Goal: Task Accomplishment & Management: Manage account settings

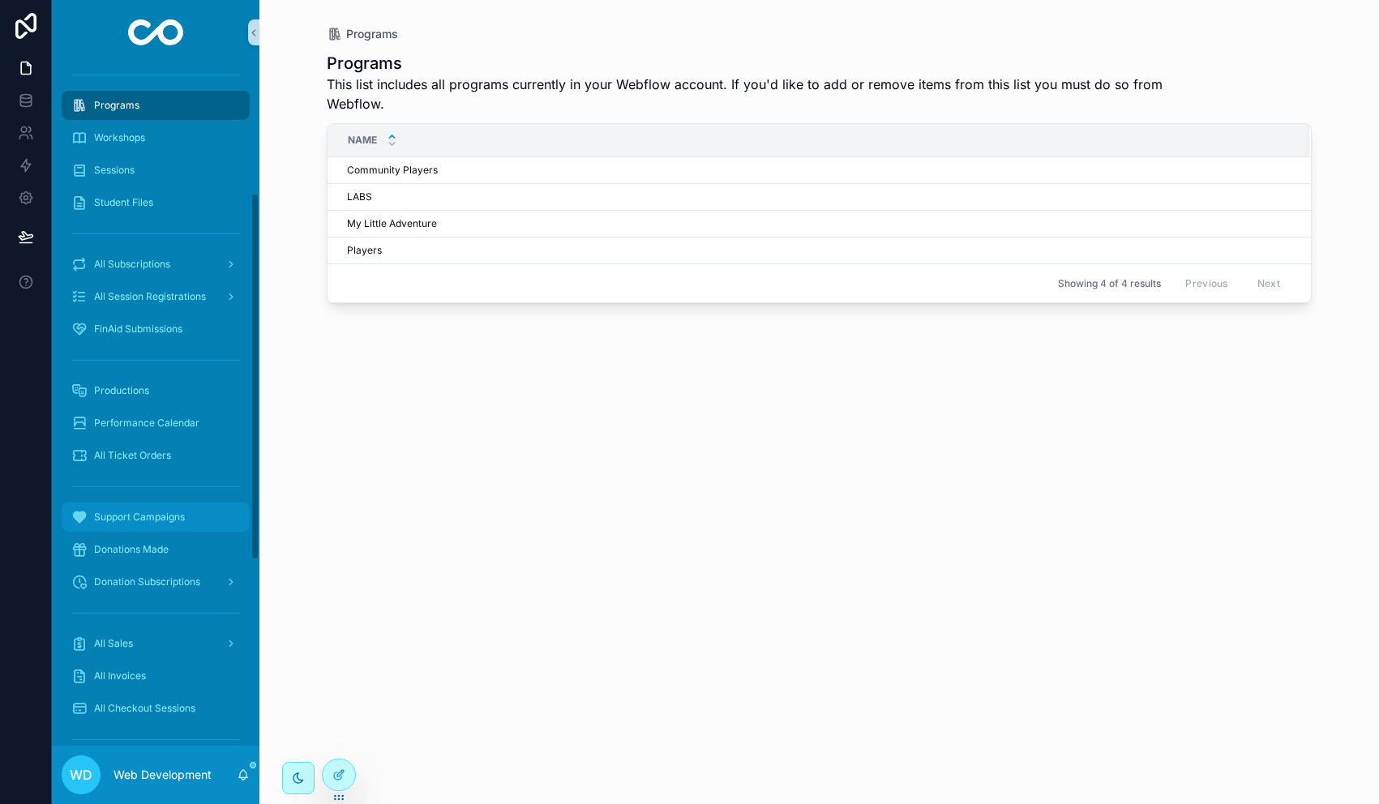
scroll to position [237, 0]
click at [168, 265] on span "All Subscriptions" at bounding box center [132, 265] width 76 height 13
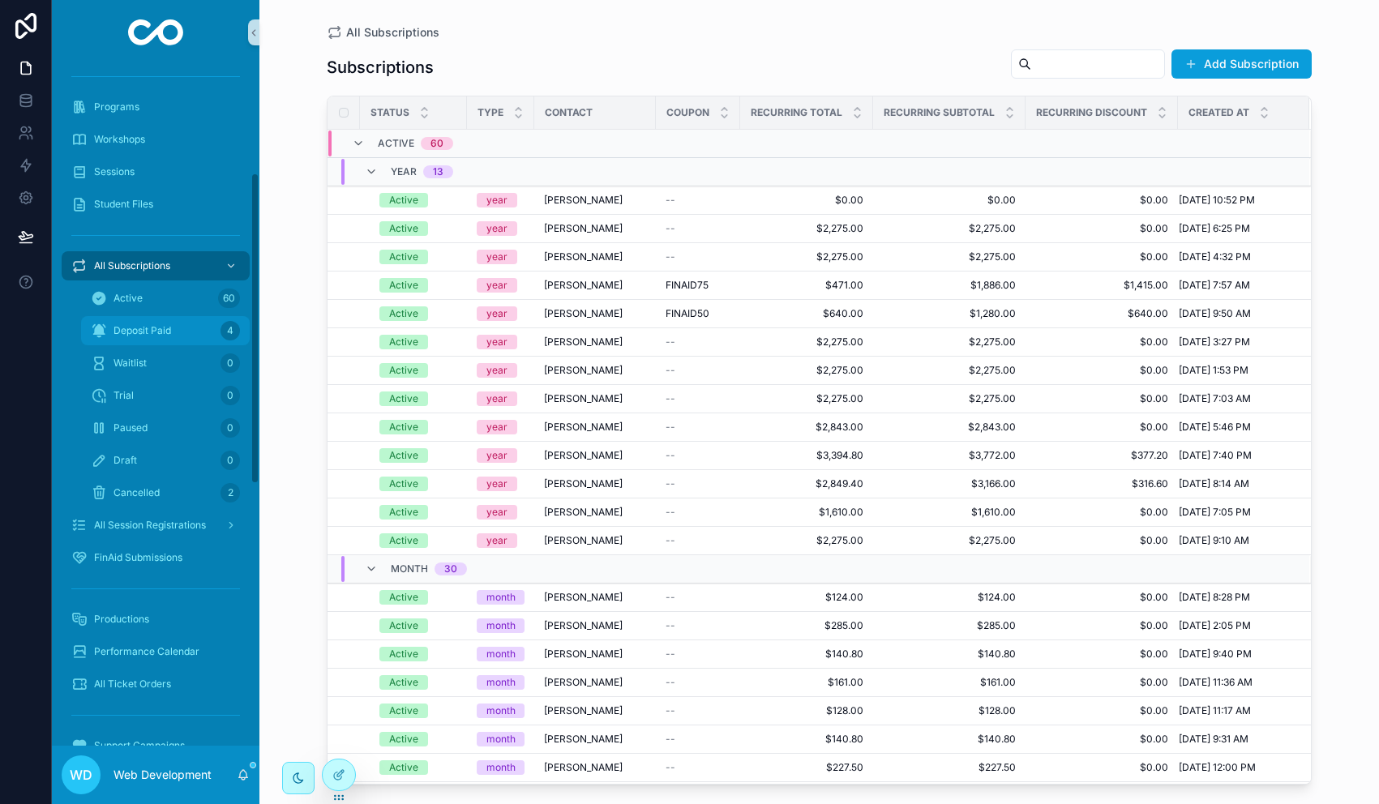
click at [168, 324] on span "Deposit Paid" at bounding box center [143, 330] width 58 height 13
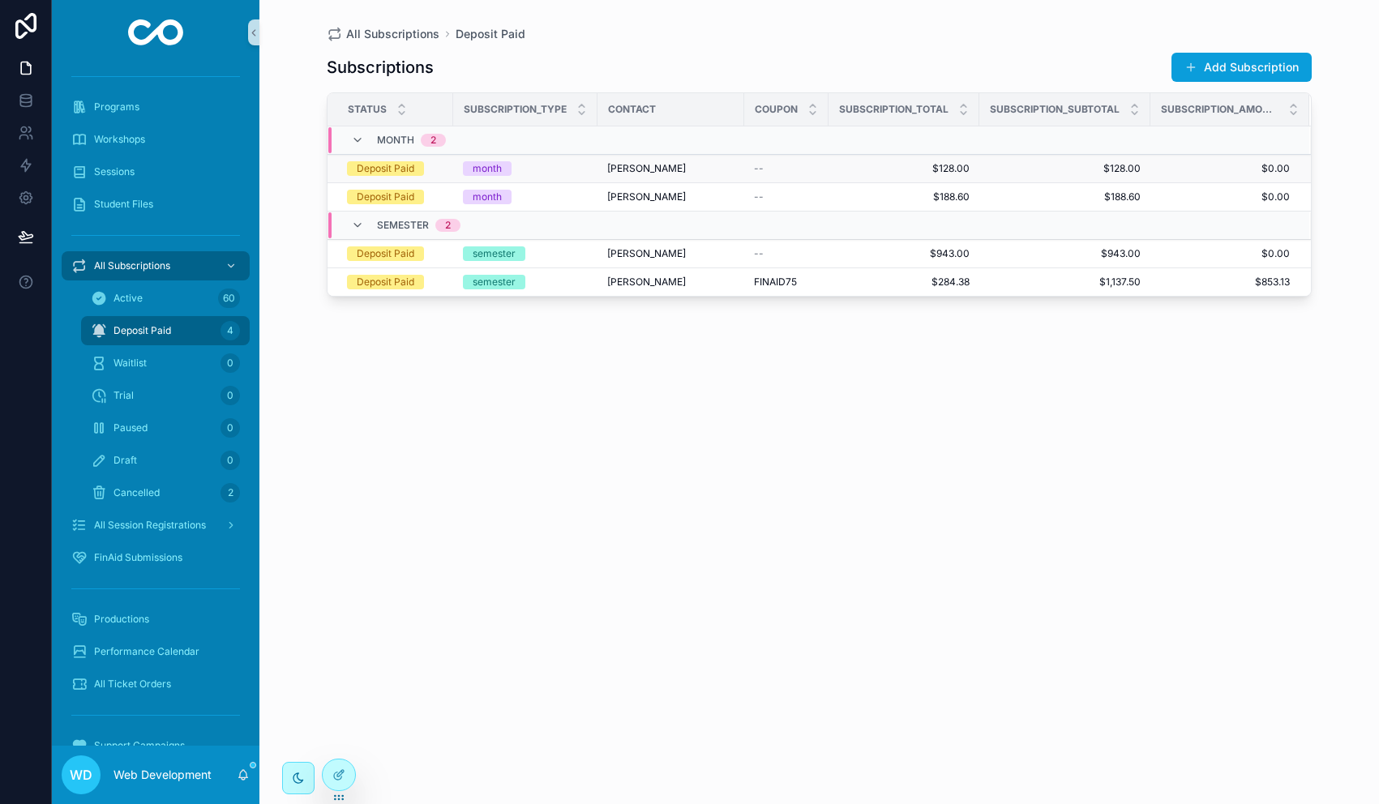
click at [557, 174] on div "month" at bounding box center [525, 168] width 125 height 15
click at [558, 202] on div "month" at bounding box center [525, 197] width 125 height 15
click at [580, 255] on div "semester" at bounding box center [525, 253] width 125 height 15
click at [585, 285] on div "semester" at bounding box center [525, 282] width 125 height 15
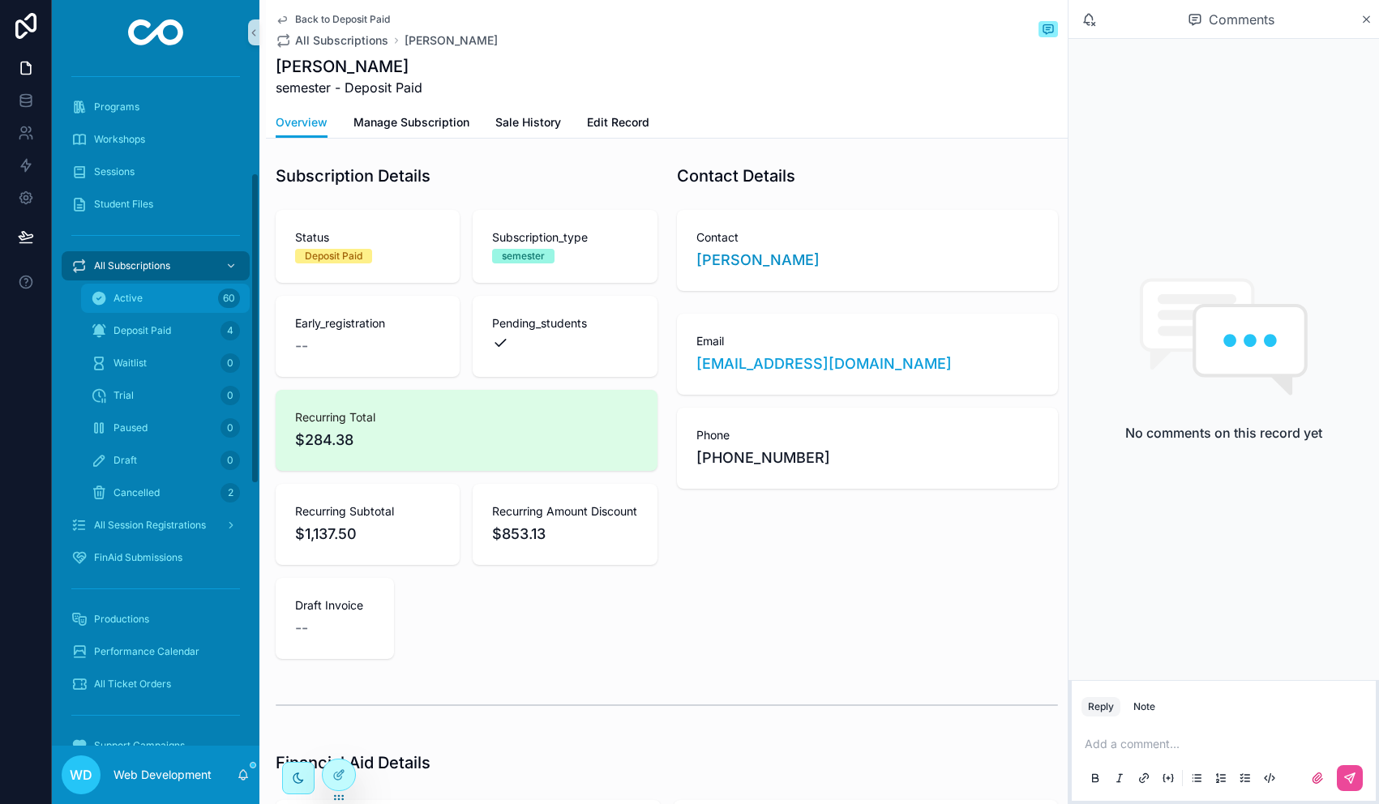
click at [152, 288] on div "Active 60" at bounding box center [165, 298] width 149 height 26
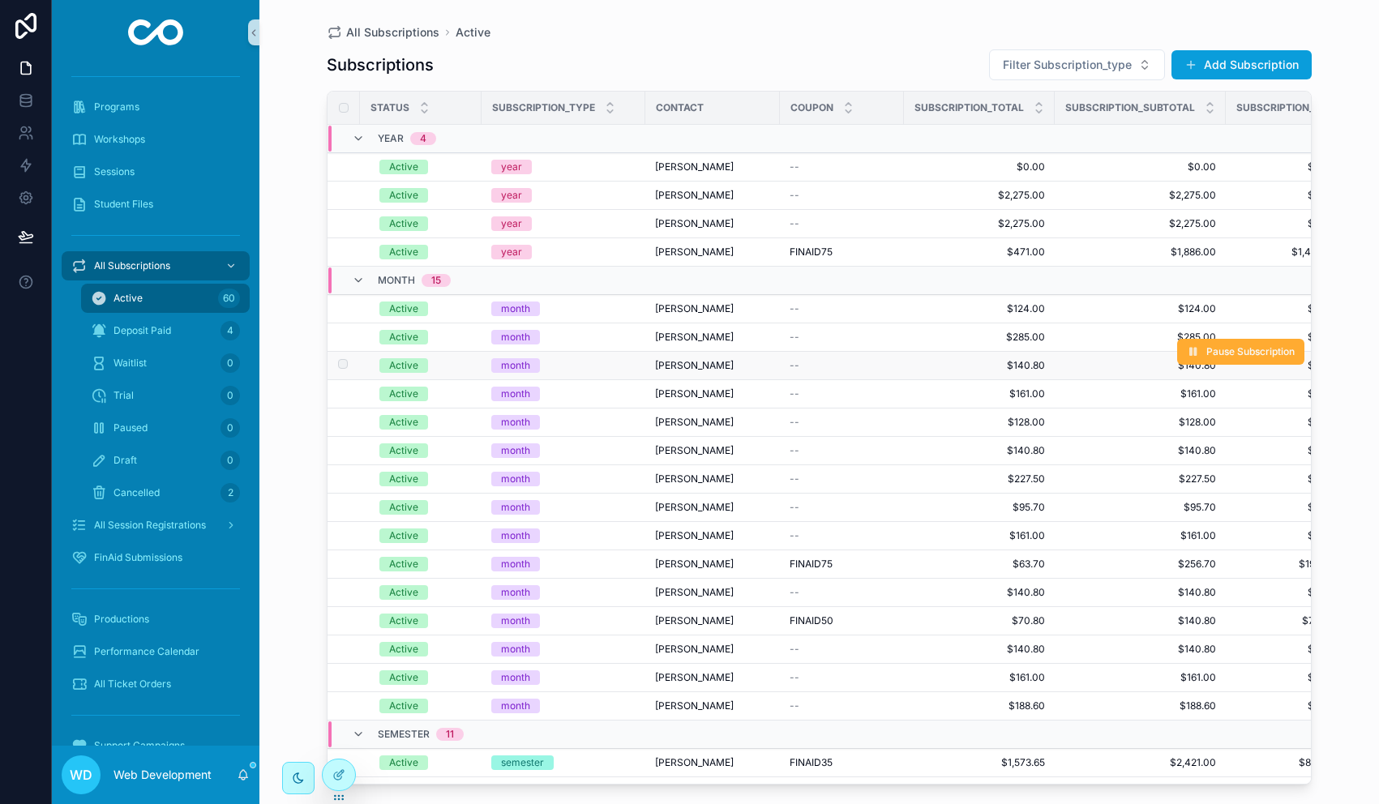
scroll to position [276, 0]
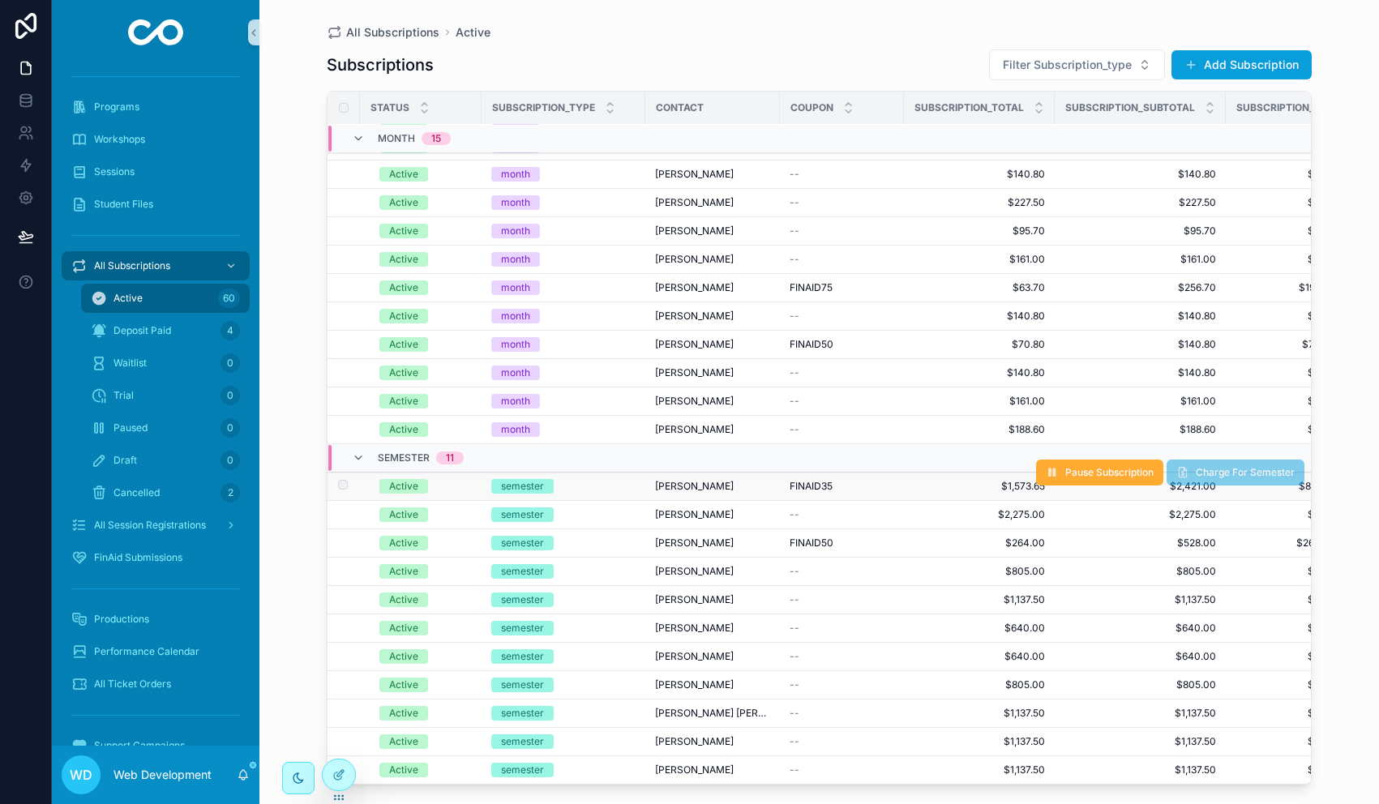
click at [602, 486] on div "semester" at bounding box center [563, 486] width 144 height 15
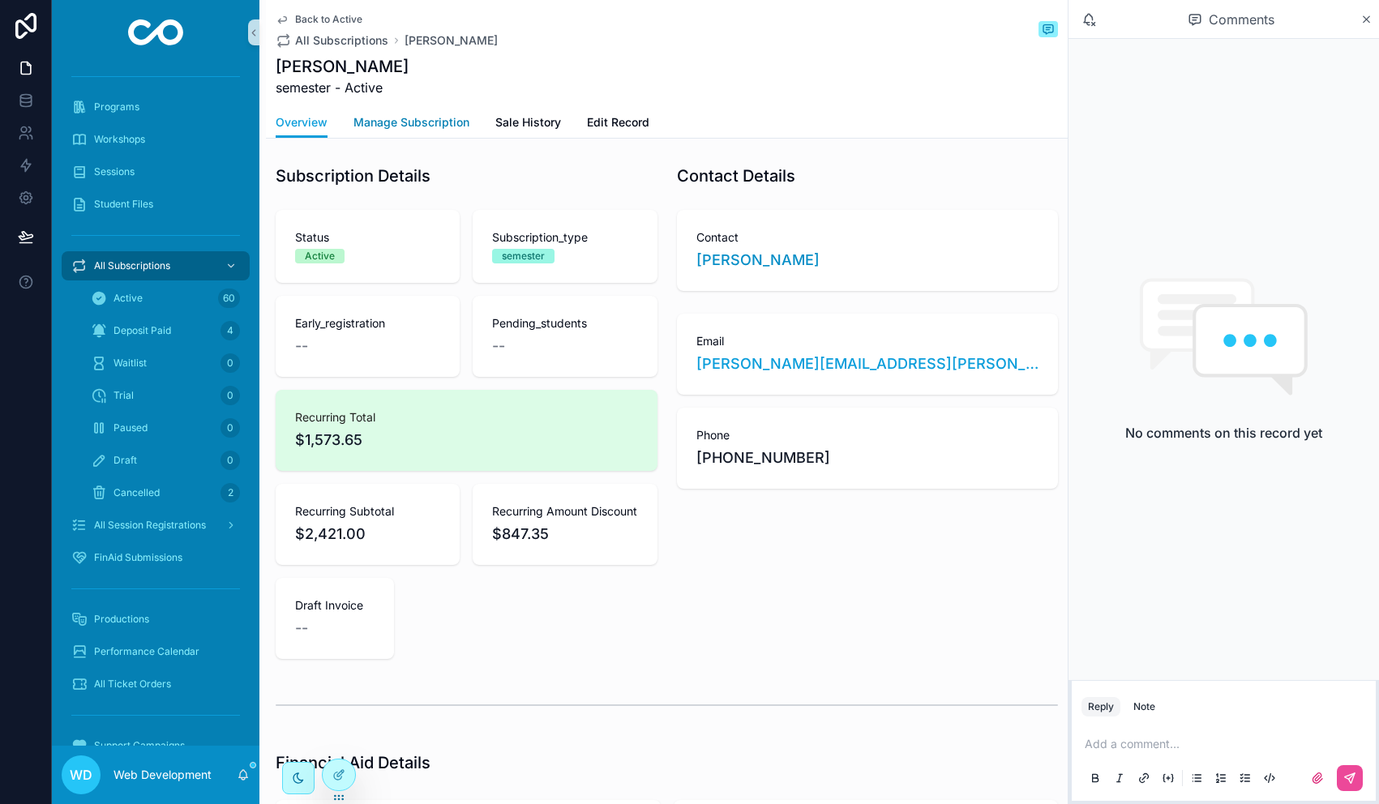
click at [439, 118] on span "Manage Subscription" at bounding box center [411, 122] width 116 height 16
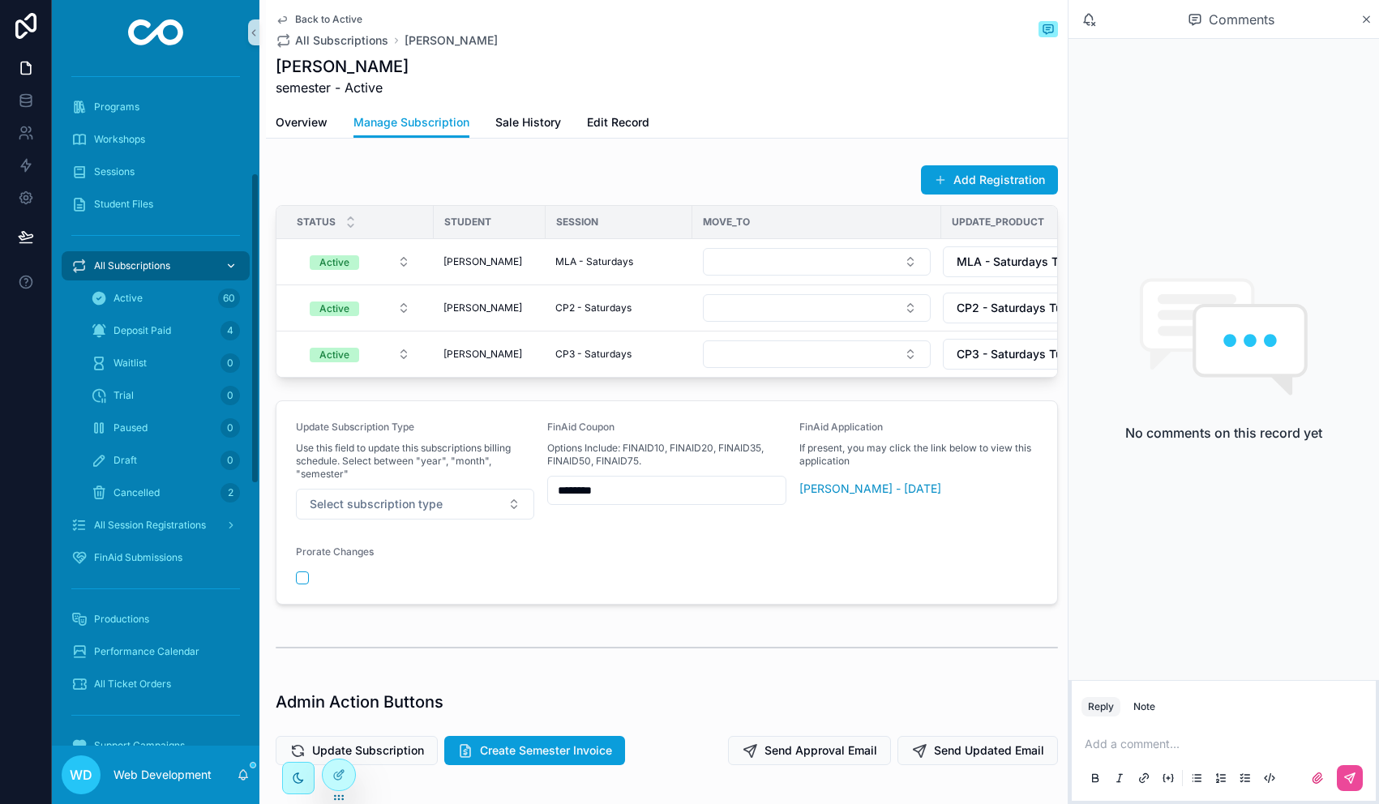
click at [147, 268] on span "All Subscriptions" at bounding box center [132, 265] width 76 height 13
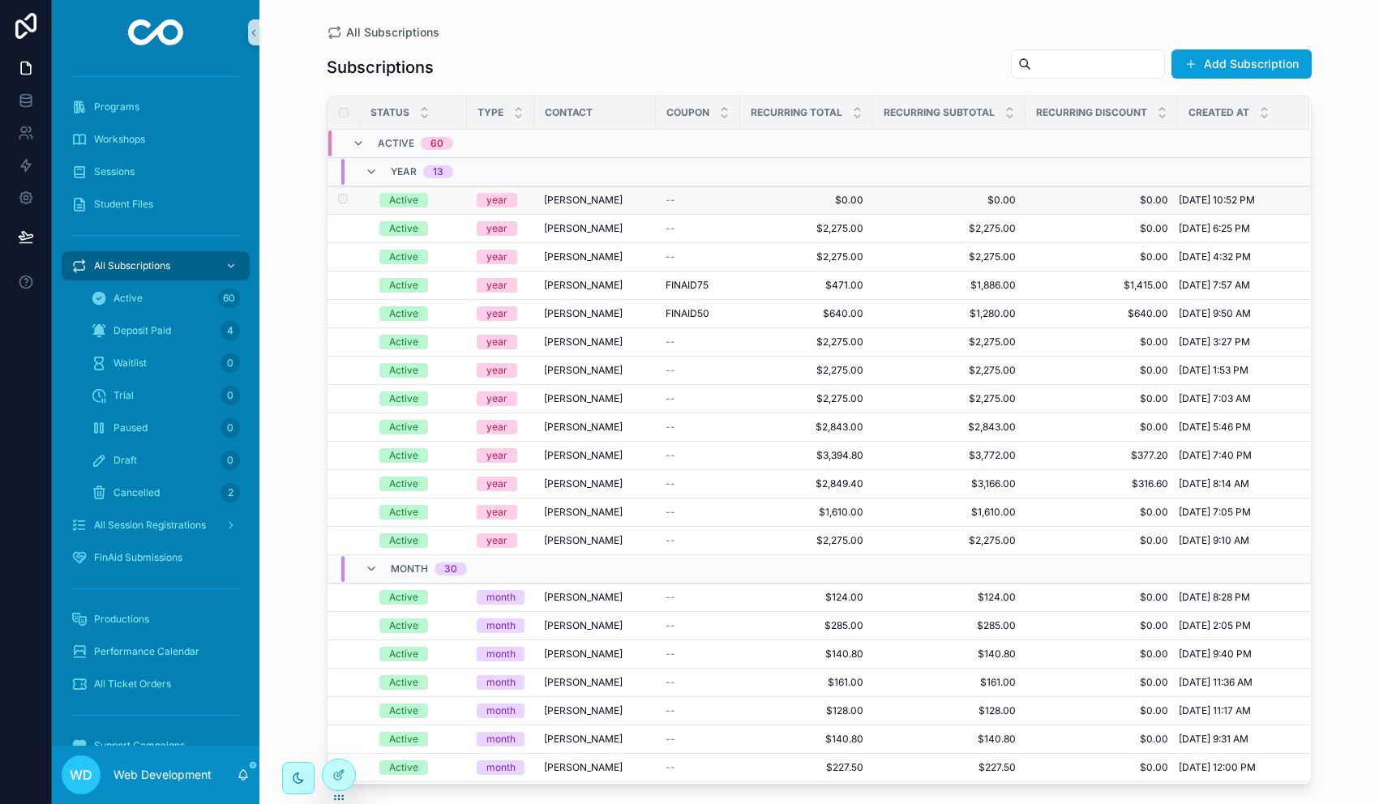
click at [583, 202] on span "[PERSON_NAME]" at bounding box center [583, 200] width 79 height 13
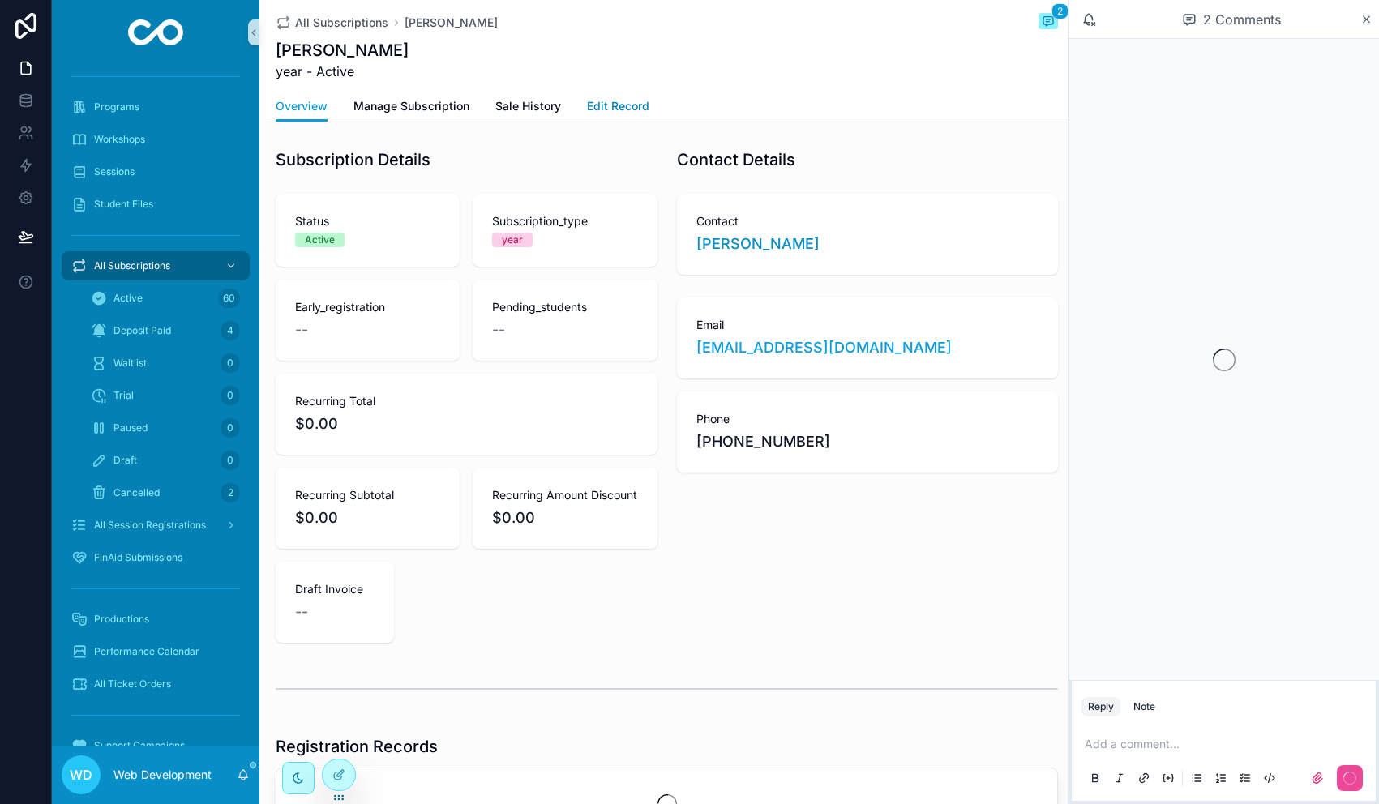
click at [617, 103] on span "Edit Record" at bounding box center [618, 106] width 62 height 16
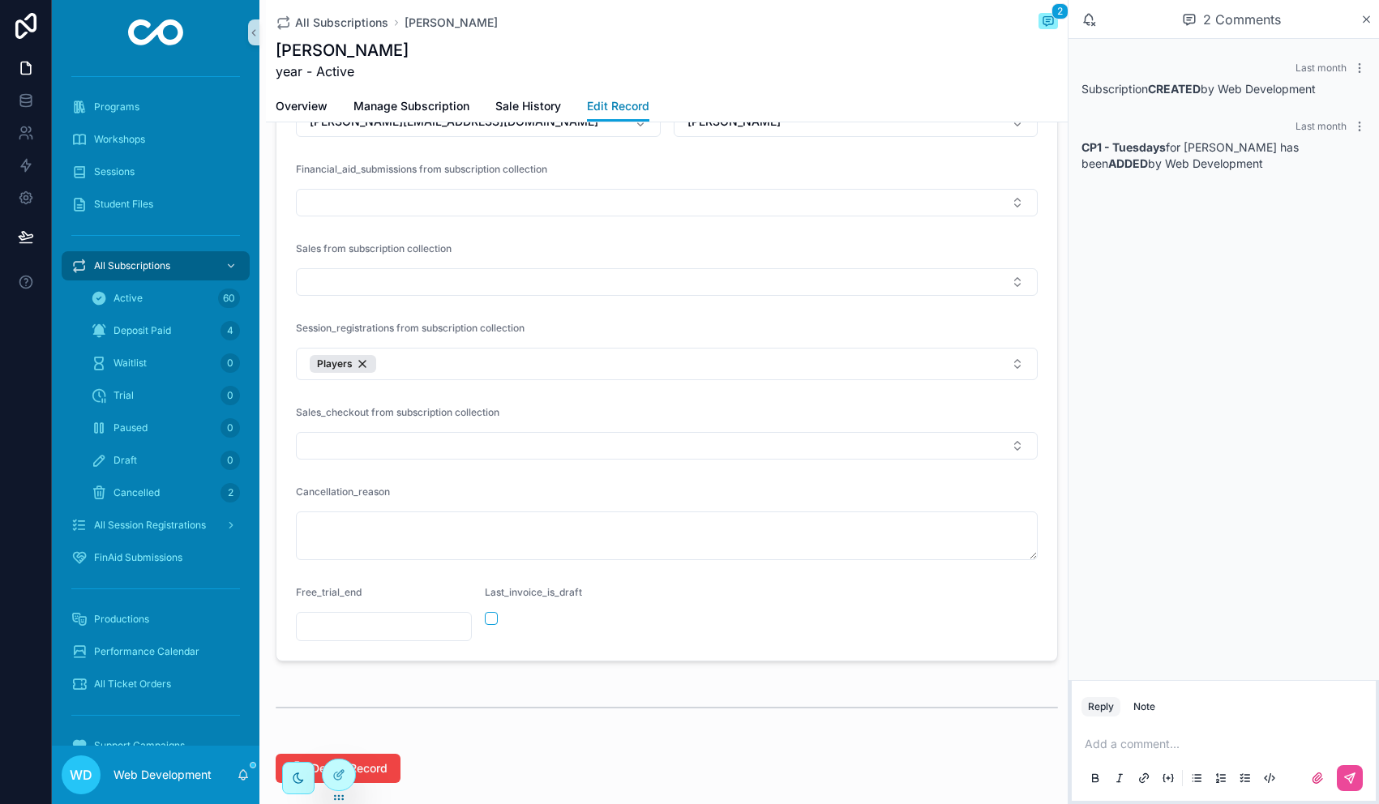
scroll to position [1270, 0]
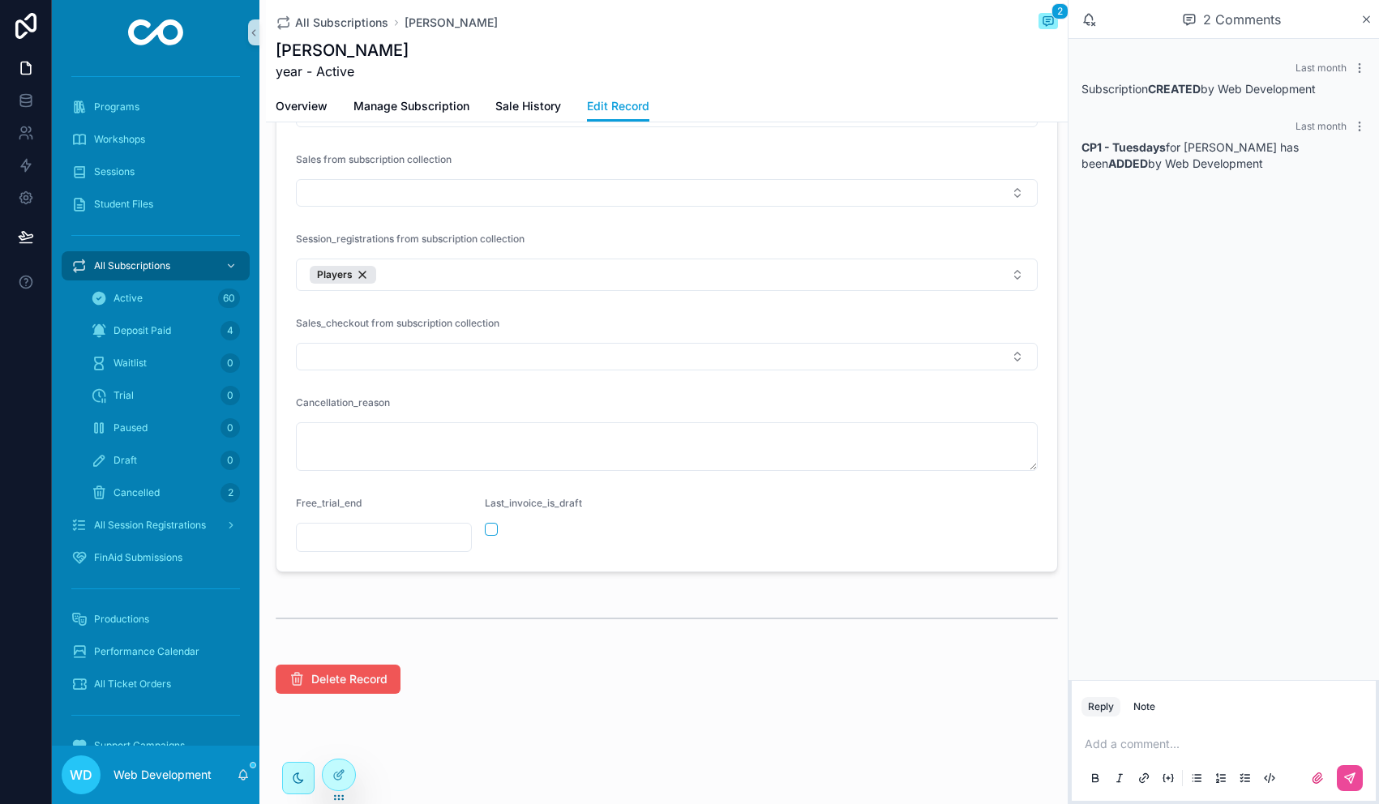
click at [334, 678] on span "Delete Record" at bounding box center [349, 679] width 76 height 16
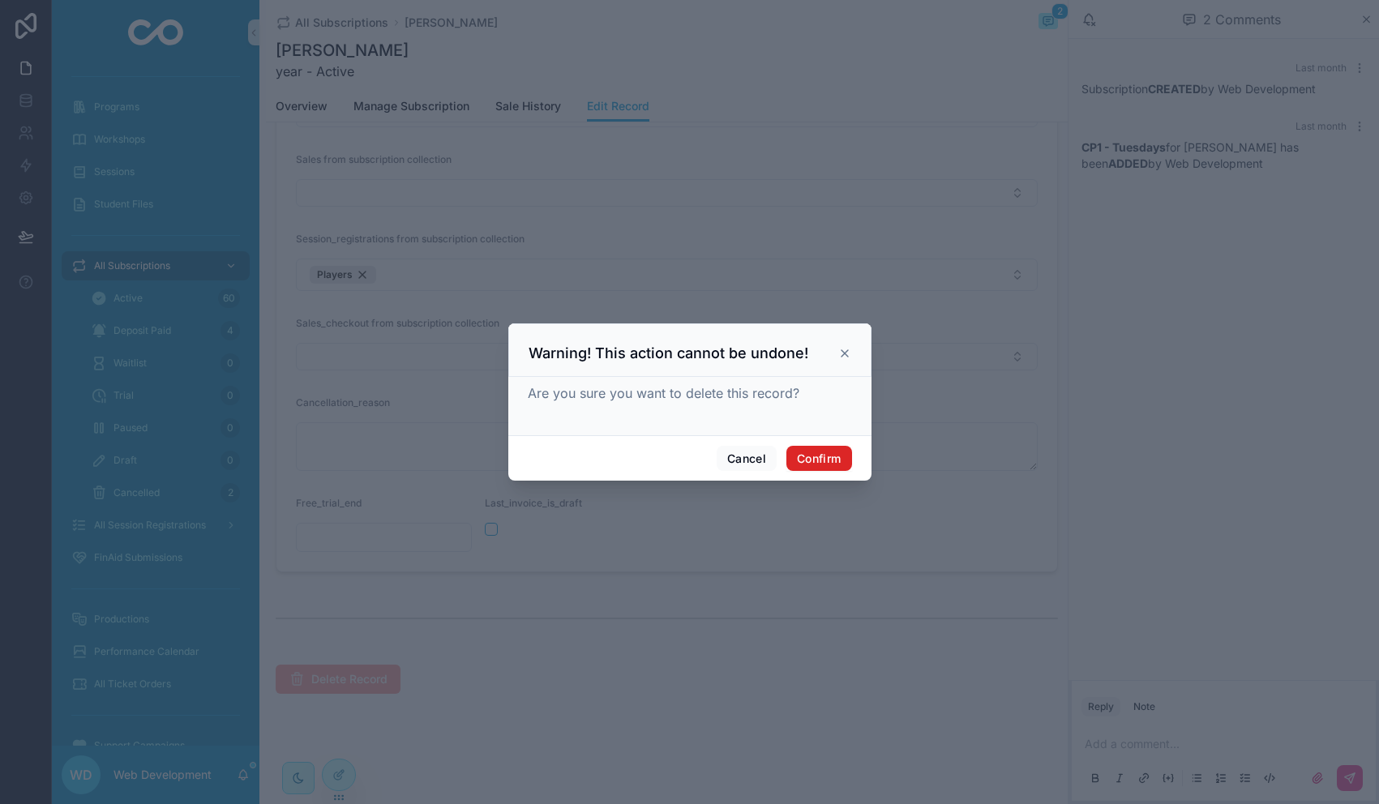
click at [821, 456] on button "Confirm" at bounding box center [818, 459] width 65 height 26
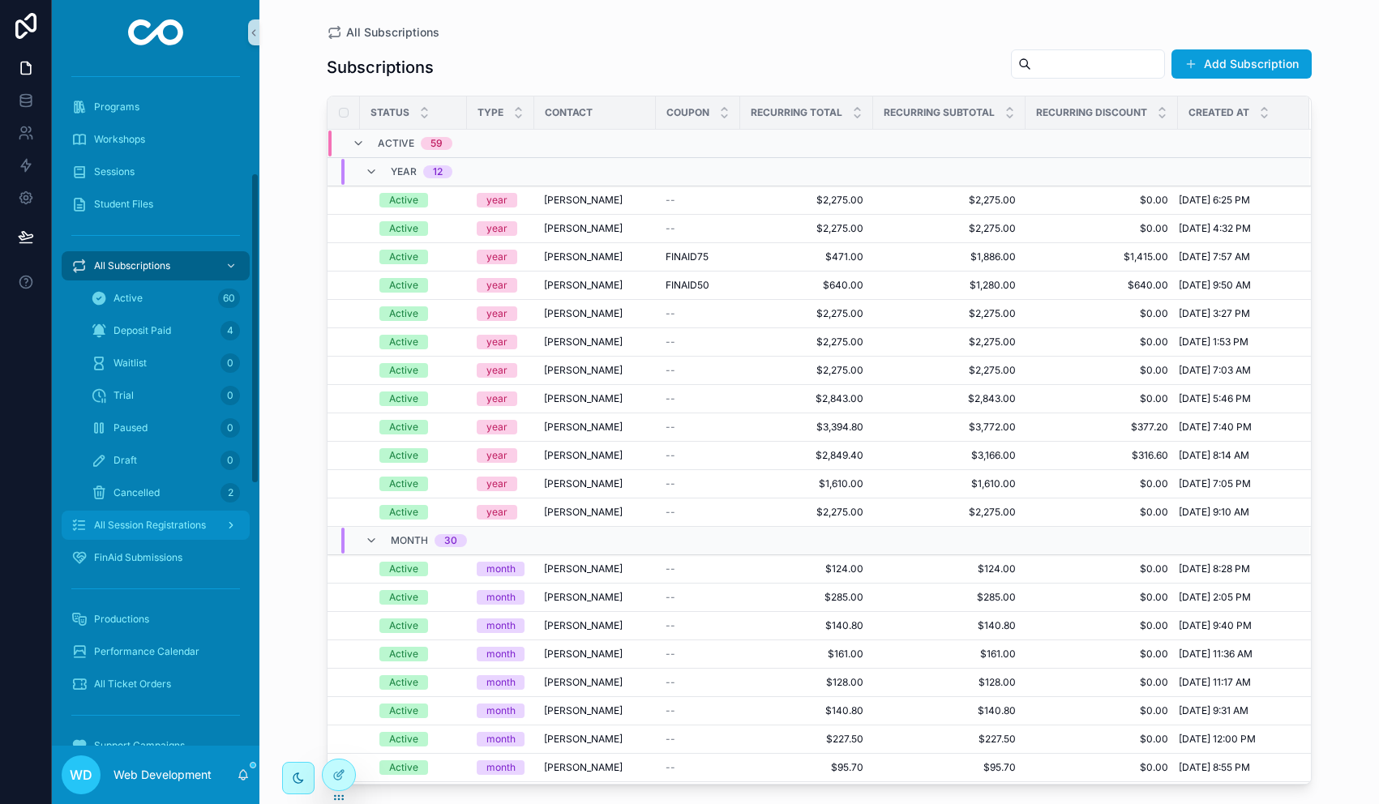
click at [162, 526] on span "All Session Registrations" at bounding box center [150, 525] width 112 height 13
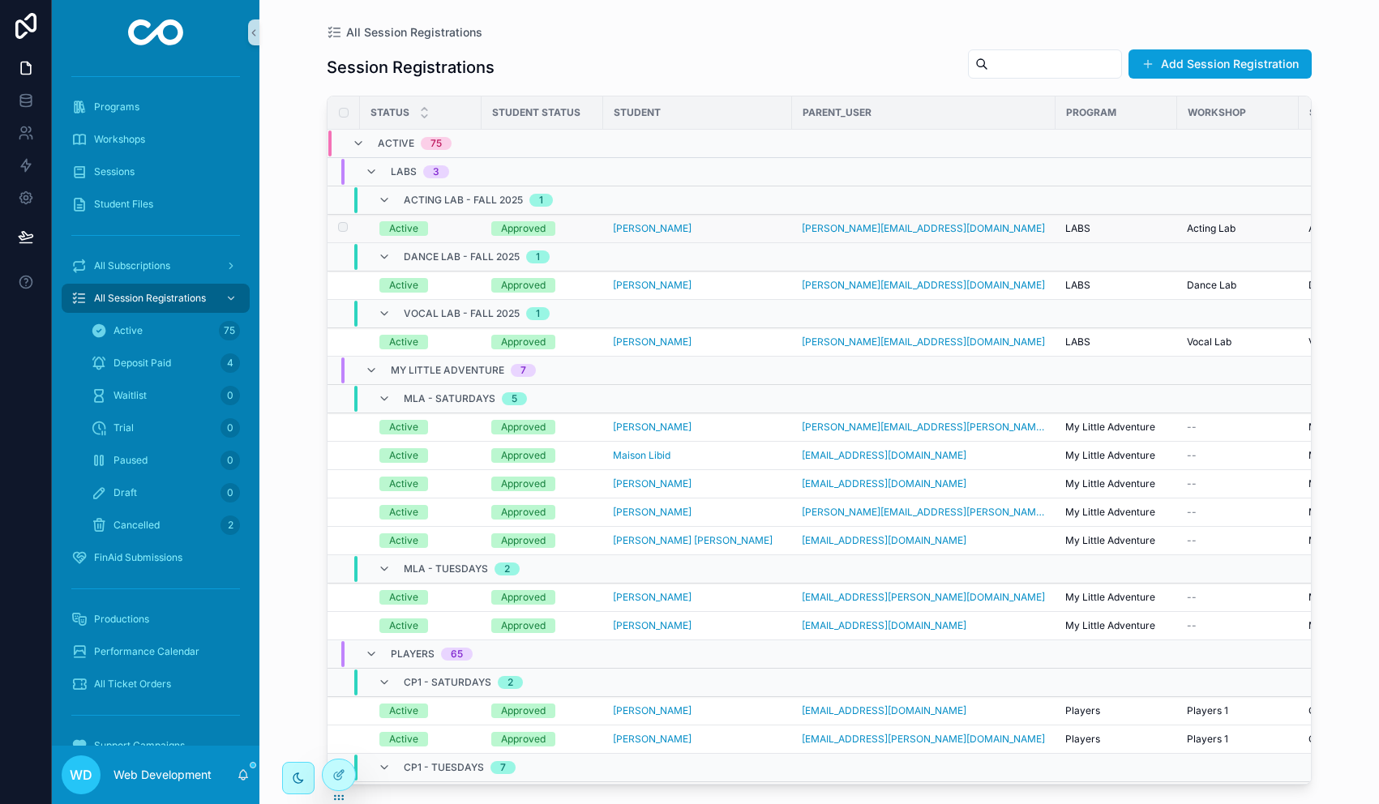
click at [599, 231] on td "Approved" at bounding box center [543, 229] width 122 height 28
click at [584, 229] on div "Approved" at bounding box center [542, 228] width 102 height 15
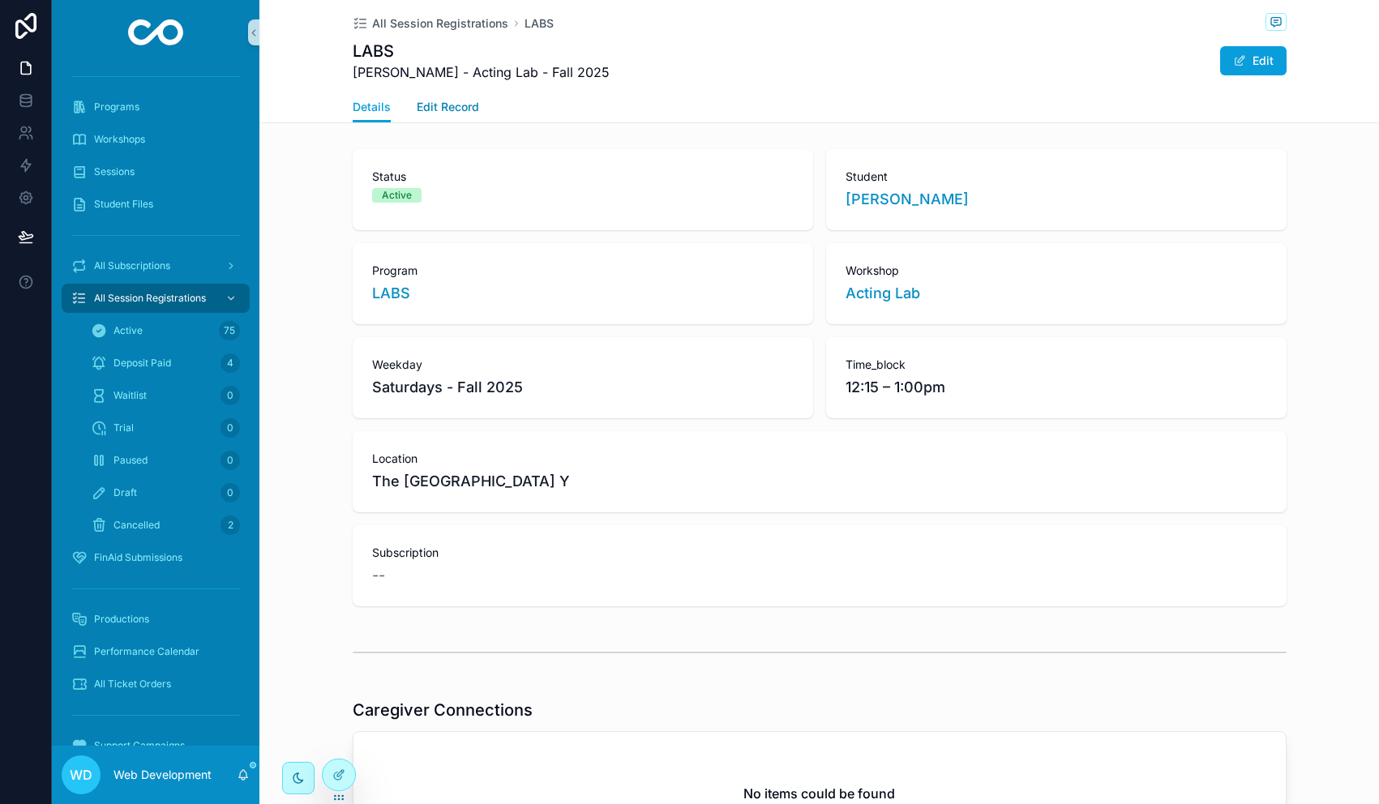
click at [453, 105] on span "Edit Record" at bounding box center [448, 107] width 62 height 16
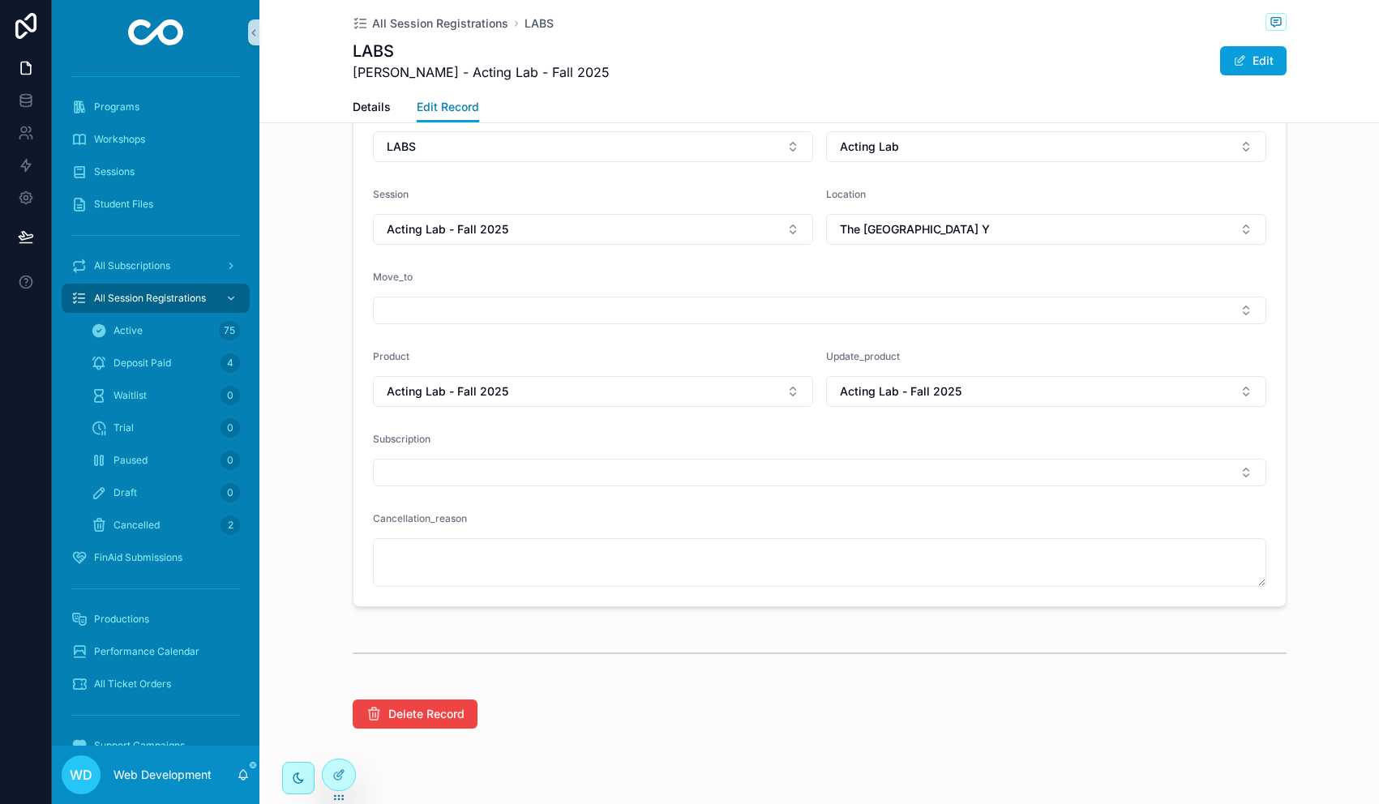
scroll to position [744, 0]
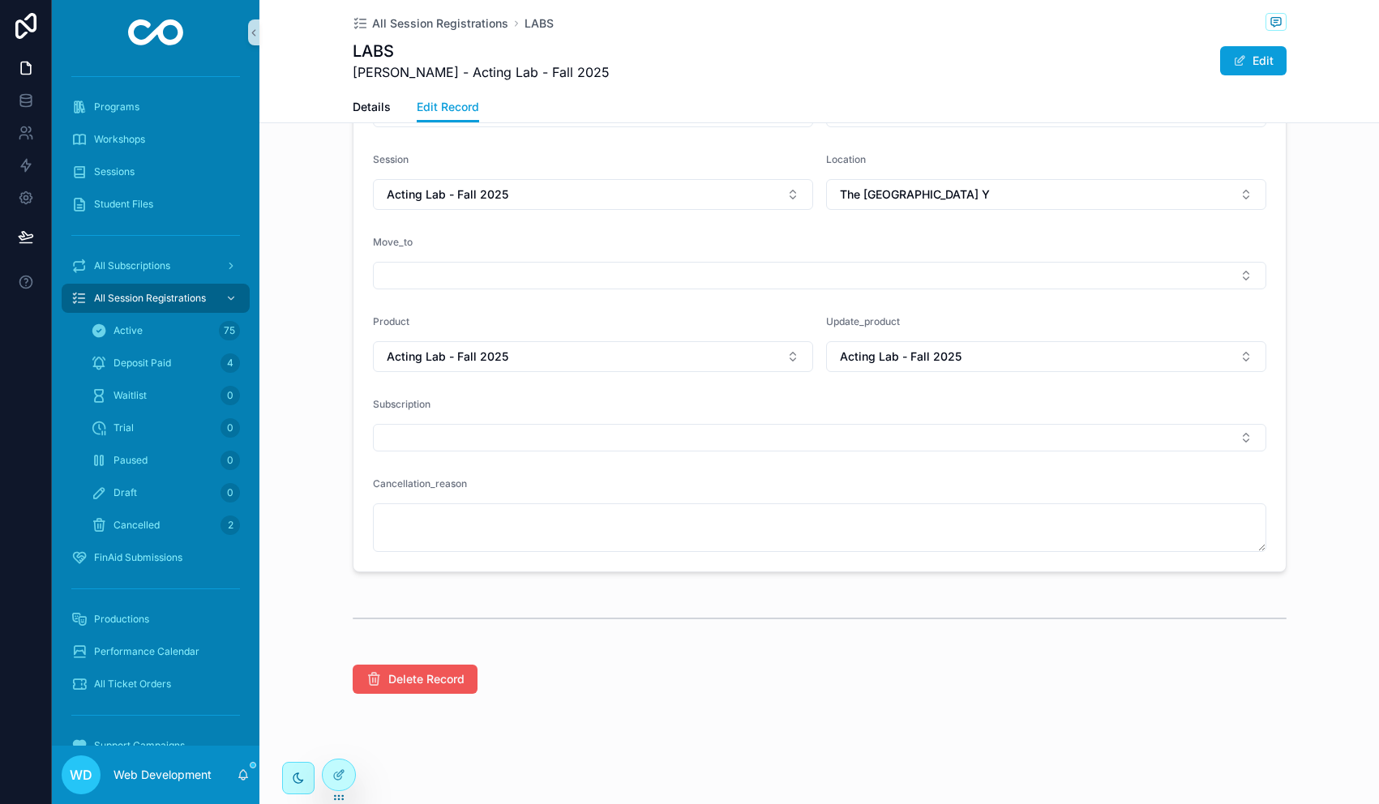
click at [445, 686] on span "Delete Record" at bounding box center [426, 679] width 76 height 16
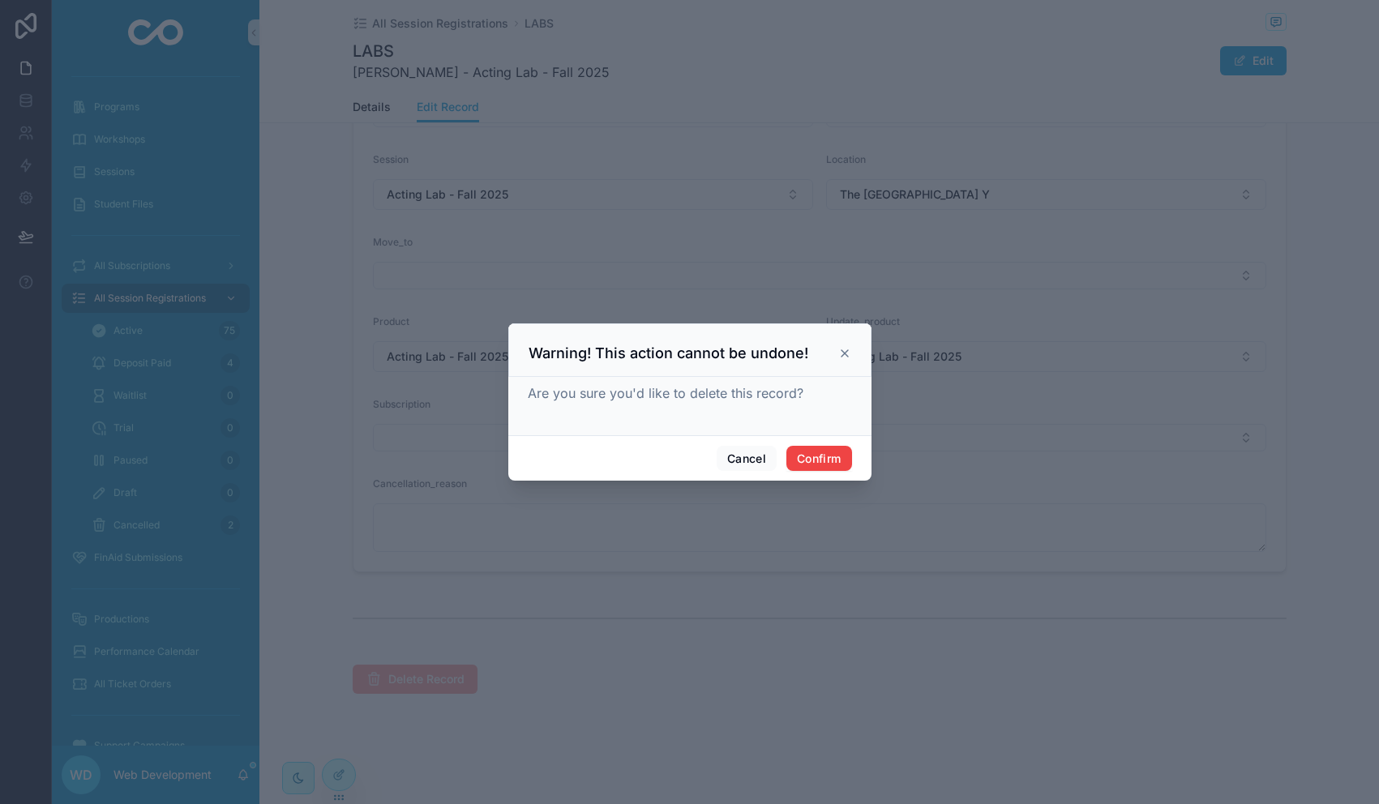
click at [818, 475] on div "Cancel Confirm" at bounding box center [689, 458] width 363 height 46
click at [820, 460] on button "Confirm" at bounding box center [818, 459] width 65 height 26
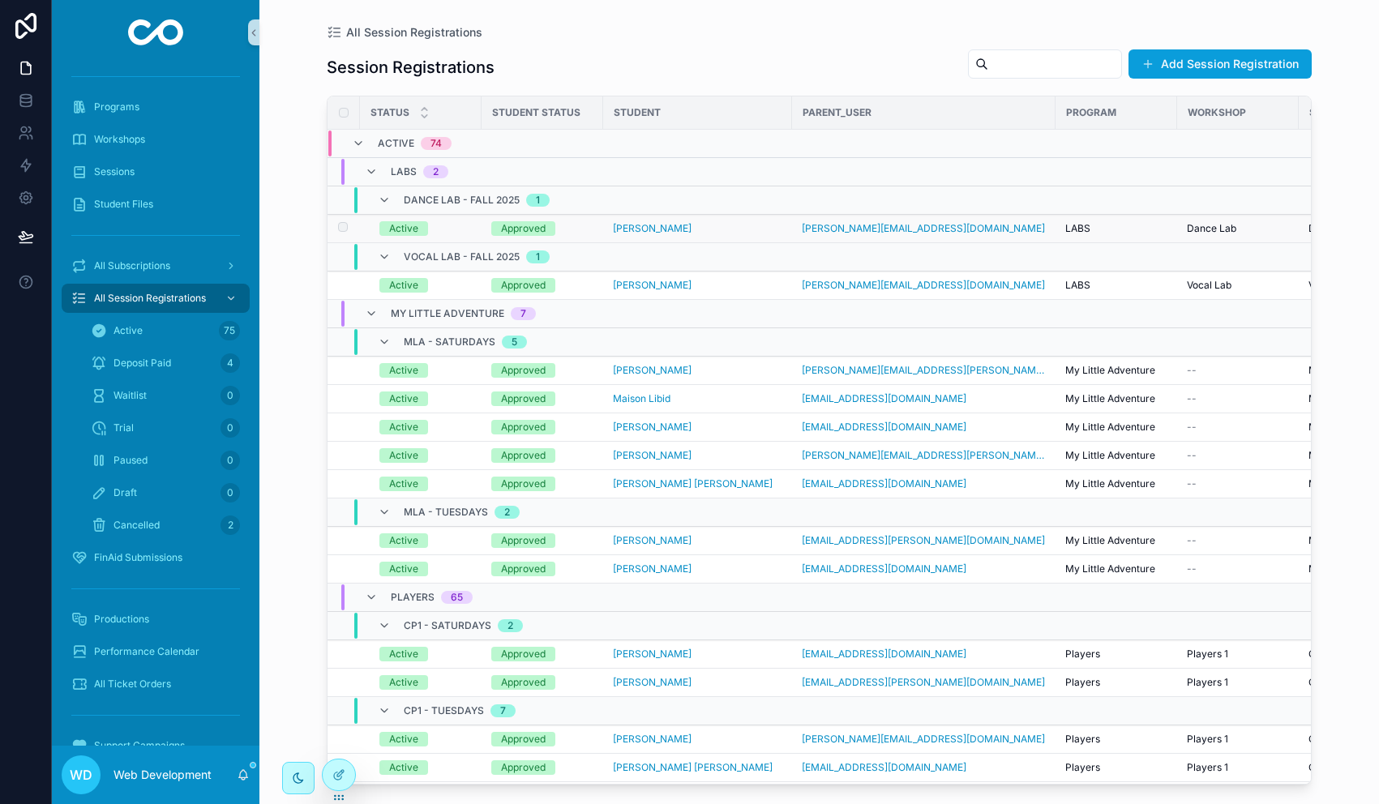
click at [739, 231] on div "[PERSON_NAME]" at bounding box center [697, 228] width 169 height 13
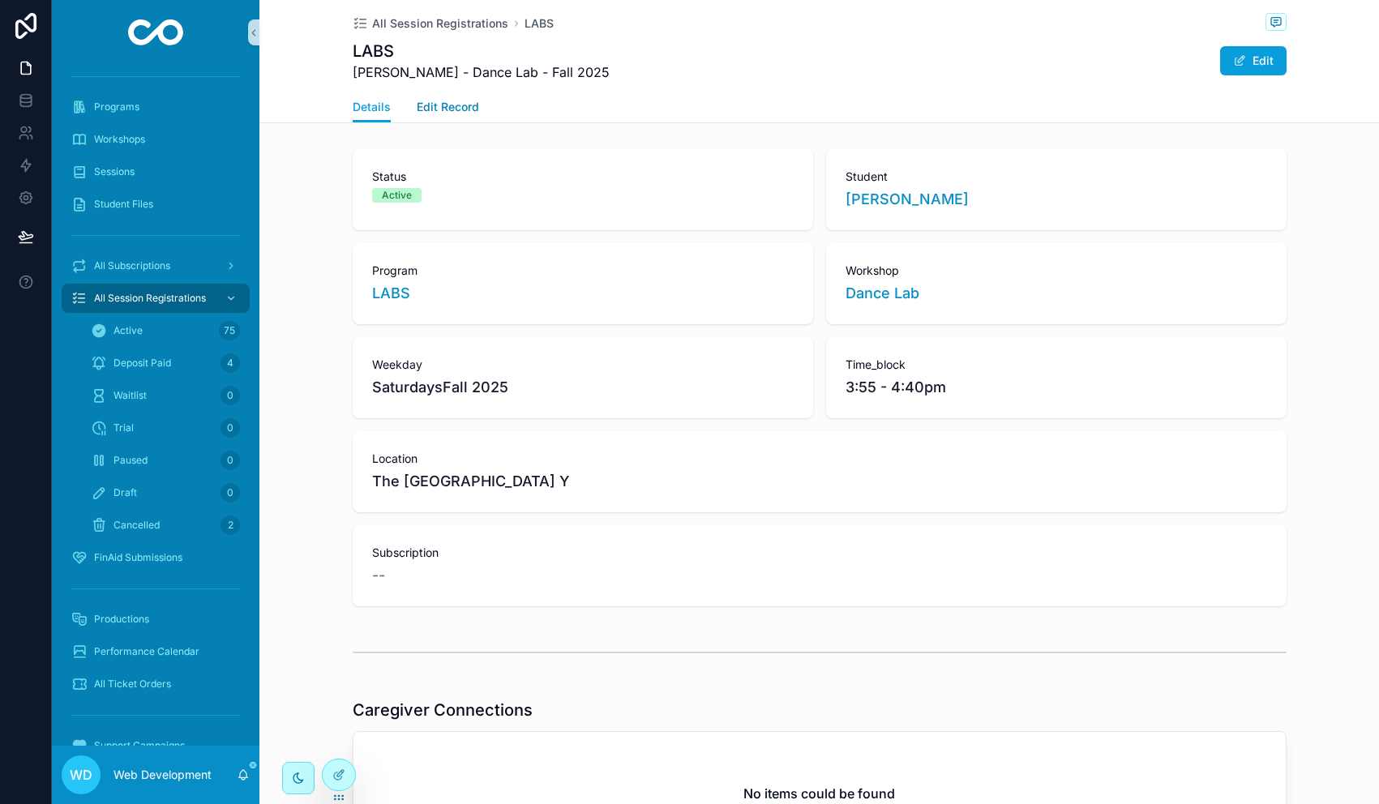
click at [450, 117] on link "Edit Record" at bounding box center [448, 108] width 62 height 32
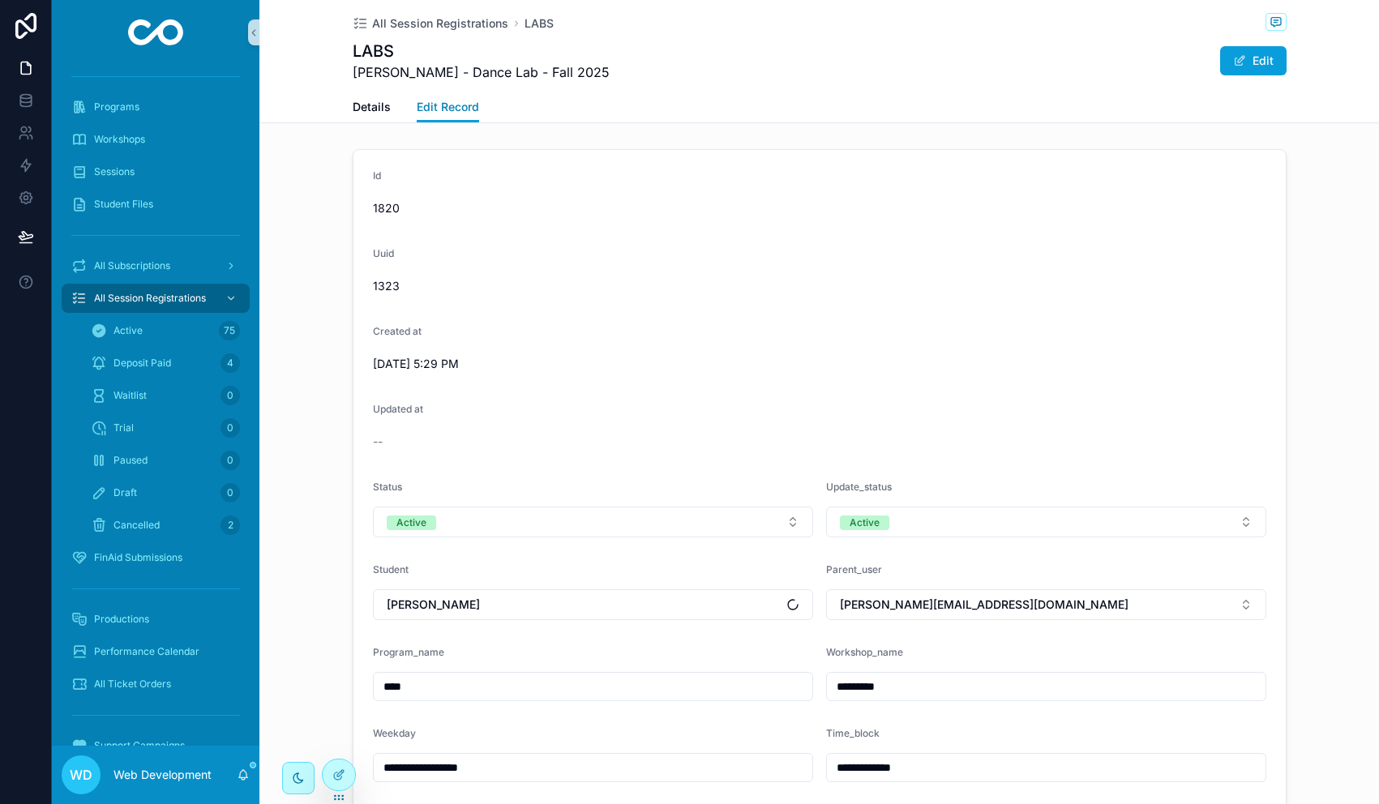
scroll to position [744, 0]
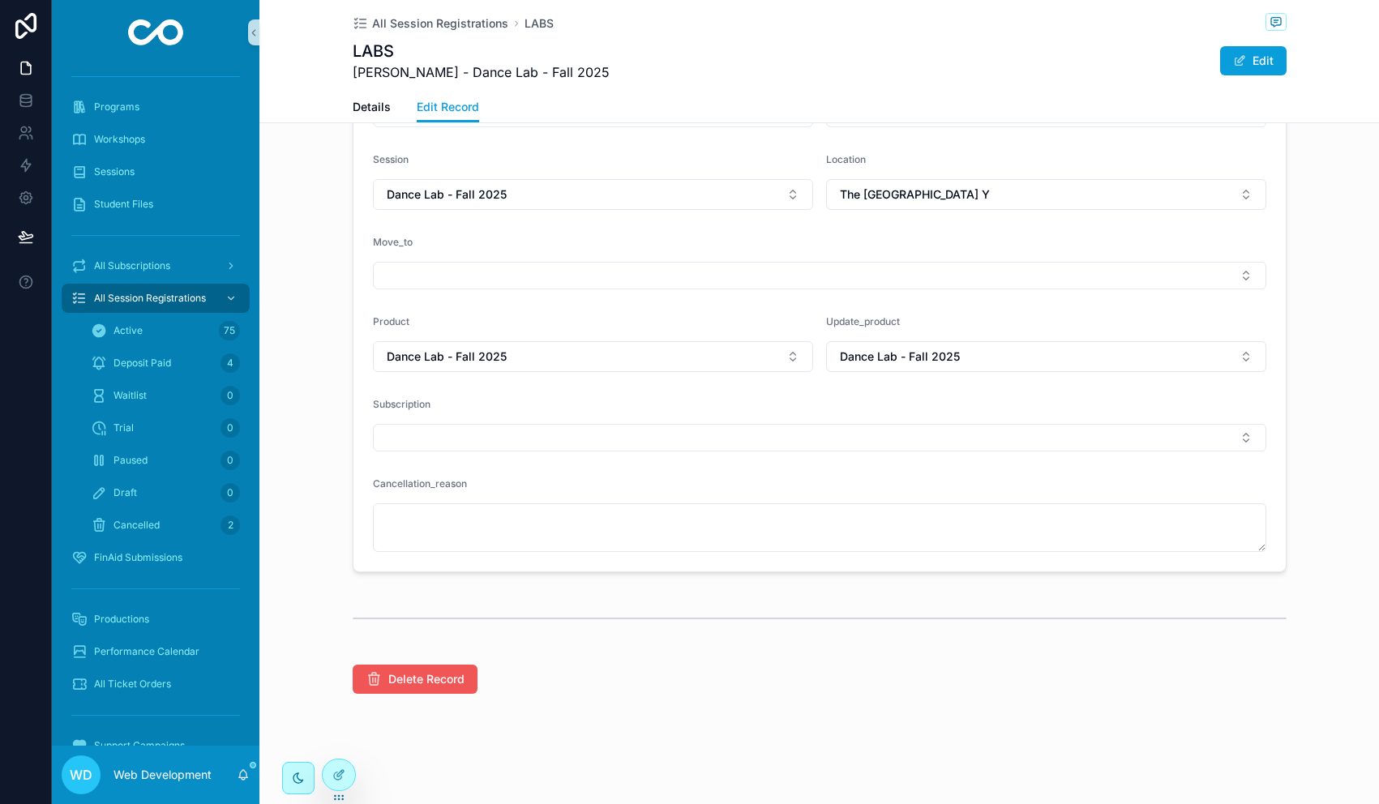
click at [410, 685] on span "Delete Record" at bounding box center [426, 679] width 76 height 16
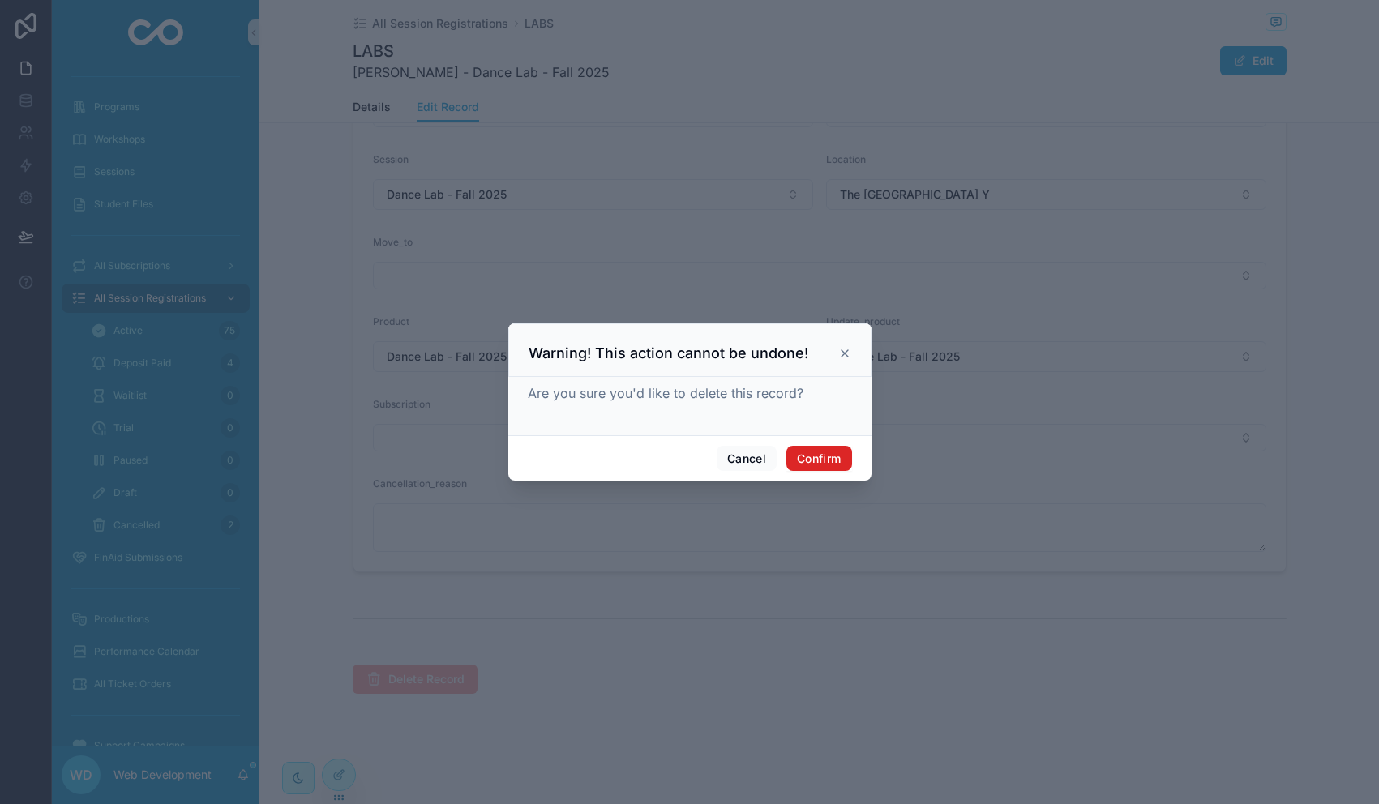
click at [821, 456] on button "Confirm" at bounding box center [818, 459] width 65 height 26
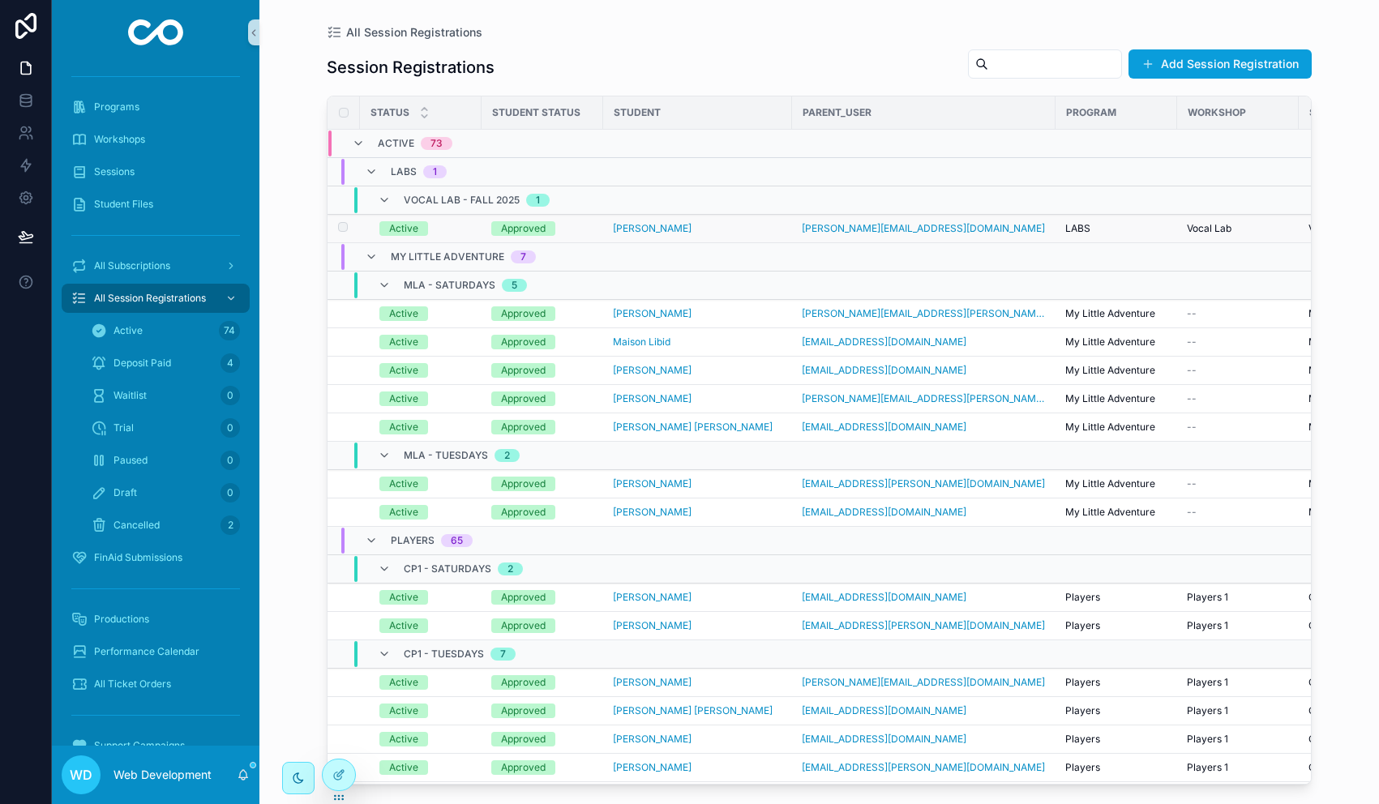
click at [729, 227] on div "[PERSON_NAME]" at bounding box center [697, 228] width 169 height 13
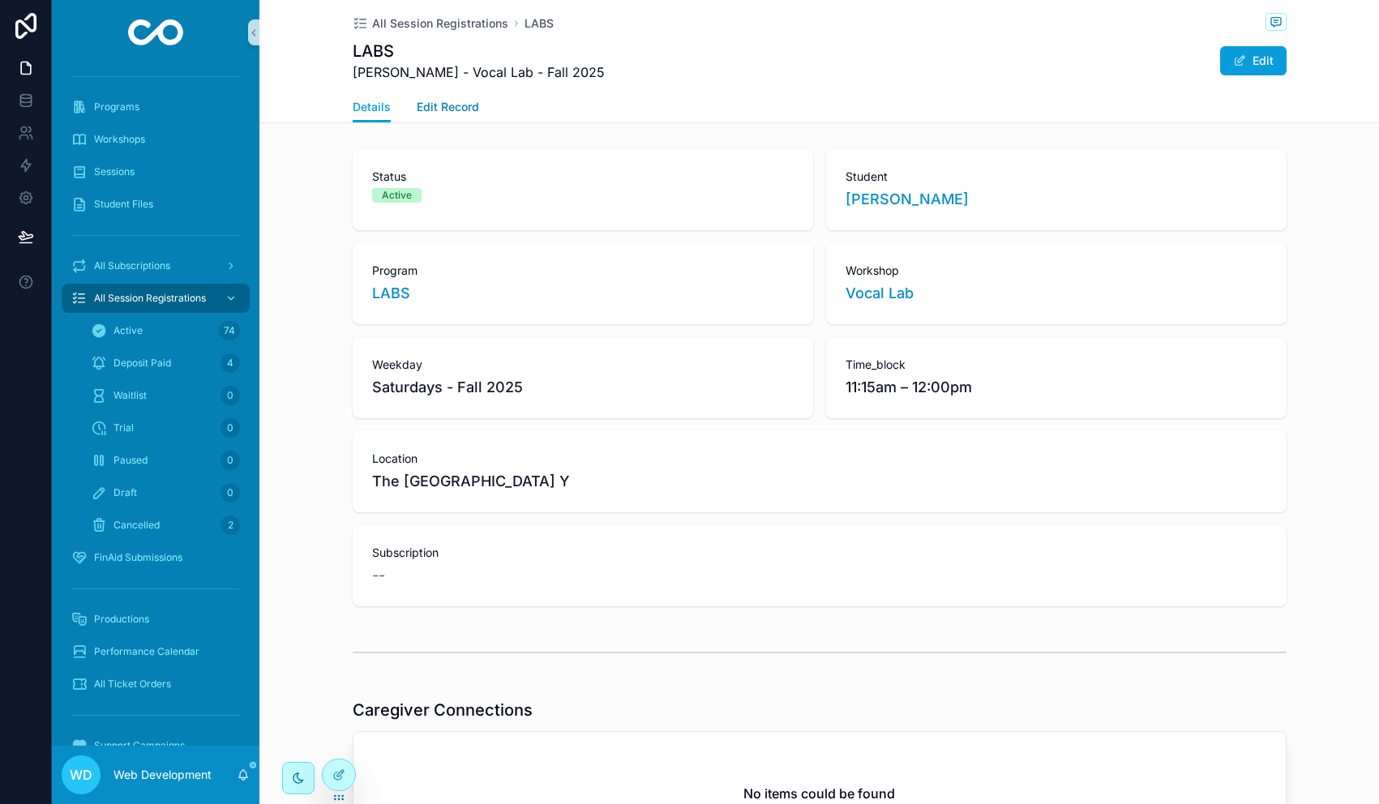
click at [456, 96] on link "Edit Record" at bounding box center [448, 108] width 62 height 32
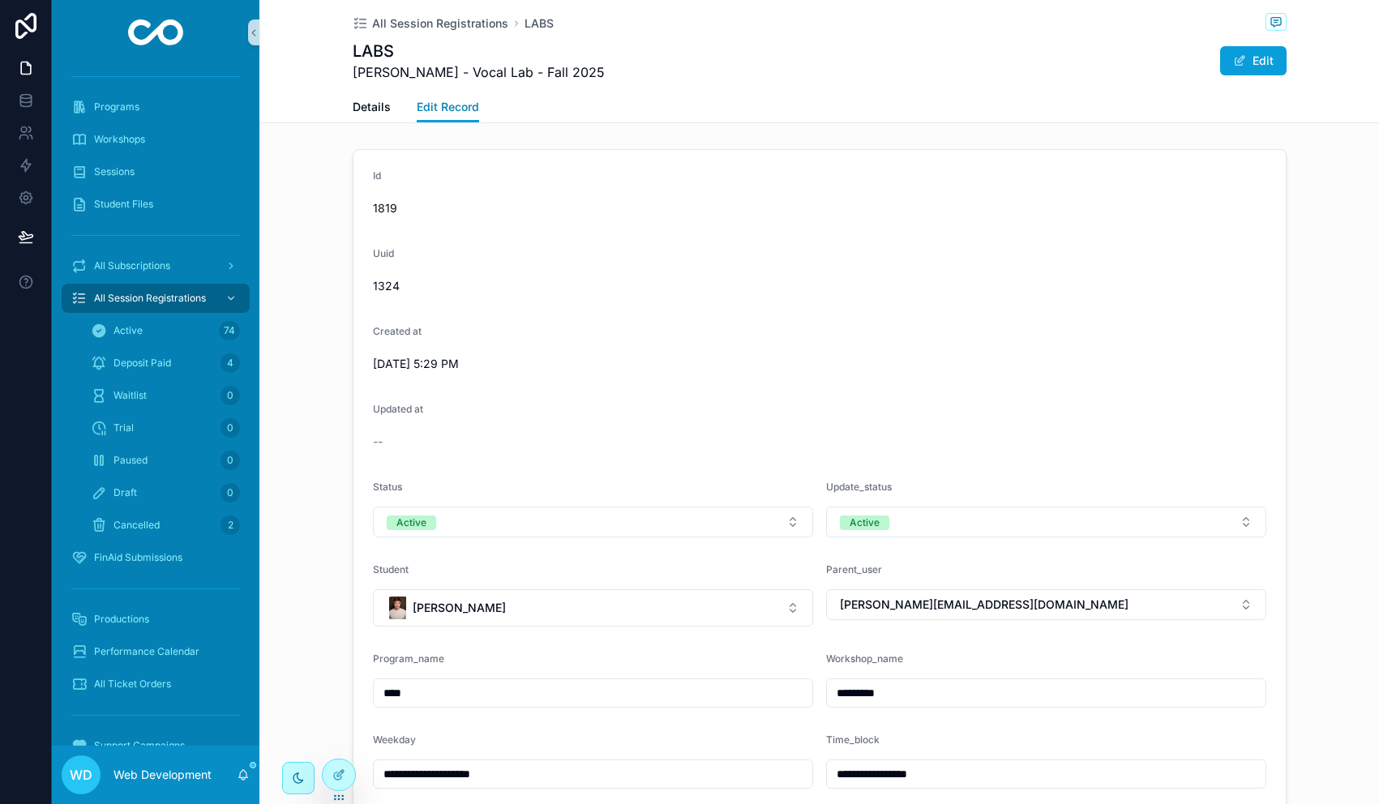
scroll to position [744, 0]
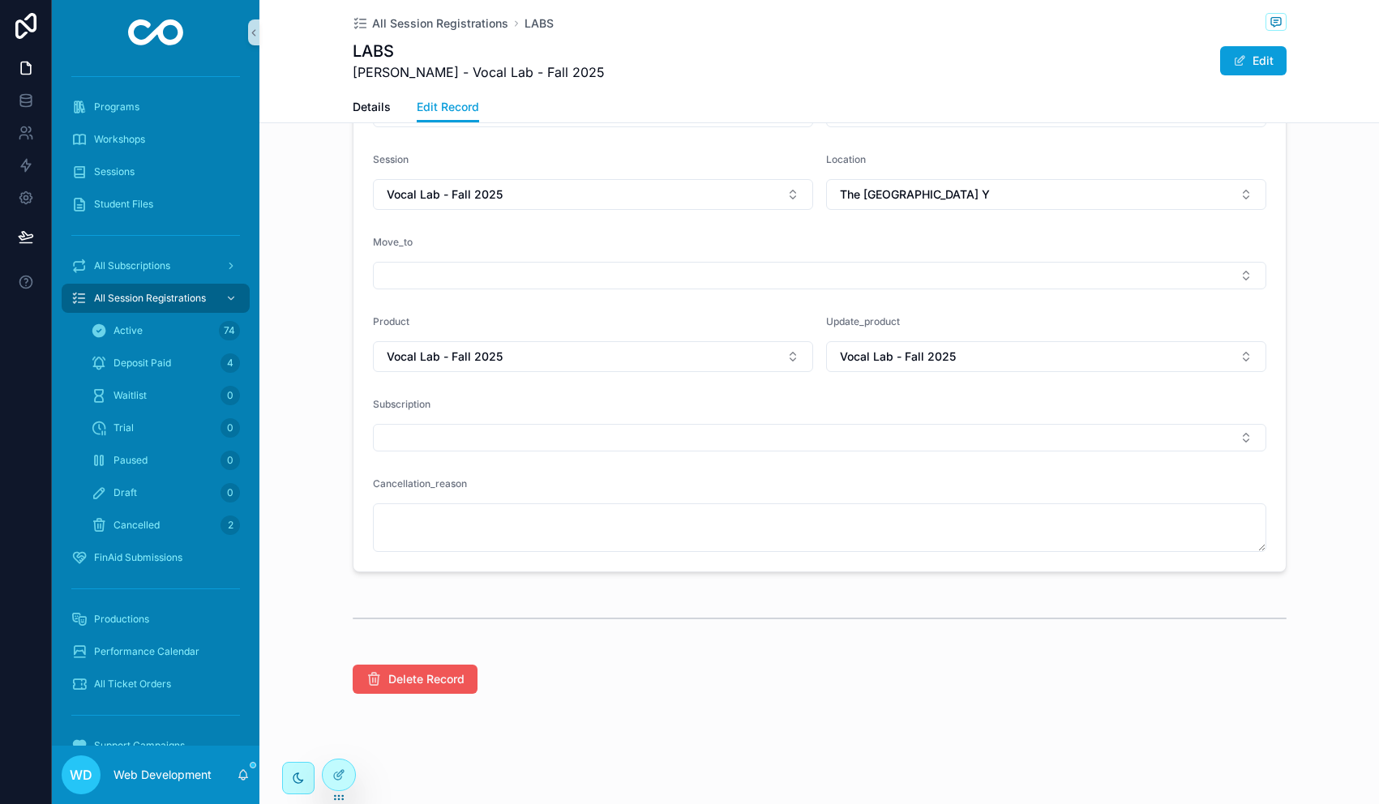
click at [427, 674] on span "Delete Record" at bounding box center [426, 679] width 76 height 16
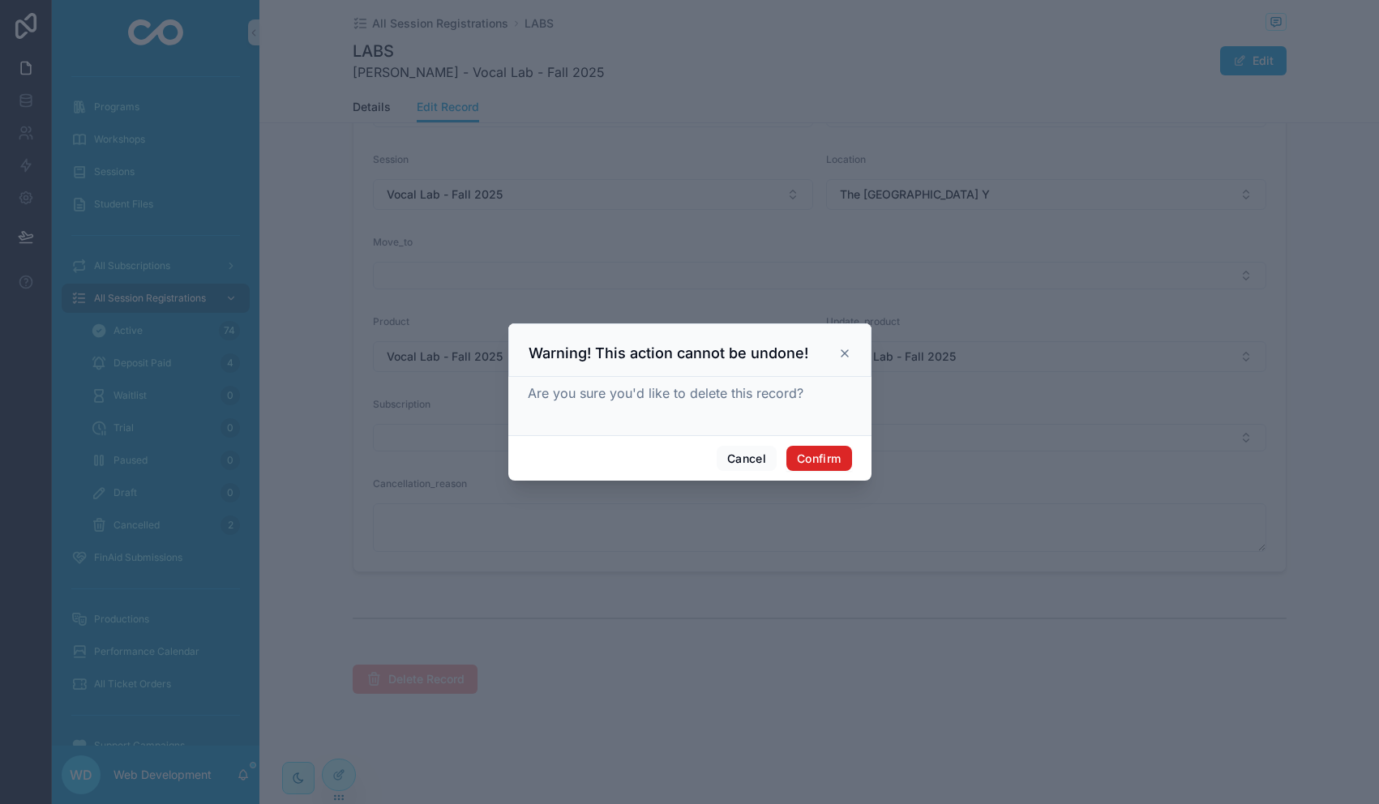
click at [827, 456] on button "Confirm" at bounding box center [818, 459] width 65 height 26
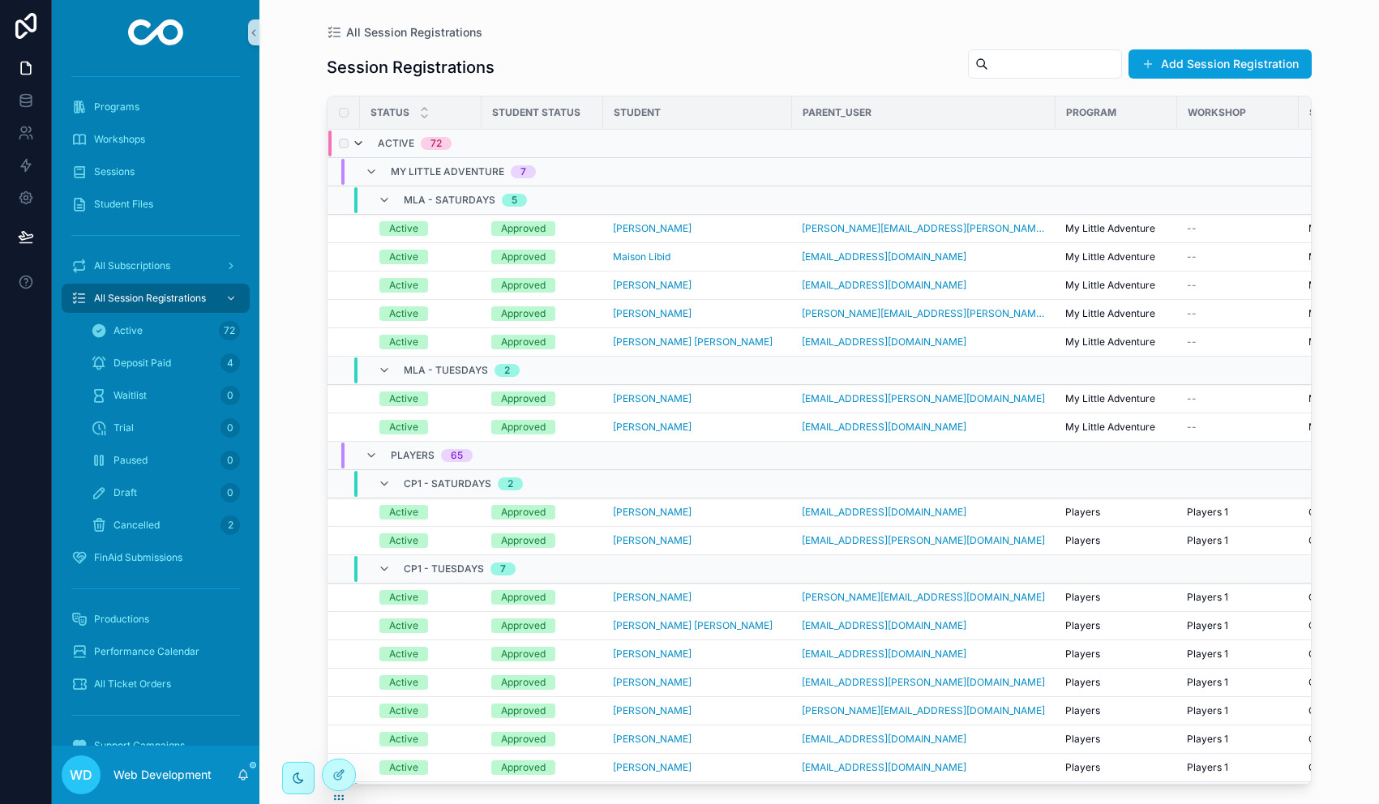
click at [353, 146] on icon "scrollable content" at bounding box center [358, 143] width 13 height 13
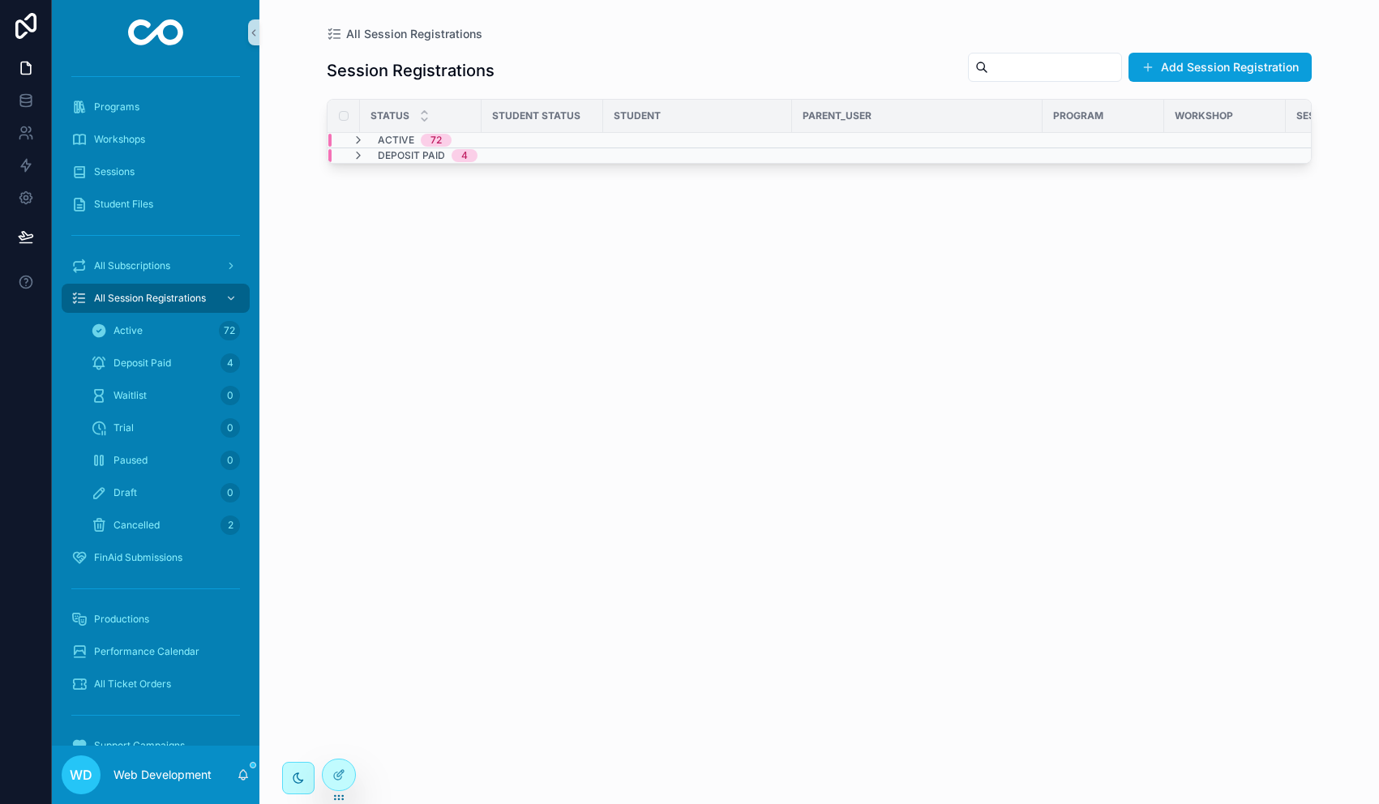
click at [353, 146] on icon "scrollable content" at bounding box center [358, 140] width 13 height 13
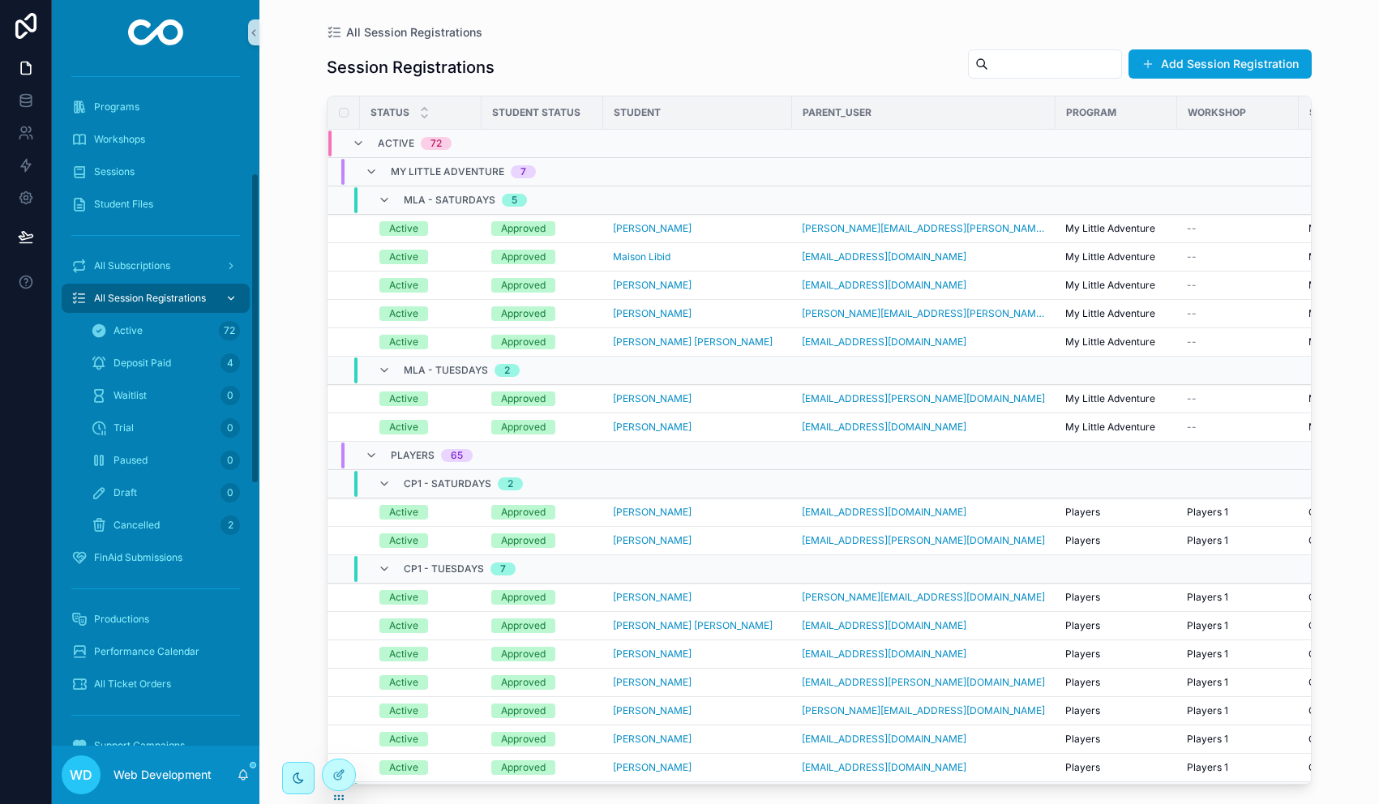
click at [136, 293] on span "All Session Registrations" at bounding box center [150, 298] width 112 height 13
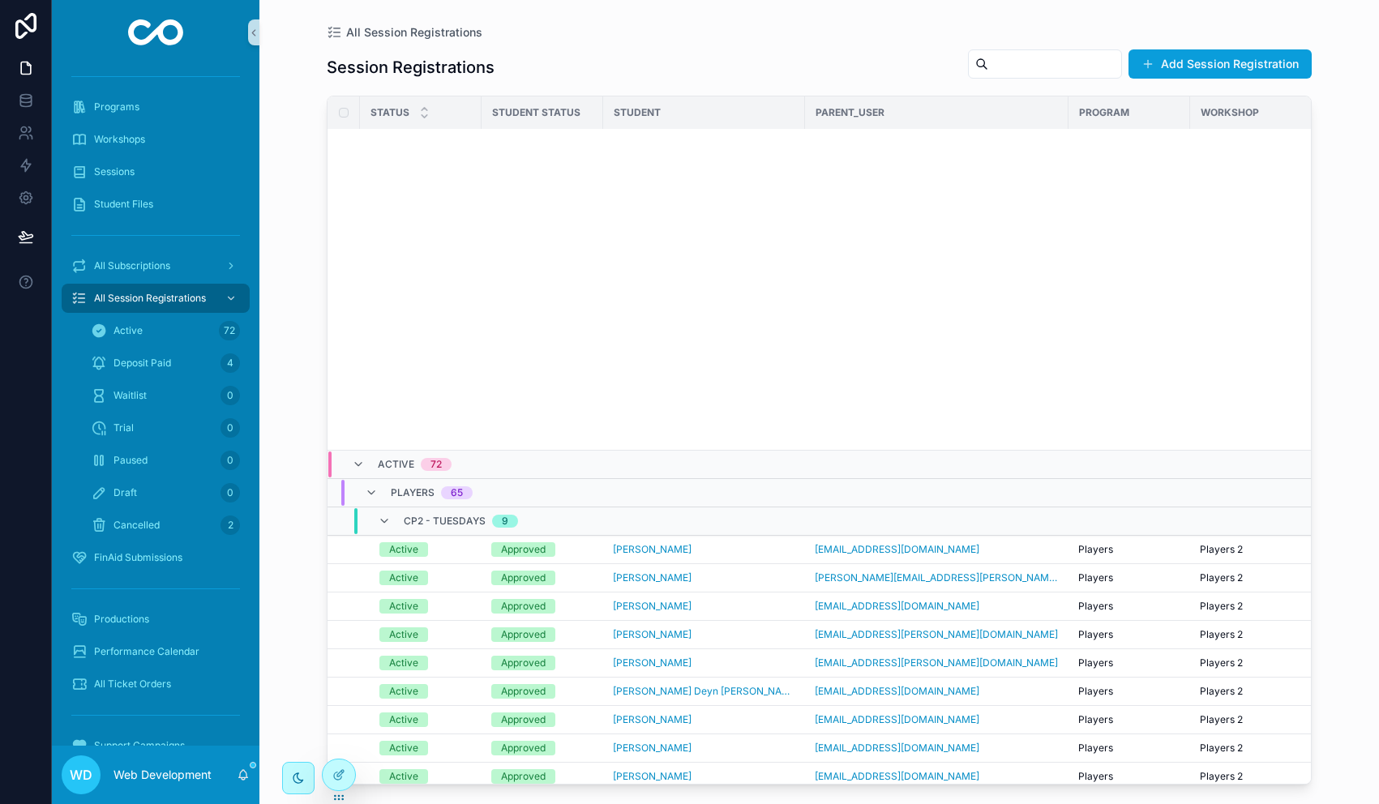
scroll to position [1773, 0]
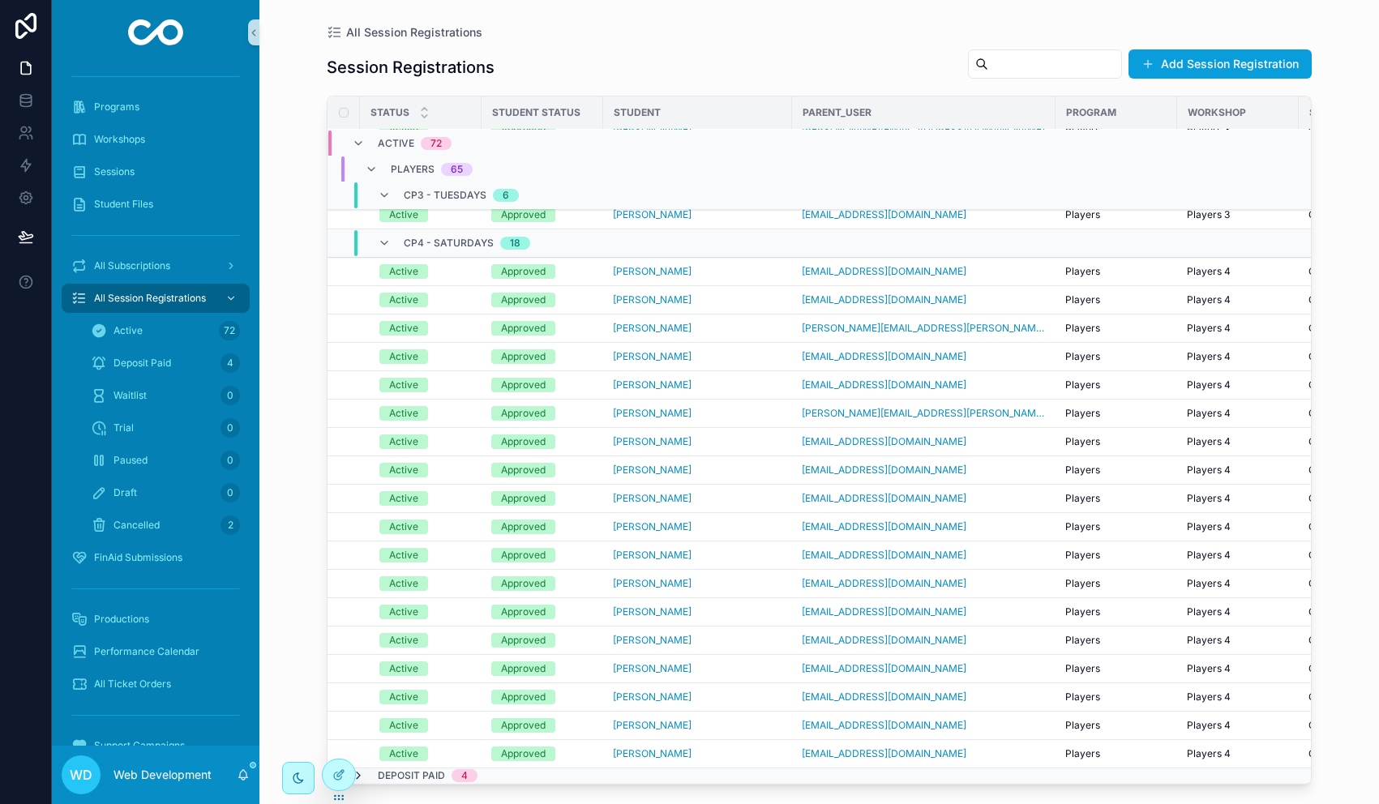
click at [358, 773] on icon "scrollable content" at bounding box center [358, 775] width 13 height 13
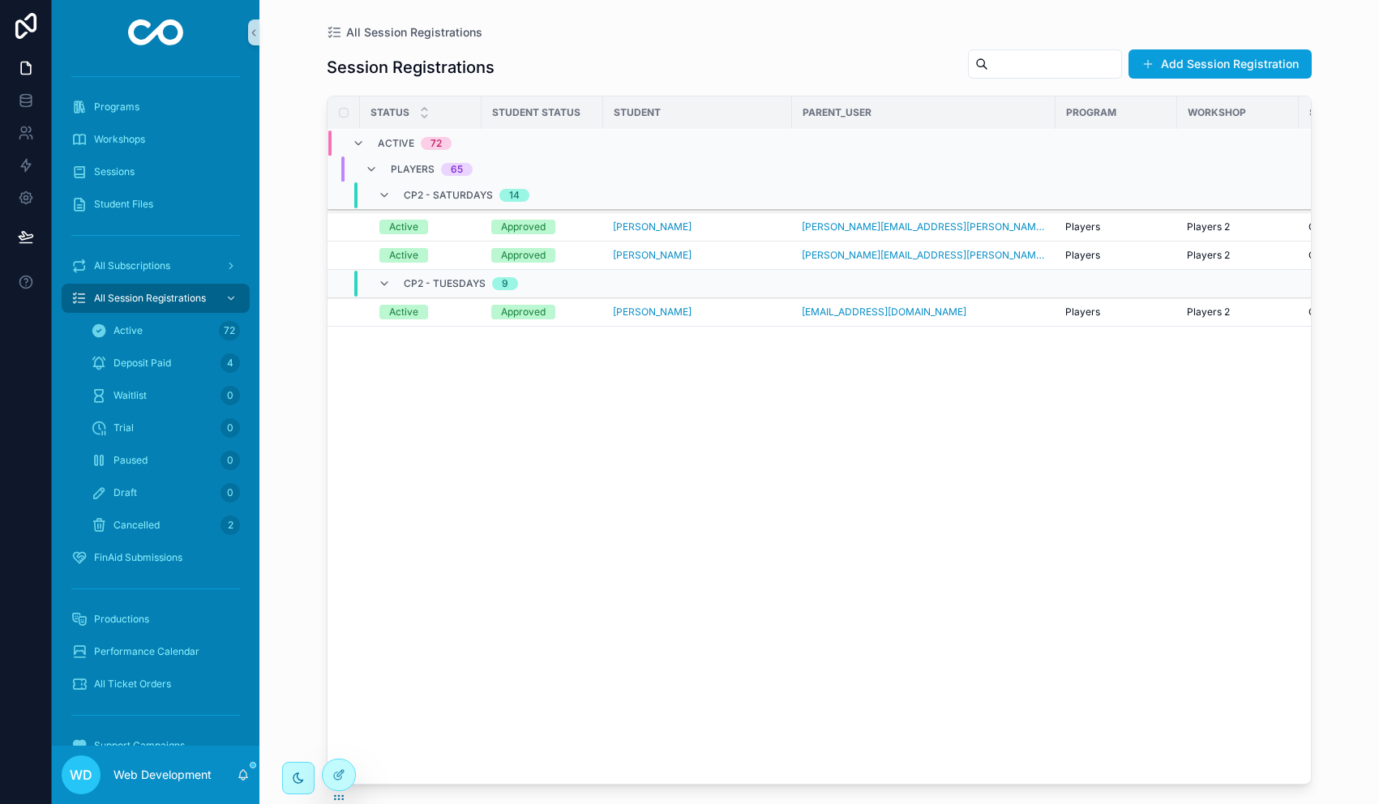
scroll to position [0, 0]
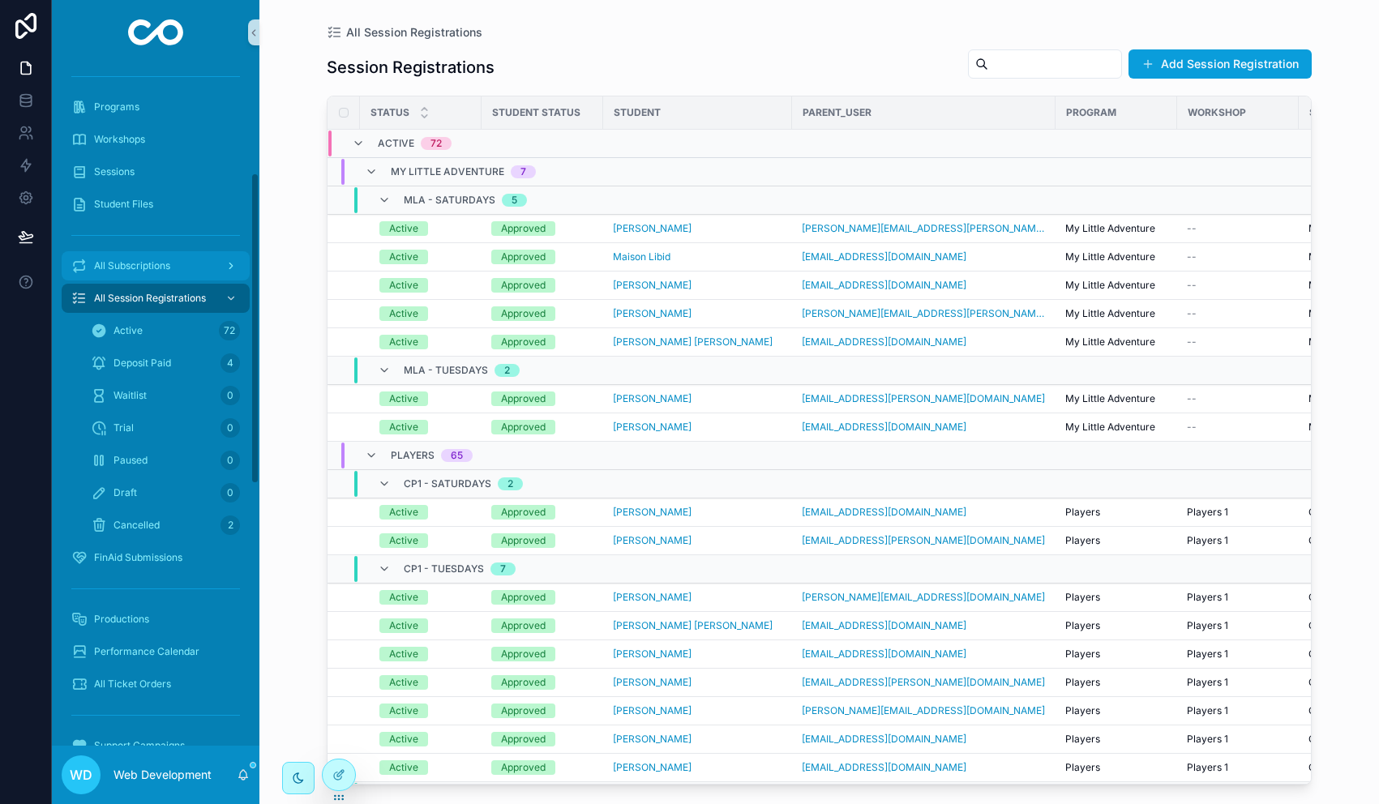
click at [160, 273] on div "All Subscriptions" at bounding box center [155, 266] width 169 height 26
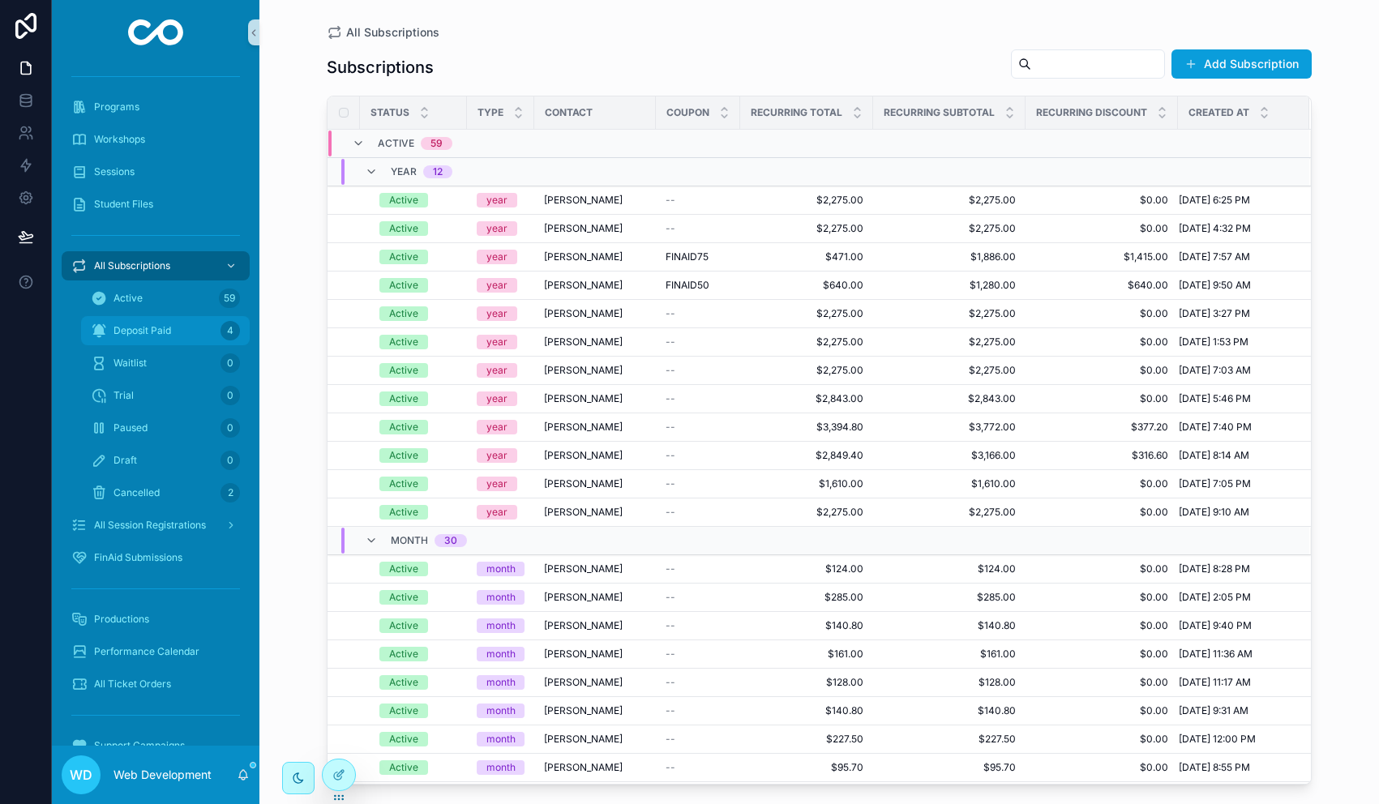
click at [156, 326] on span "Deposit Paid" at bounding box center [143, 330] width 58 height 13
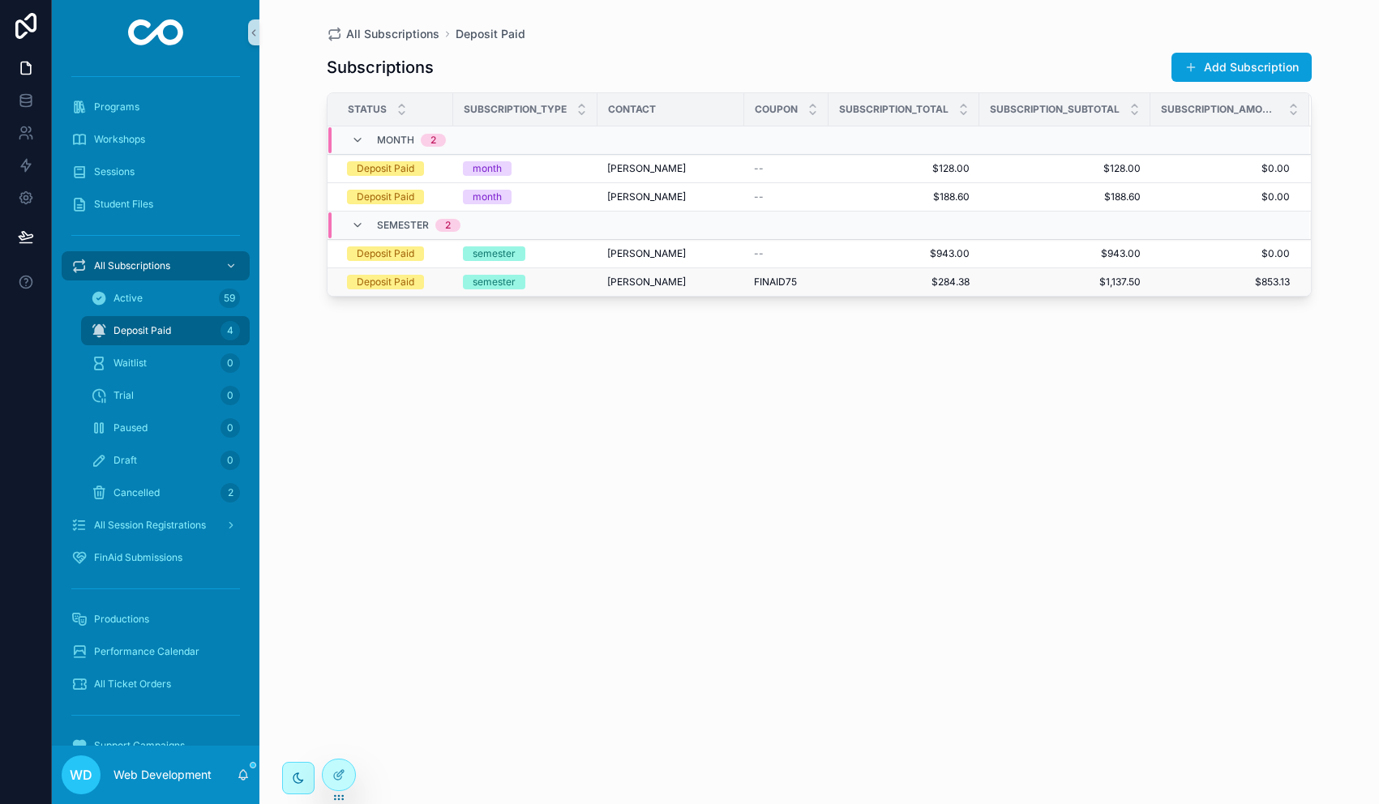
click at [564, 285] on div "semester" at bounding box center [525, 282] width 125 height 15
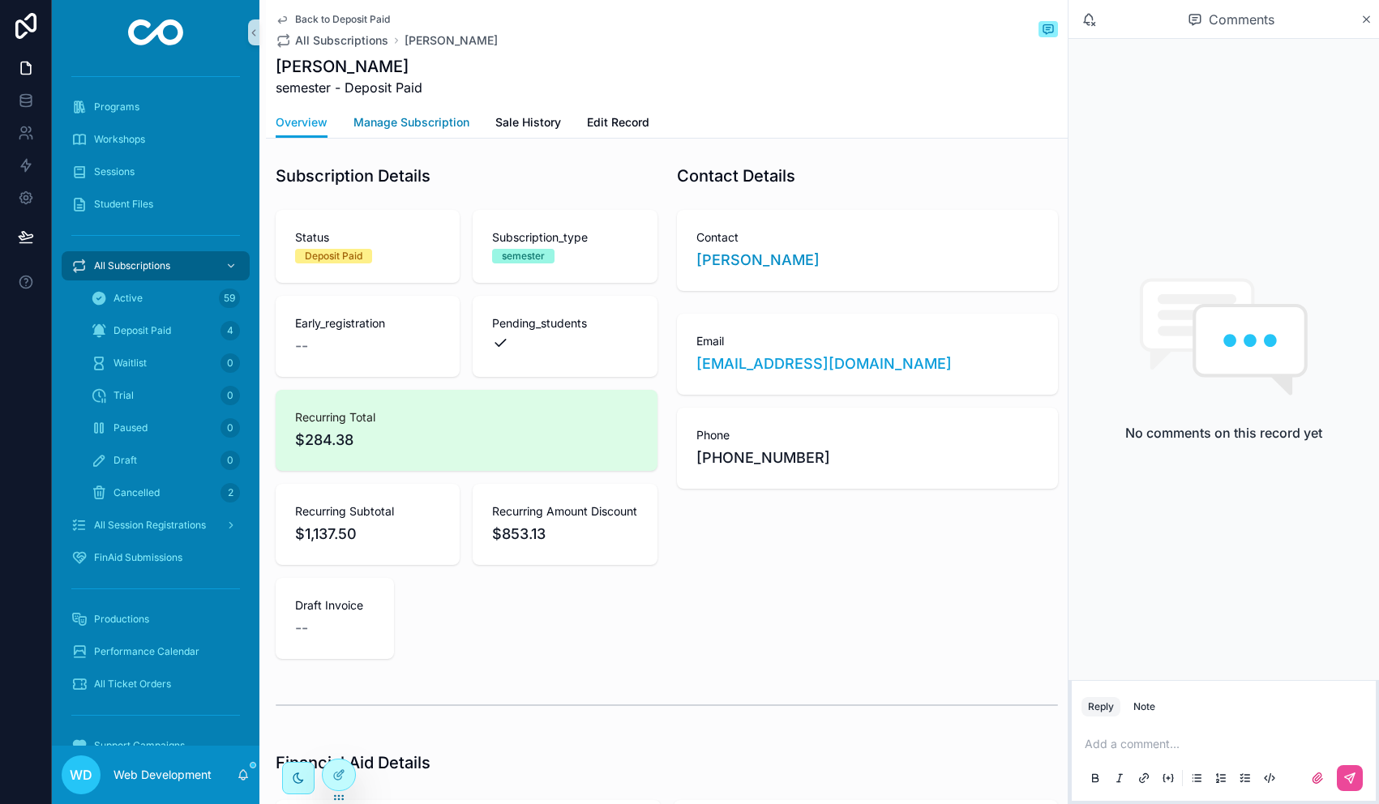
click at [399, 126] on span "Manage Subscription" at bounding box center [411, 122] width 116 height 16
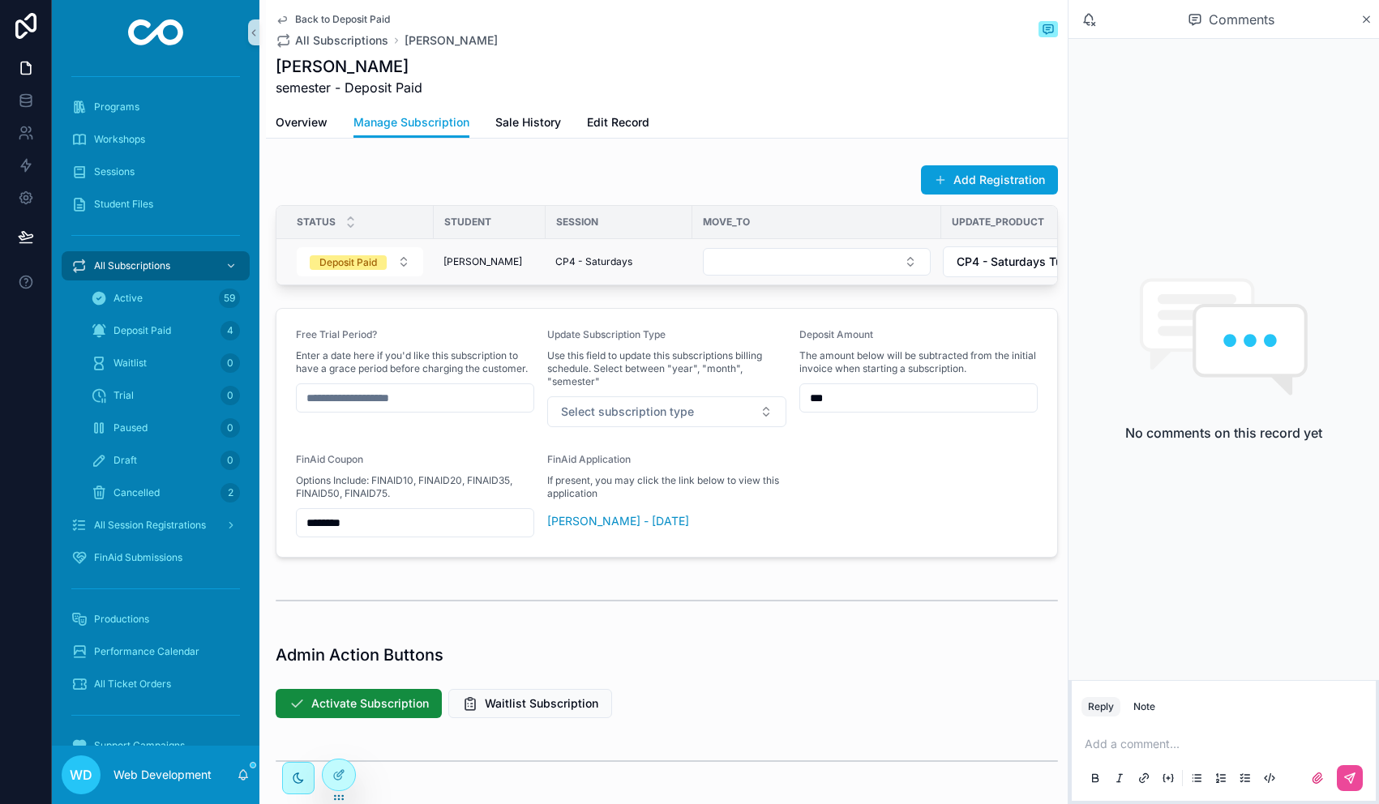
click at [471, 260] on span "[PERSON_NAME]" at bounding box center [482, 261] width 79 height 13
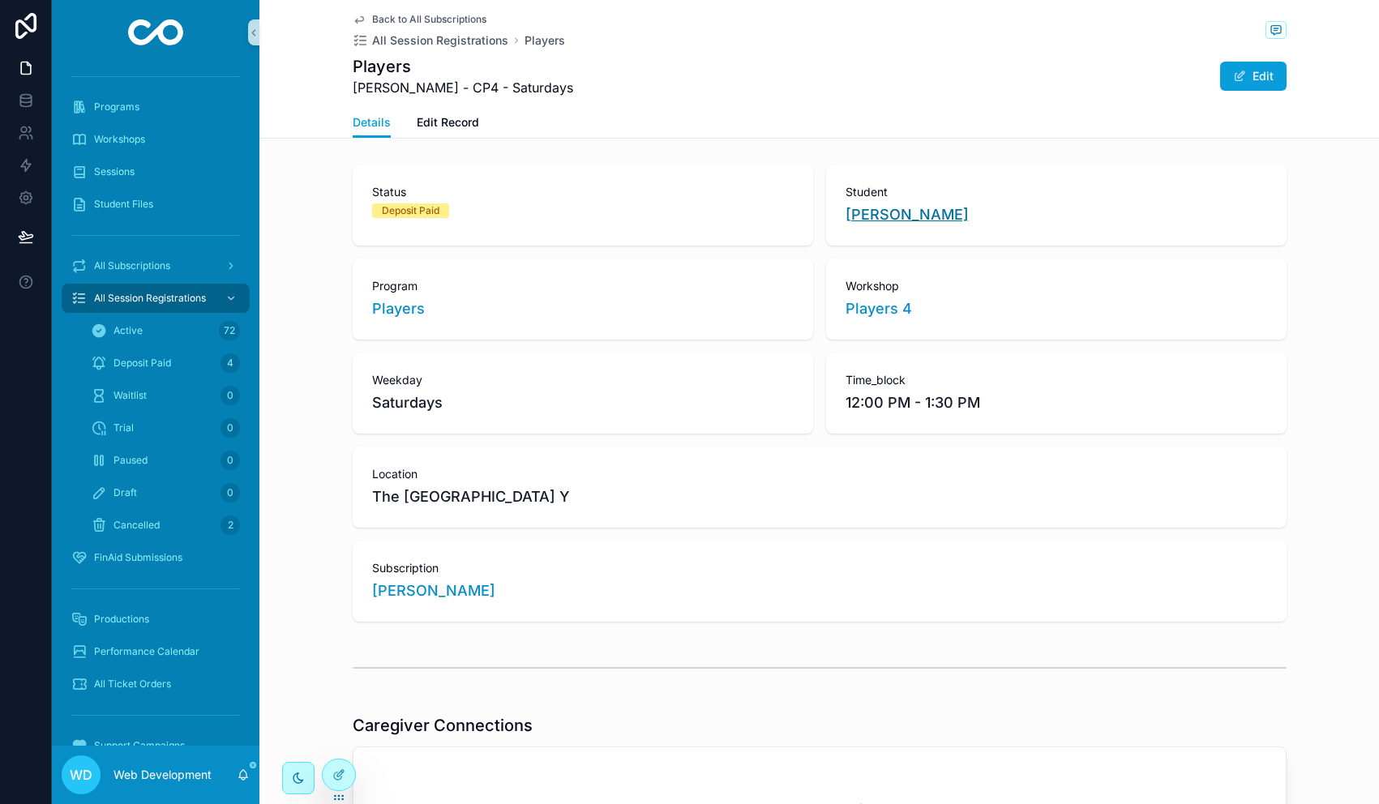
click at [904, 216] on span "[PERSON_NAME]" at bounding box center [907, 215] width 123 height 23
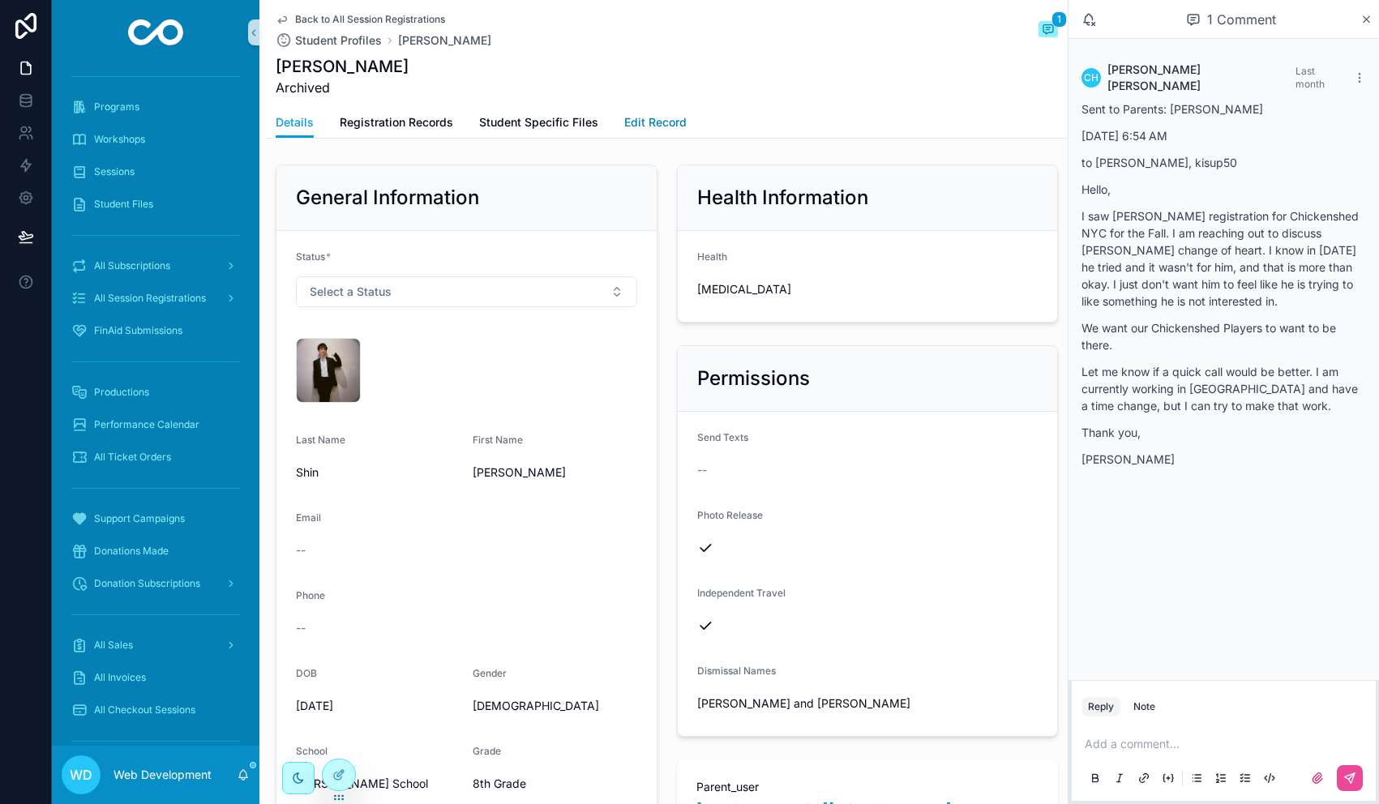
click at [672, 118] on span "Edit Record" at bounding box center [655, 122] width 62 height 16
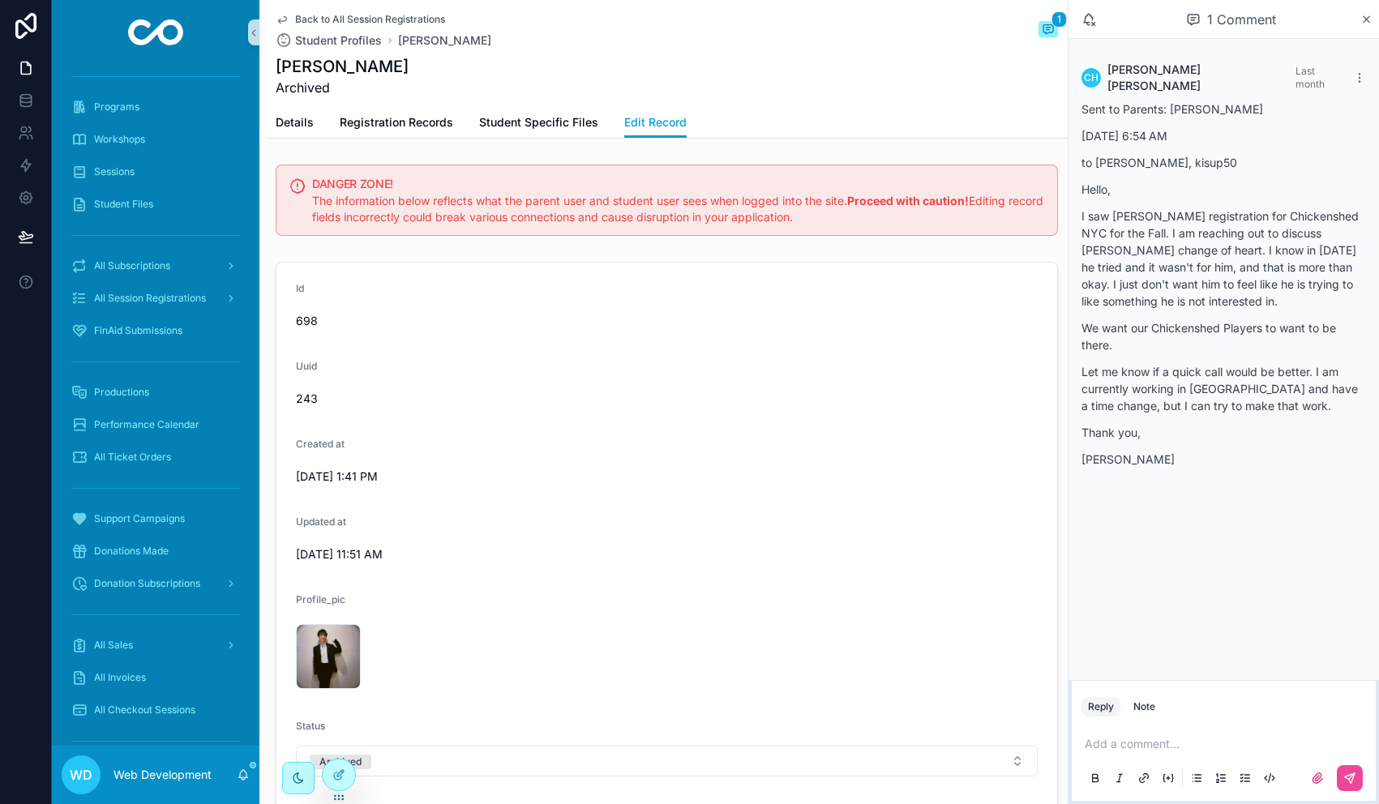
click at [295, 101] on div "Back to All Session Registrations Student Profiles [PERSON_NAME] 1 [PERSON_NAME…" at bounding box center [667, 53] width 782 height 107
click at [295, 126] on span "Details" at bounding box center [295, 122] width 38 height 16
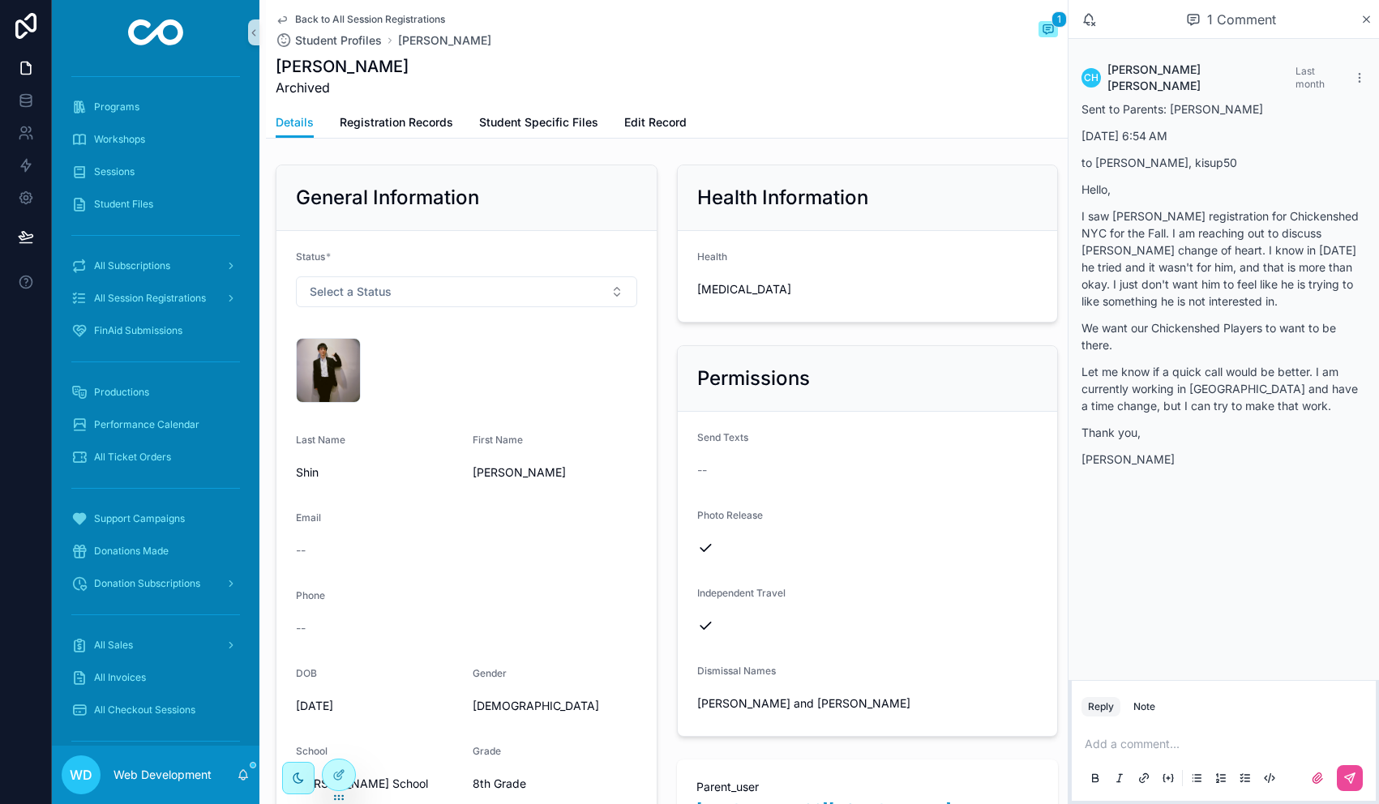
click at [304, 15] on span "Back to All Session Registrations" at bounding box center [370, 19] width 150 height 13
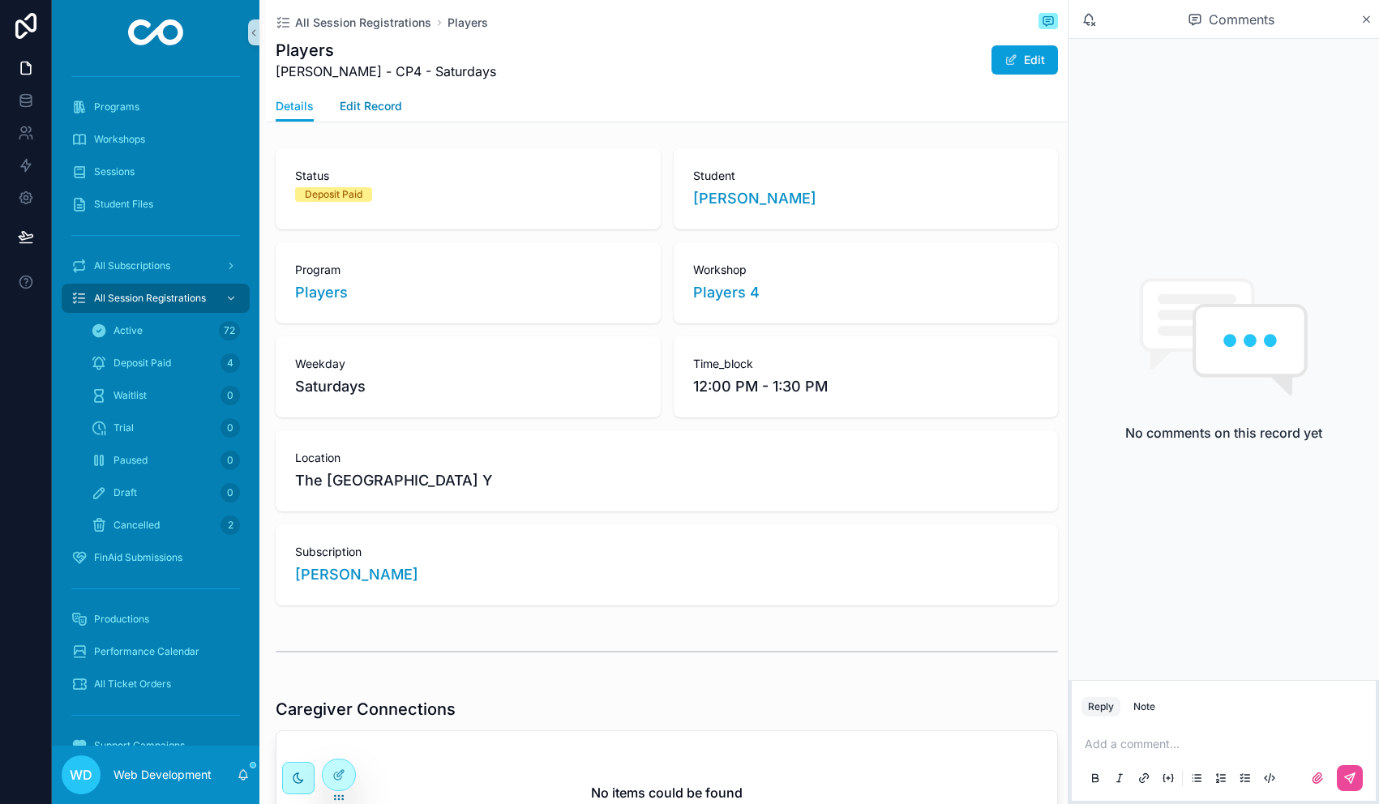
click at [373, 114] on span "Edit Record" at bounding box center [371, 106] width 62 height 16
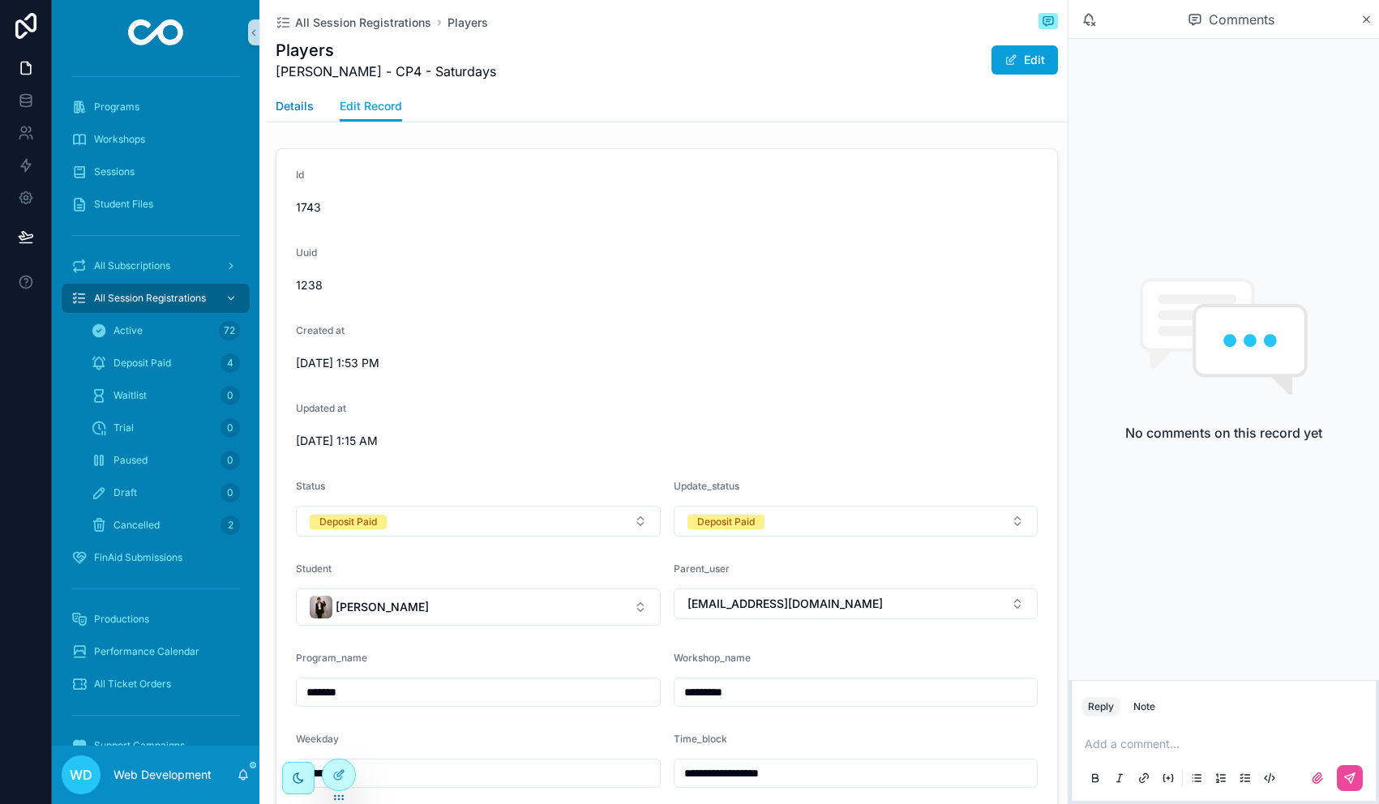
click at [303, 105] on span "Details" at bounding box center [295, 106] width 38 height 16
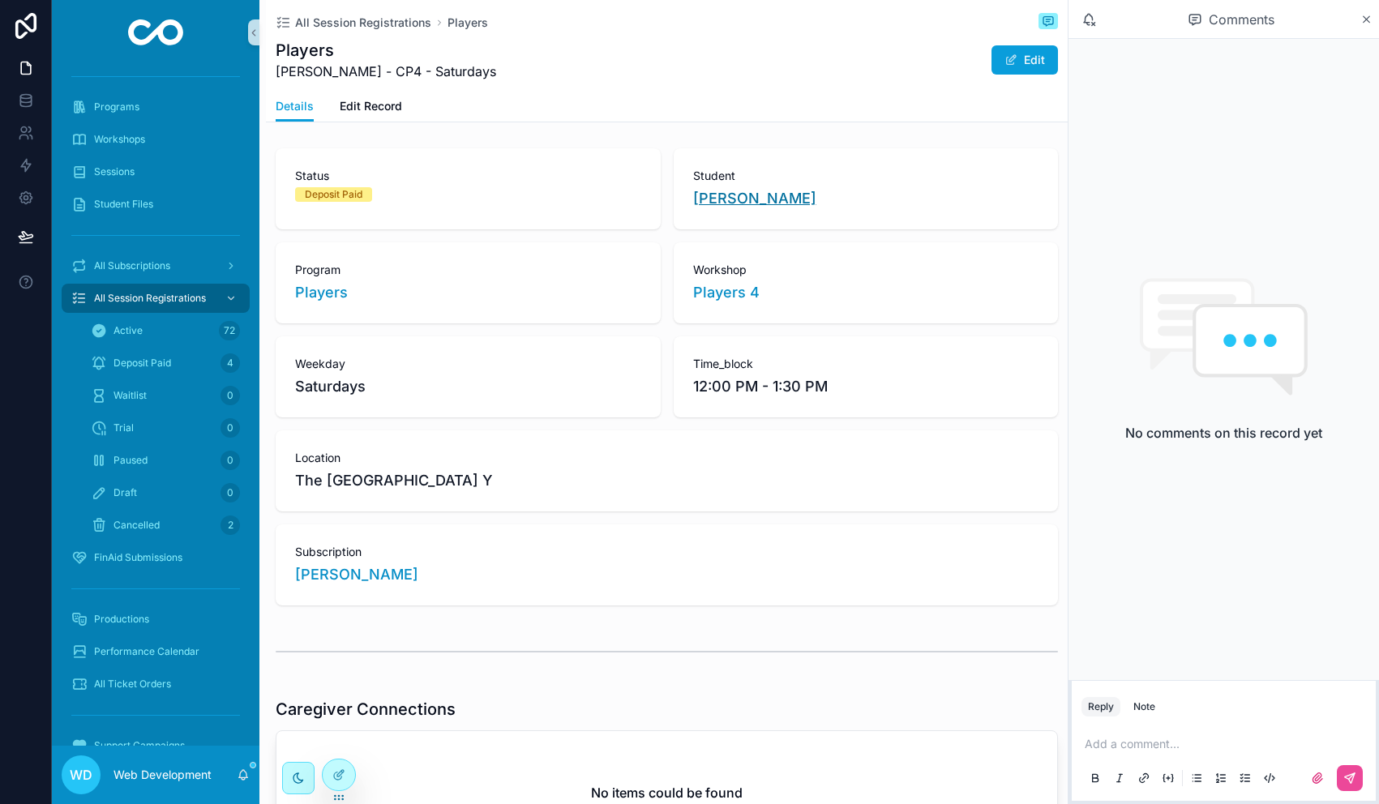
click at [702, 201] on span "[PERSON_NAME]" at bounding box center [754, 198] width 123 height 23
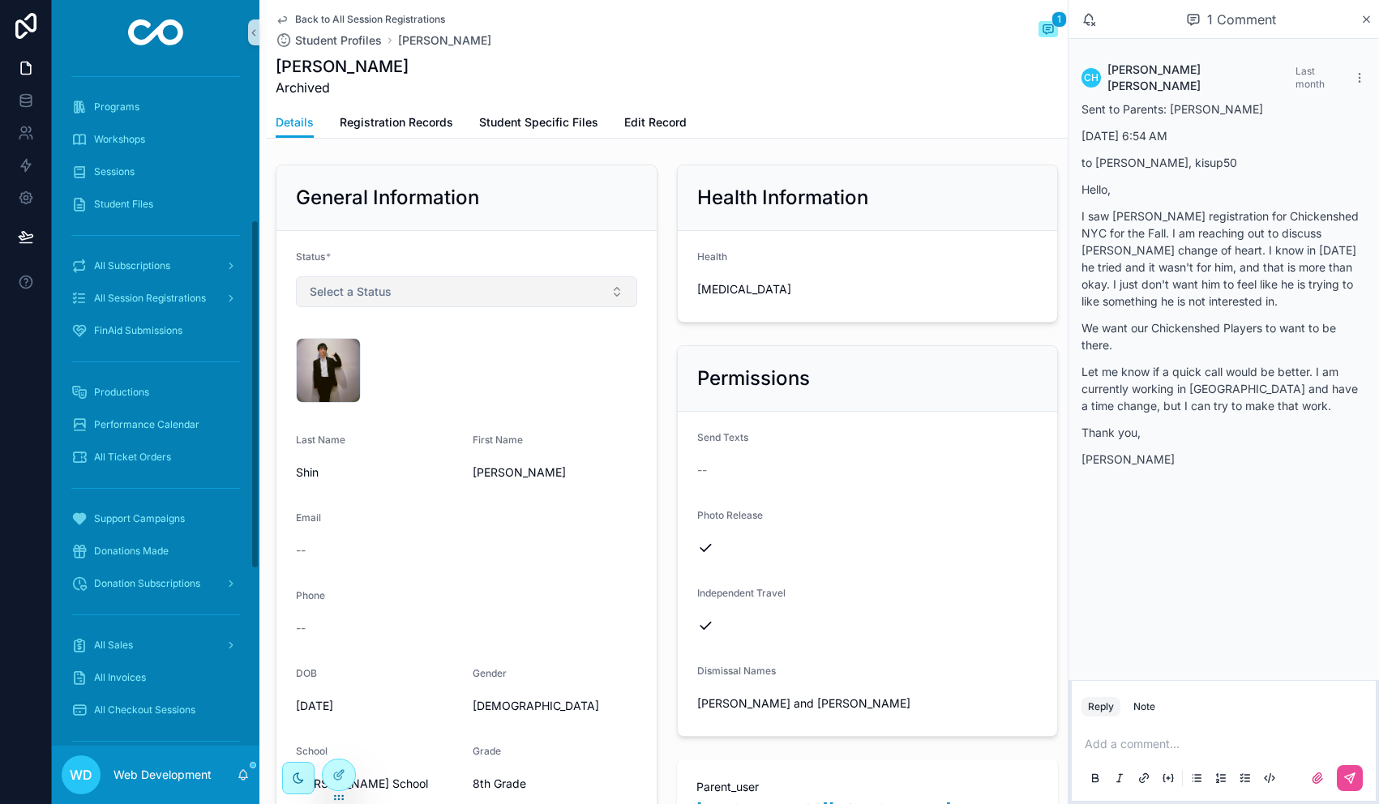
click at [481, 277] on button "Select a Status" at bounding box center [466, 291] width 341 height 31
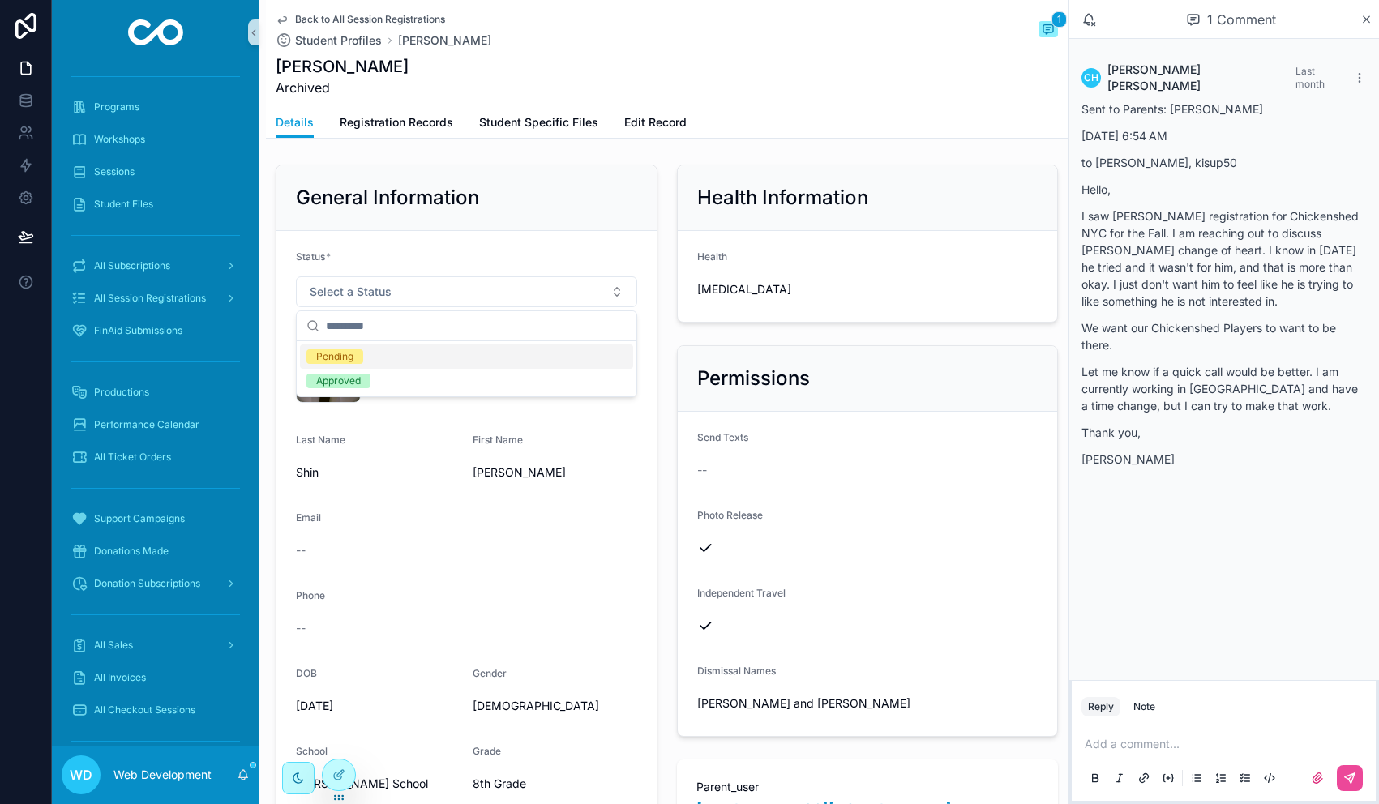
click at [503, 174] on div "General Information" at bounding box center [466, 198] width 380 height 66
click at [666, 100] on div "Back to All Session Registrations Student Profiles [PERSON_NAME] 1 [PERSON_NAME…" at bounding box center [667, 53] width 782 height 107
click at [658, 119] on span "Edit Record" at bounding box center [655, 122] width 62 height 16
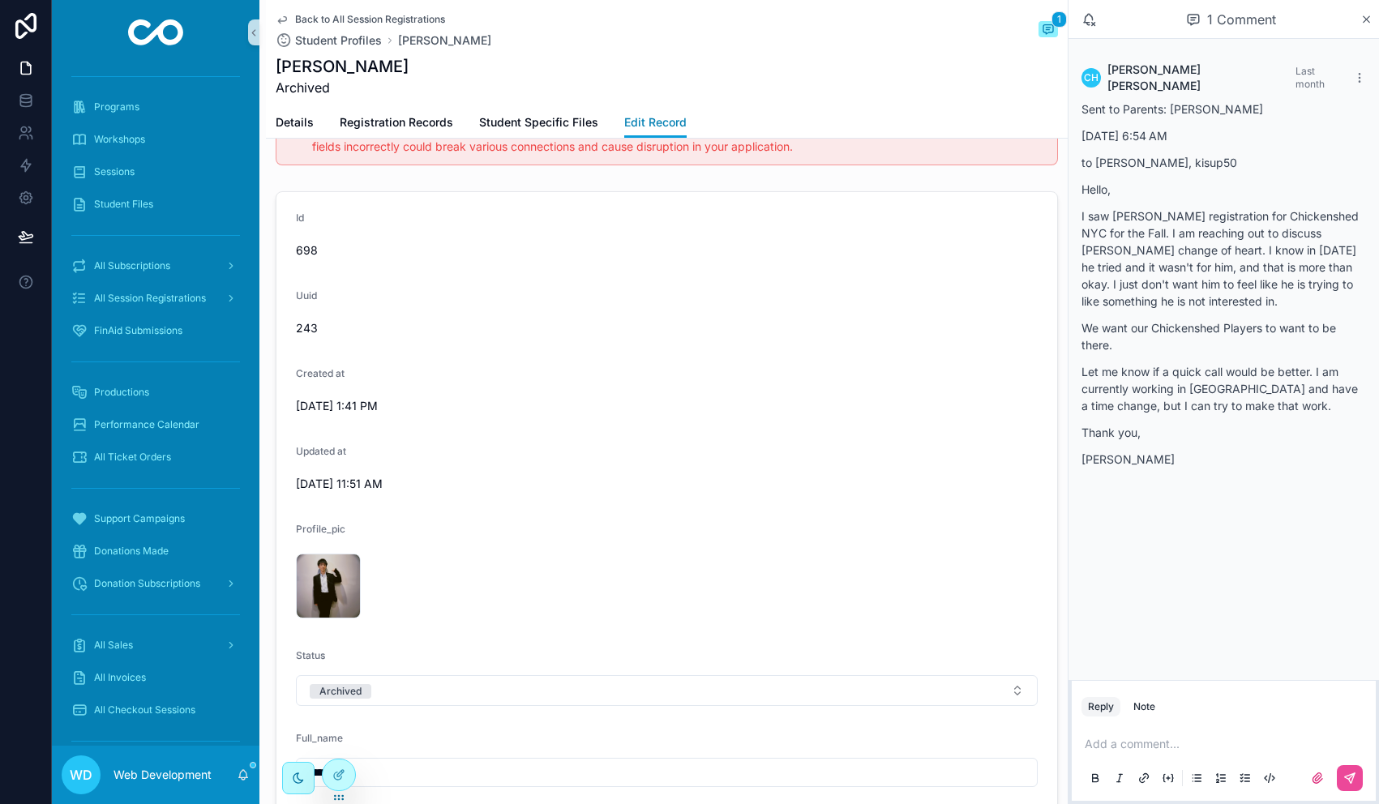
scroll to position [25, 0]
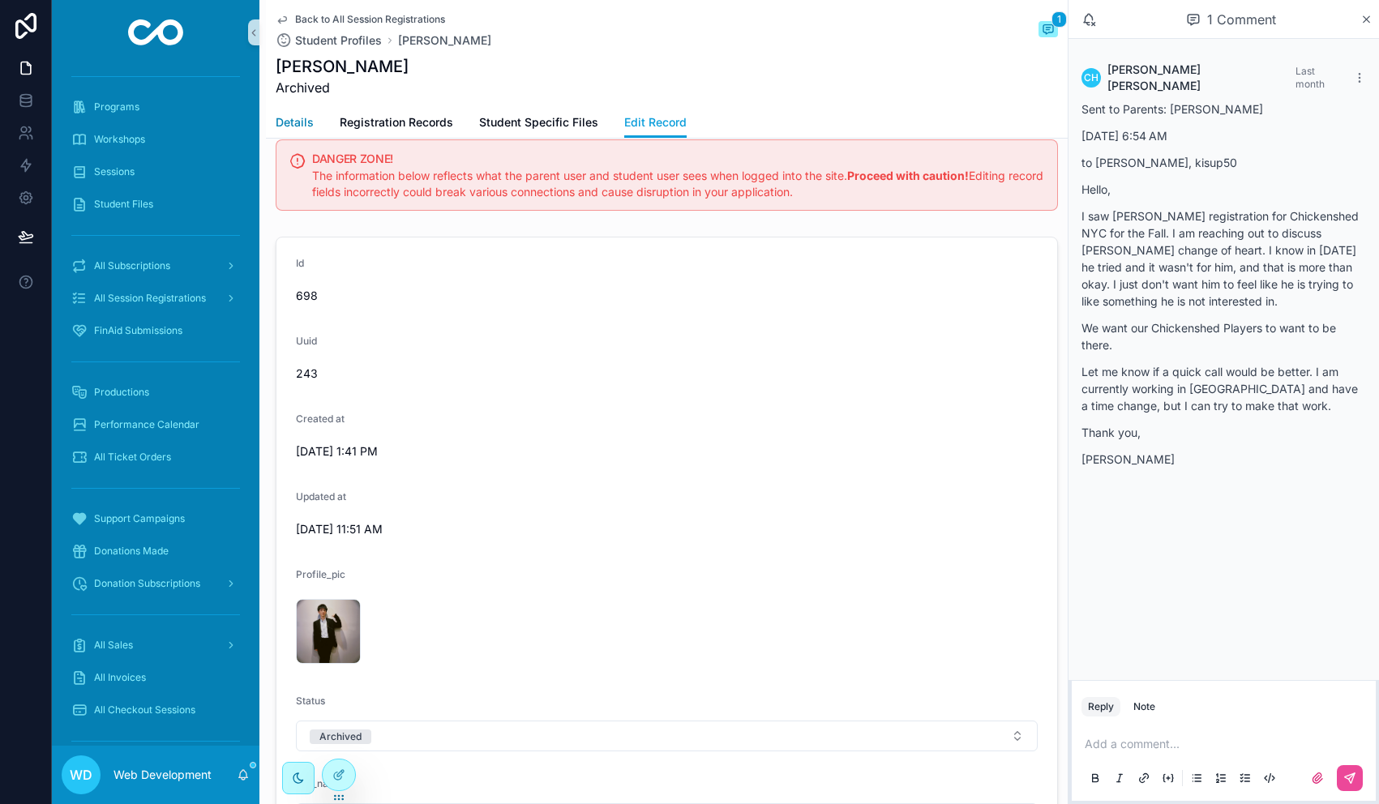
click at [292, 118] on span "Details" at bounding box center [295, 122] width 38 height 16
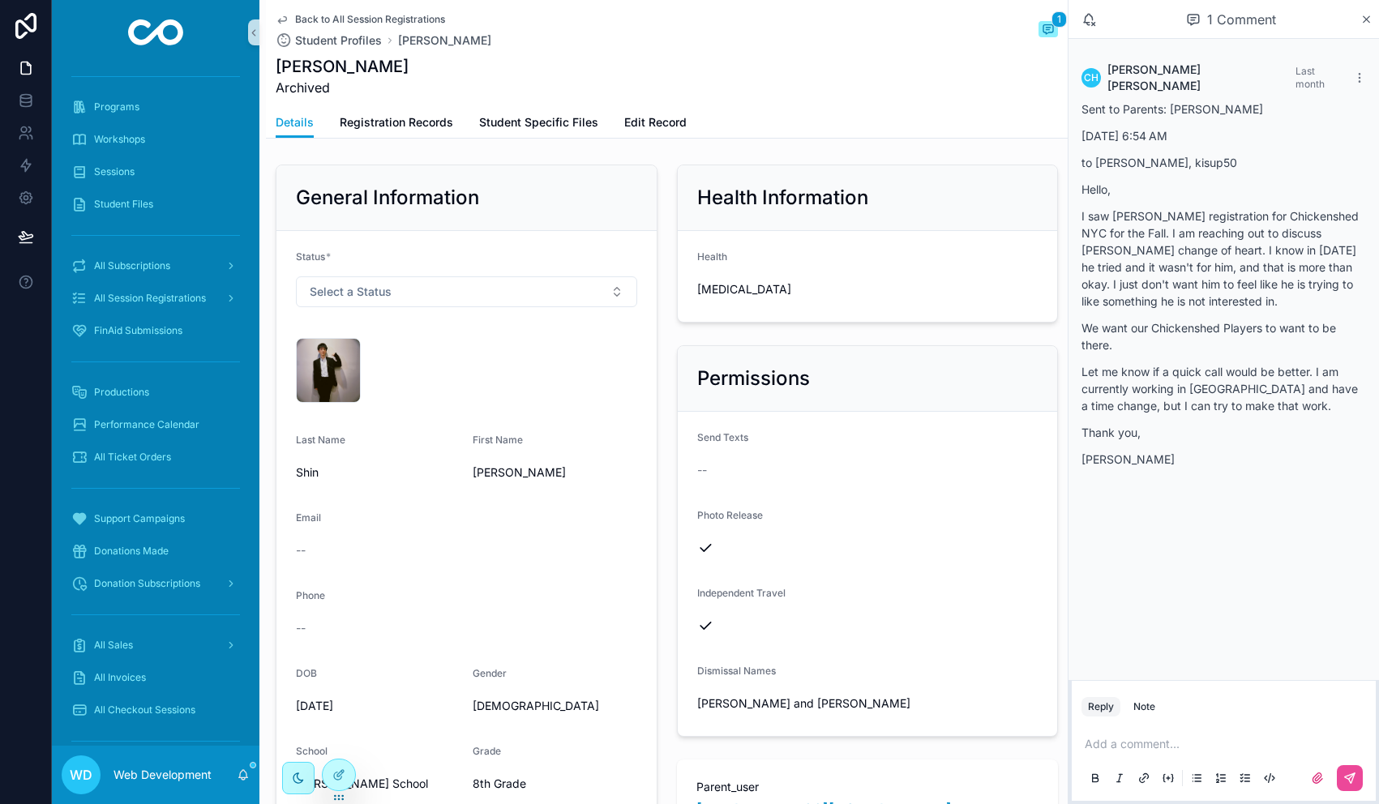
click at [1374, 22] on div "1 Comment" at bounding box center [1224, 19] width 311 height 39
click at [1369, 19] on icon "scrollable content" at bounding box center [1366, 19] width 12 height 13
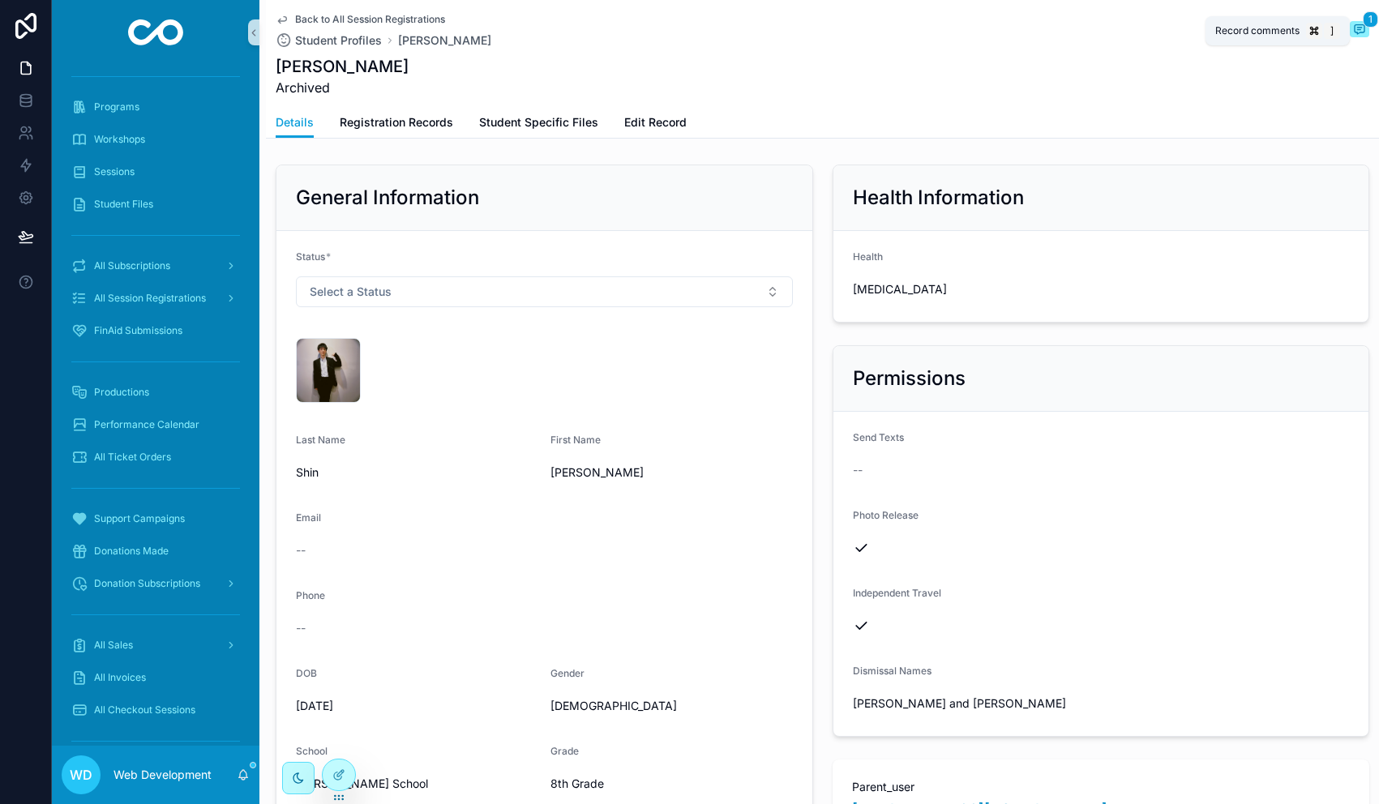
click at [1360, 28] on icon "scrollable content" at bounding box center [1359, 28] width 4 height 0
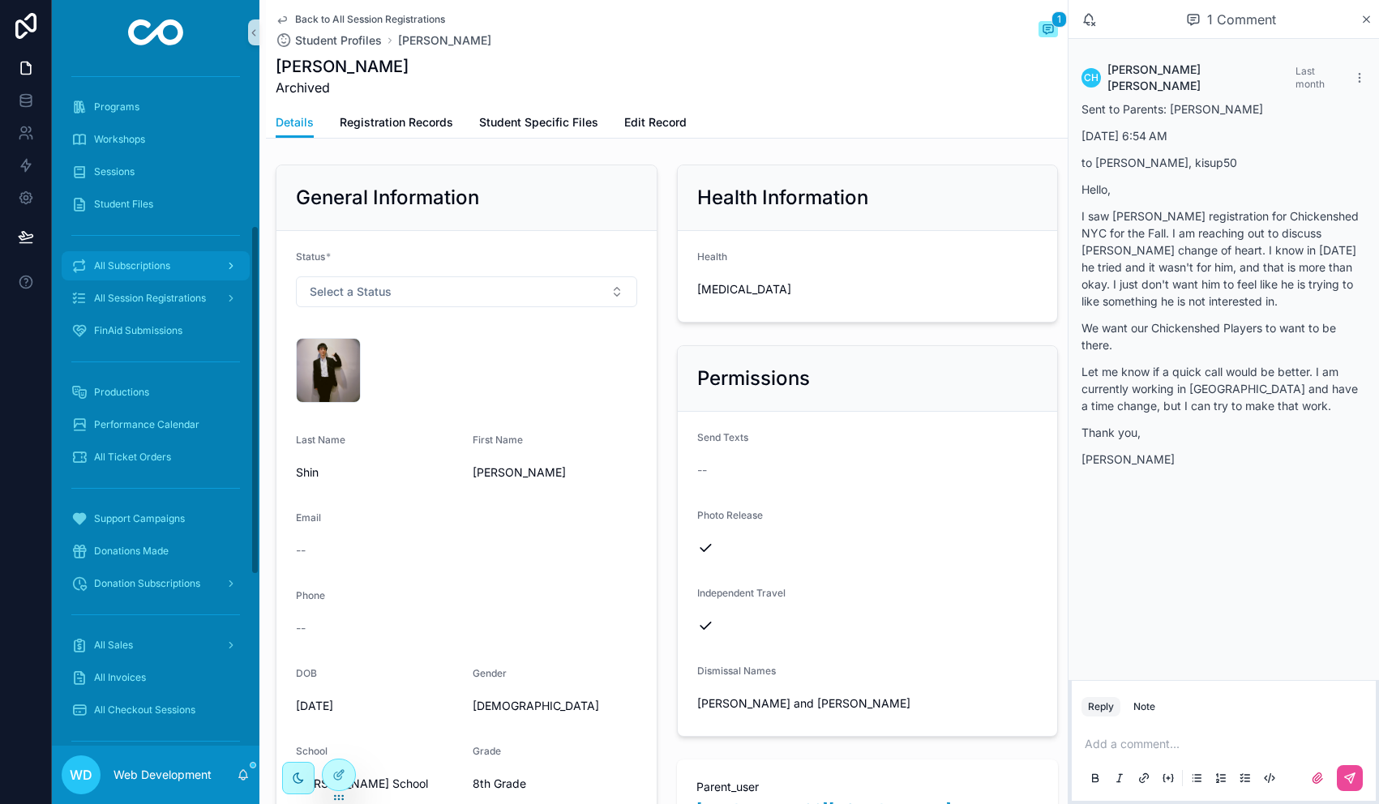
scroll to position [513, 0]
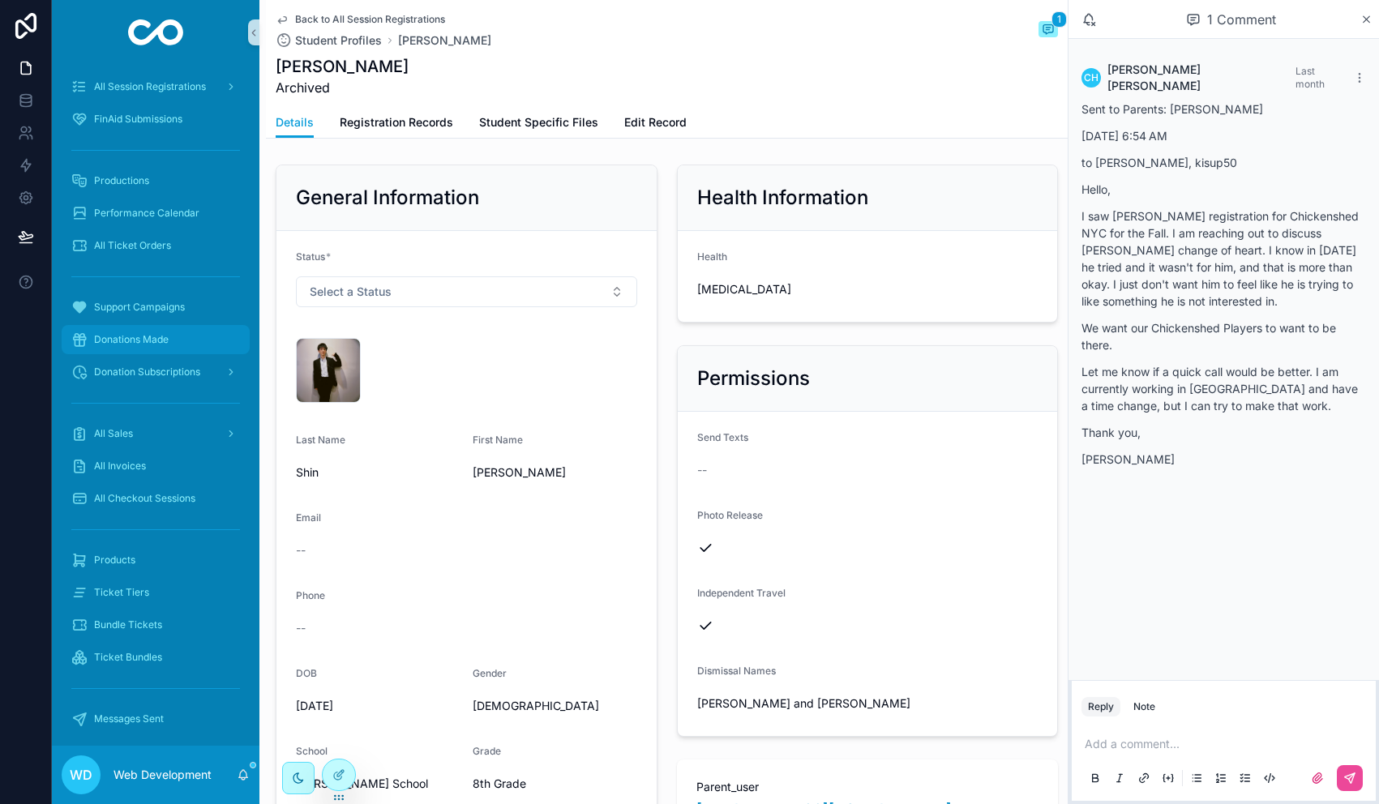
click at [165, 337] on span "Donations Made" at bounding box center [131, 339] width 75 height 13
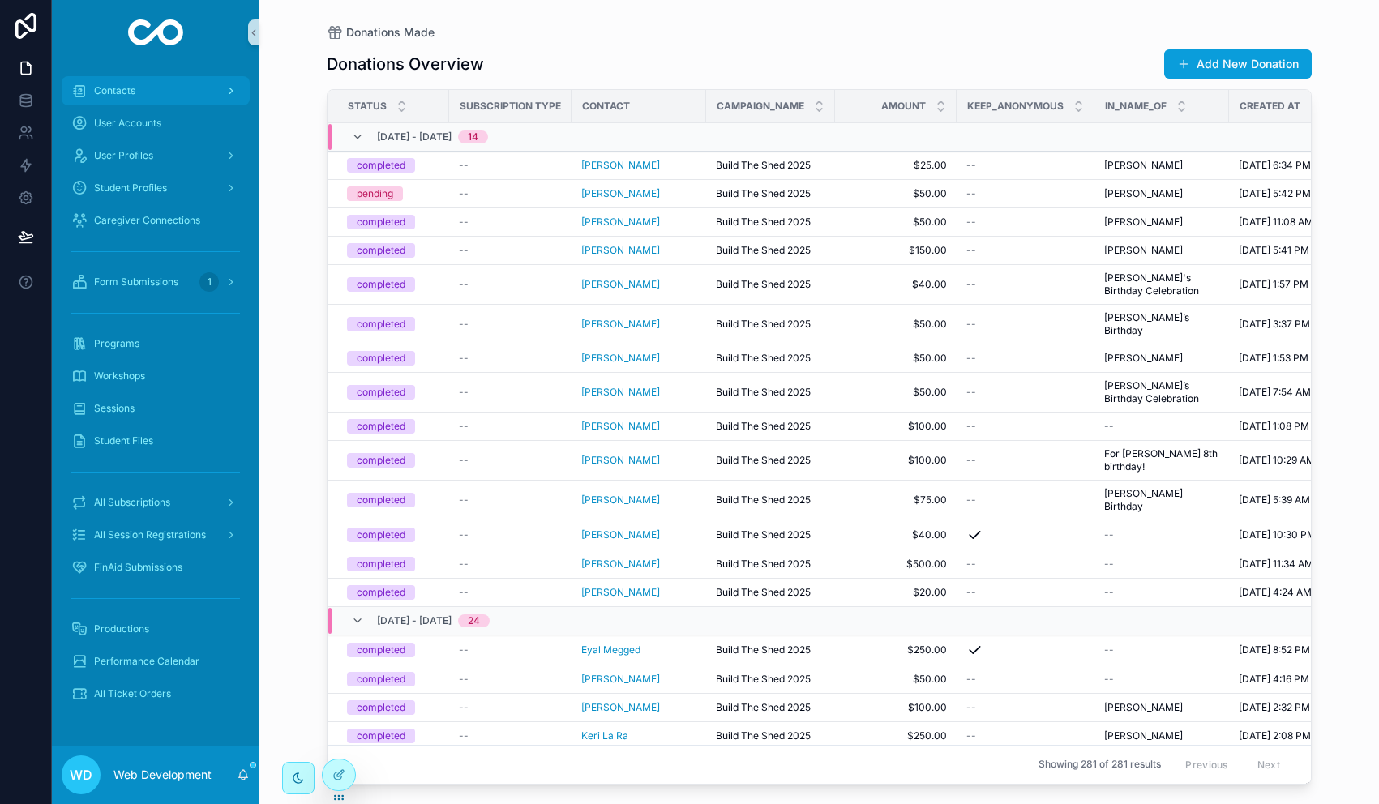
click at [153, 100] on div "Contacts" at bounding box center [155, 91] width 169 height 26
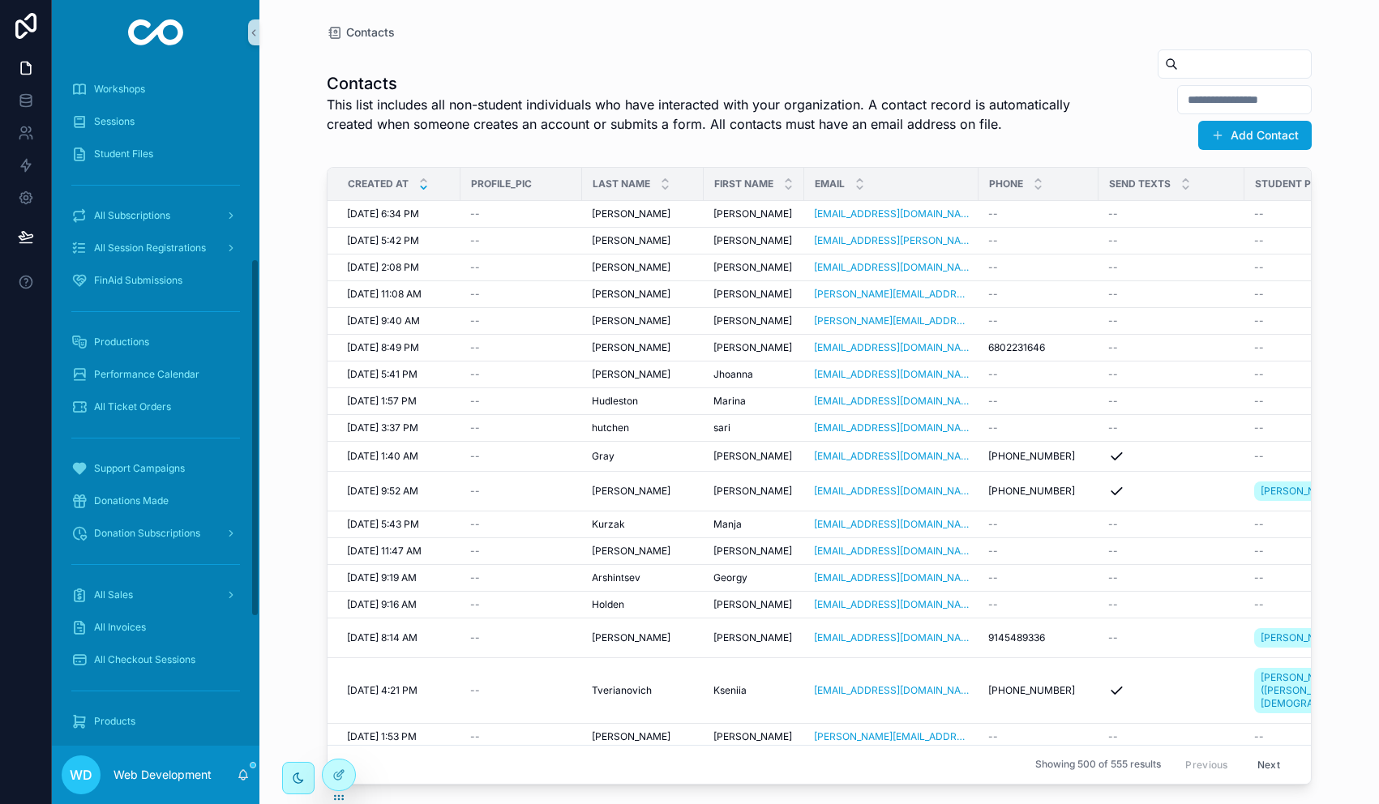
scroll to position [392, 0]
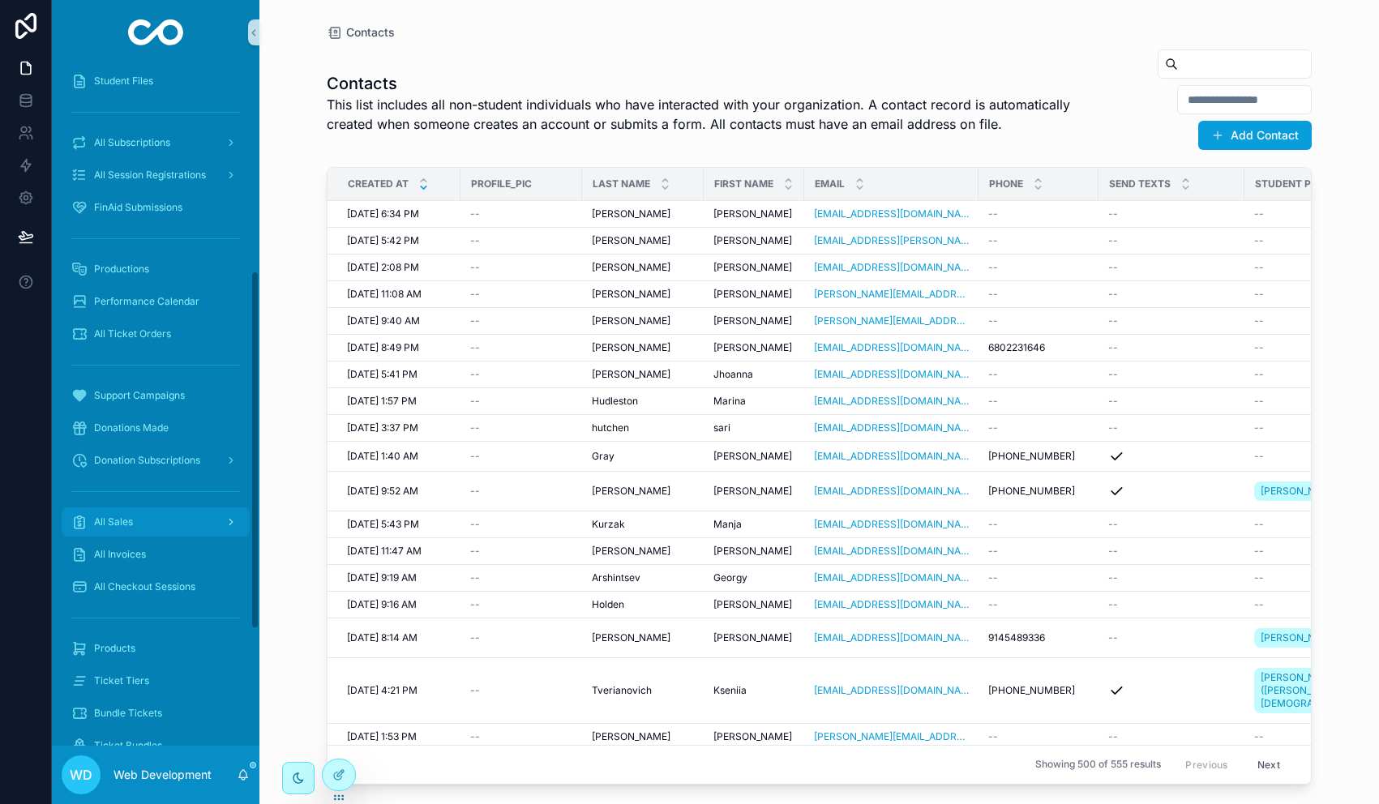
click at [142, 531] on div "All Sales" at bounding box center [155, 522] width 169 height 26
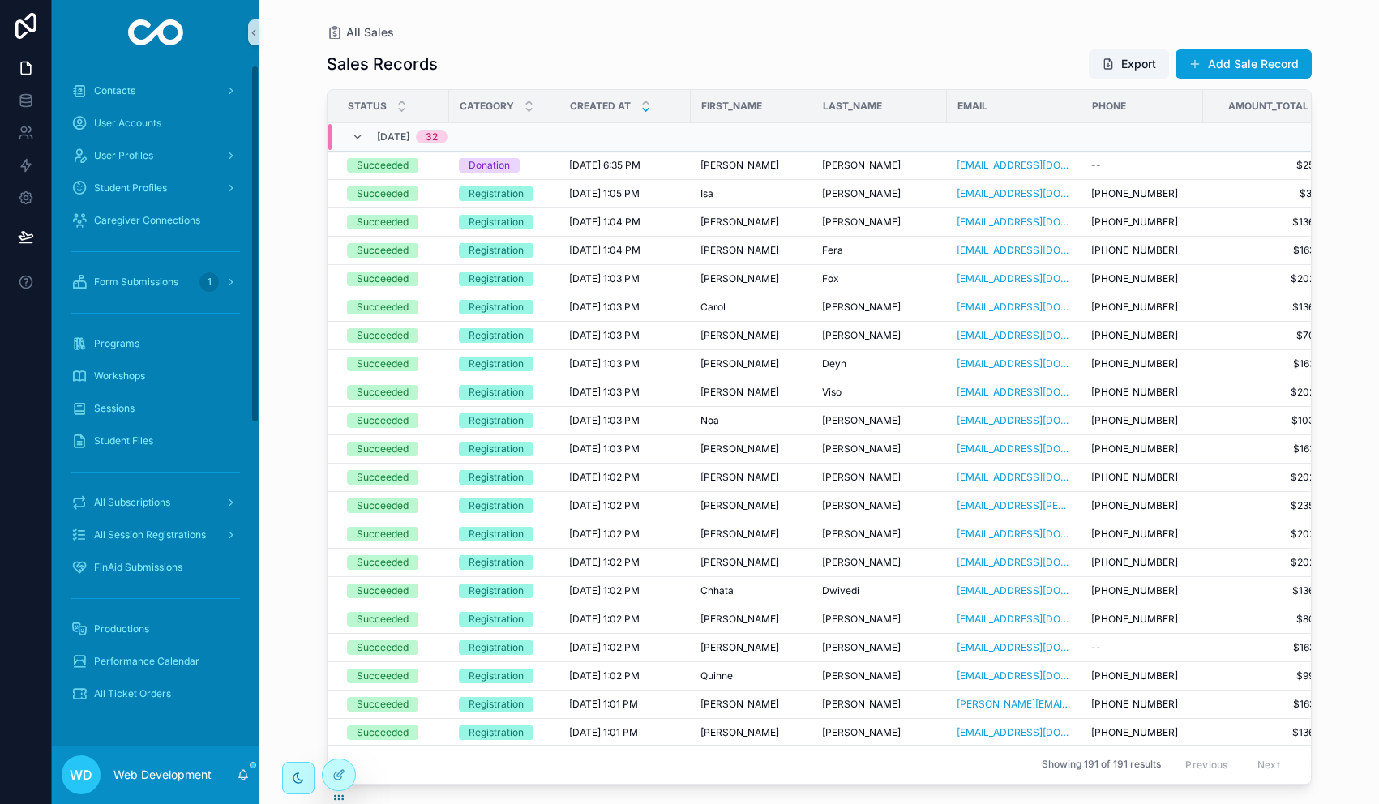
click at [129, 107] on div "User Accounts" at bounding box center [156, 123] width 208 height 32
click at [129, 102] on div "Contacts" at bounding box center [155, 91] width 169 height 26
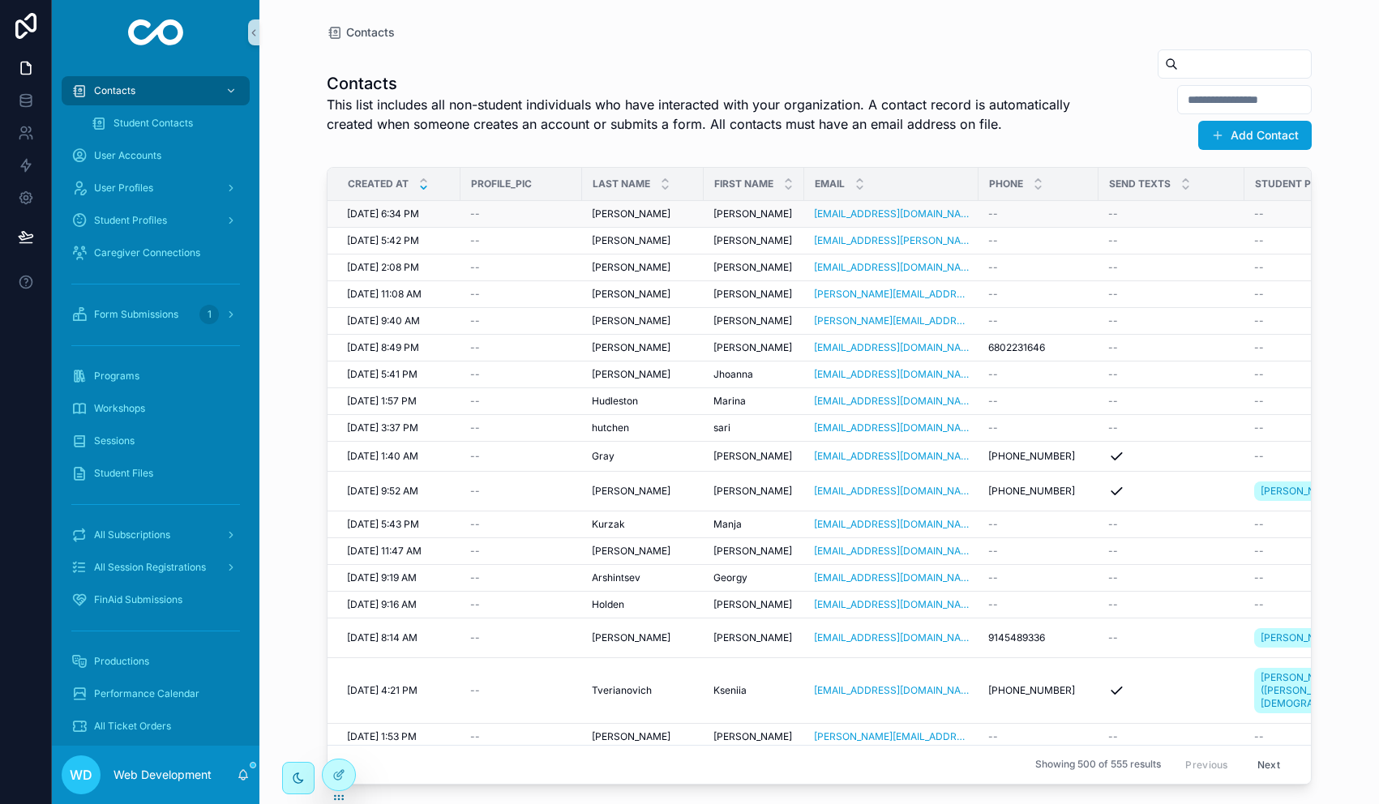
click at [529, 215] on div "--" at bounding box center [521, 214] width 102 height 13
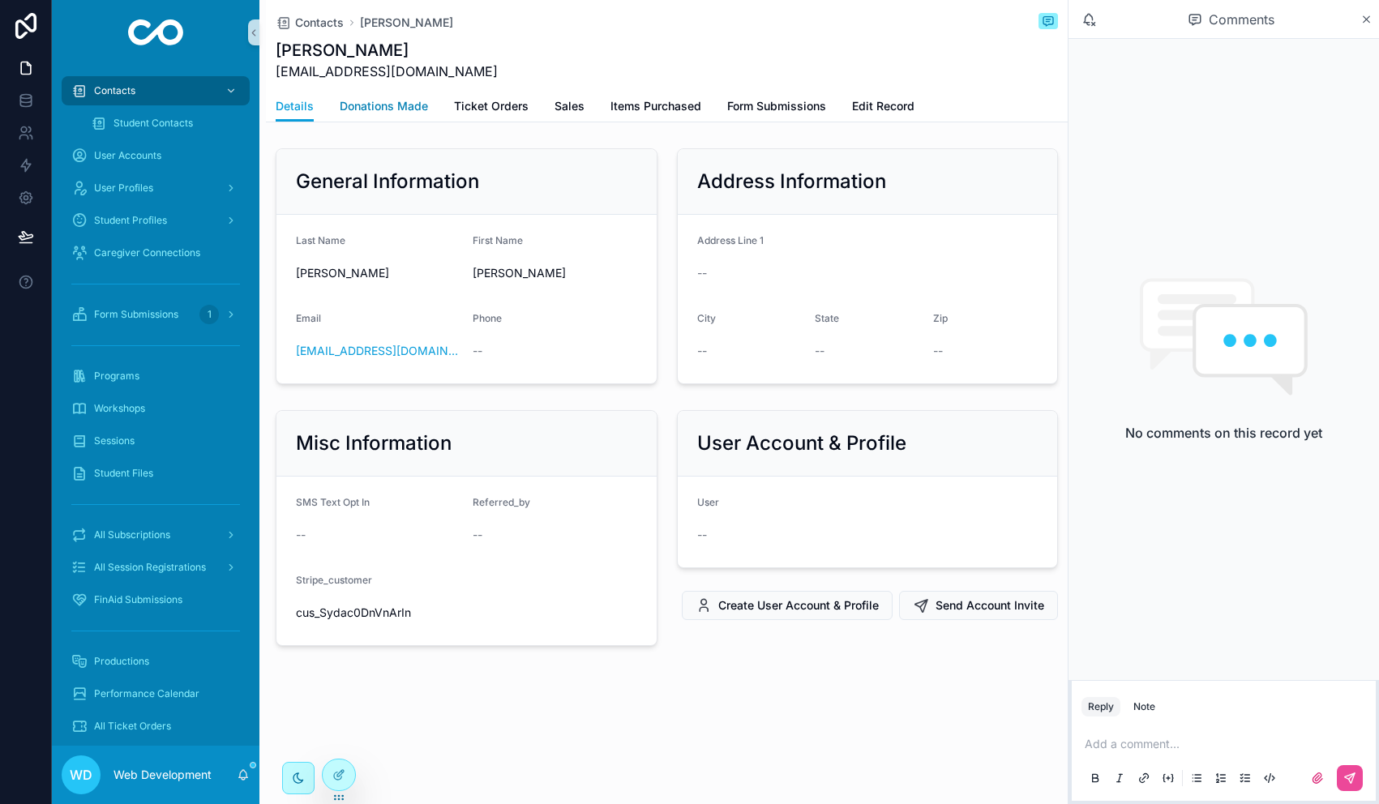
click at [402, 116] on link "Donations Made" at bounding box center [384, 108] width 88 height 32
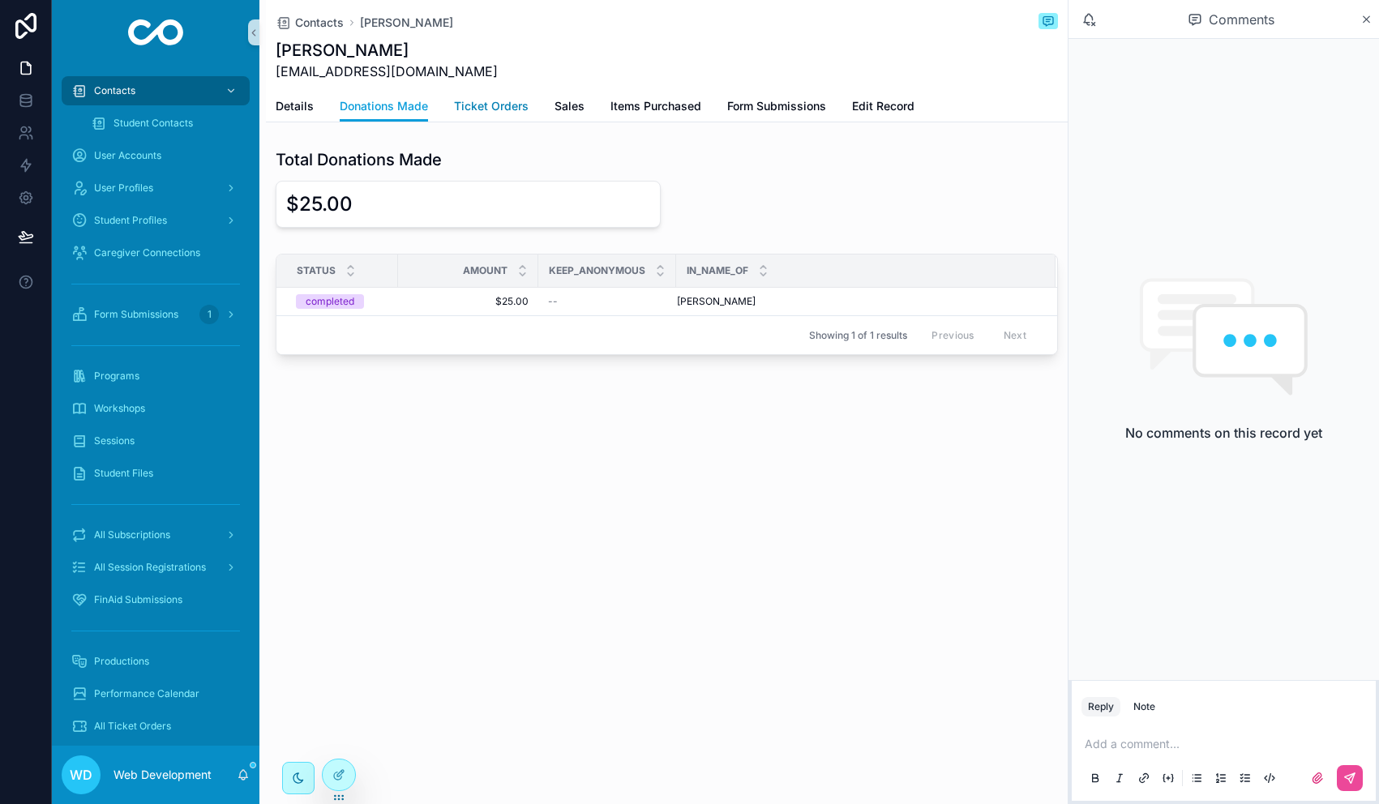
click at [491, 108] on span "Ticket Orders" at bounding box center [491, 106] width 75 height 16
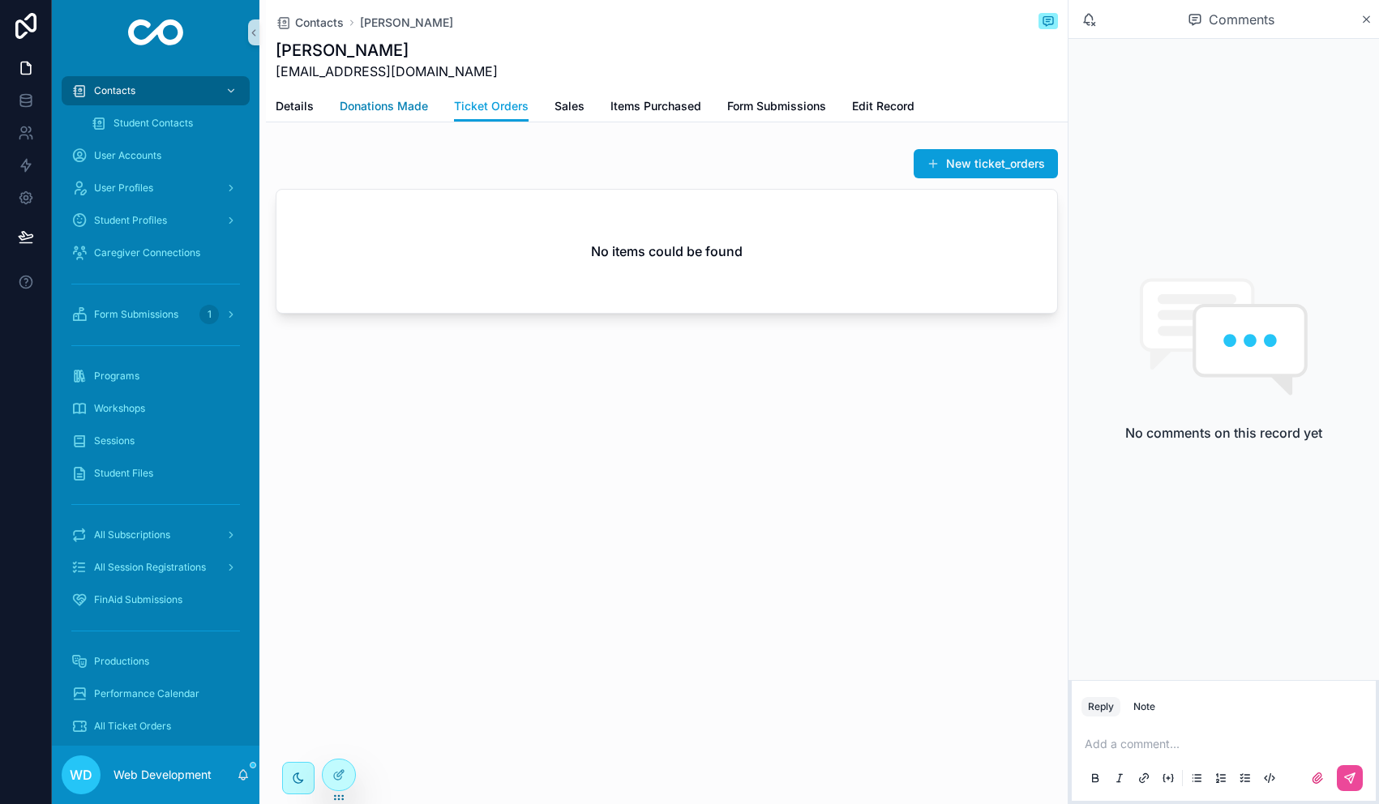
click at [398, 114] on span "Donations Made" at bounding box center [384, 106] width 88 height 16
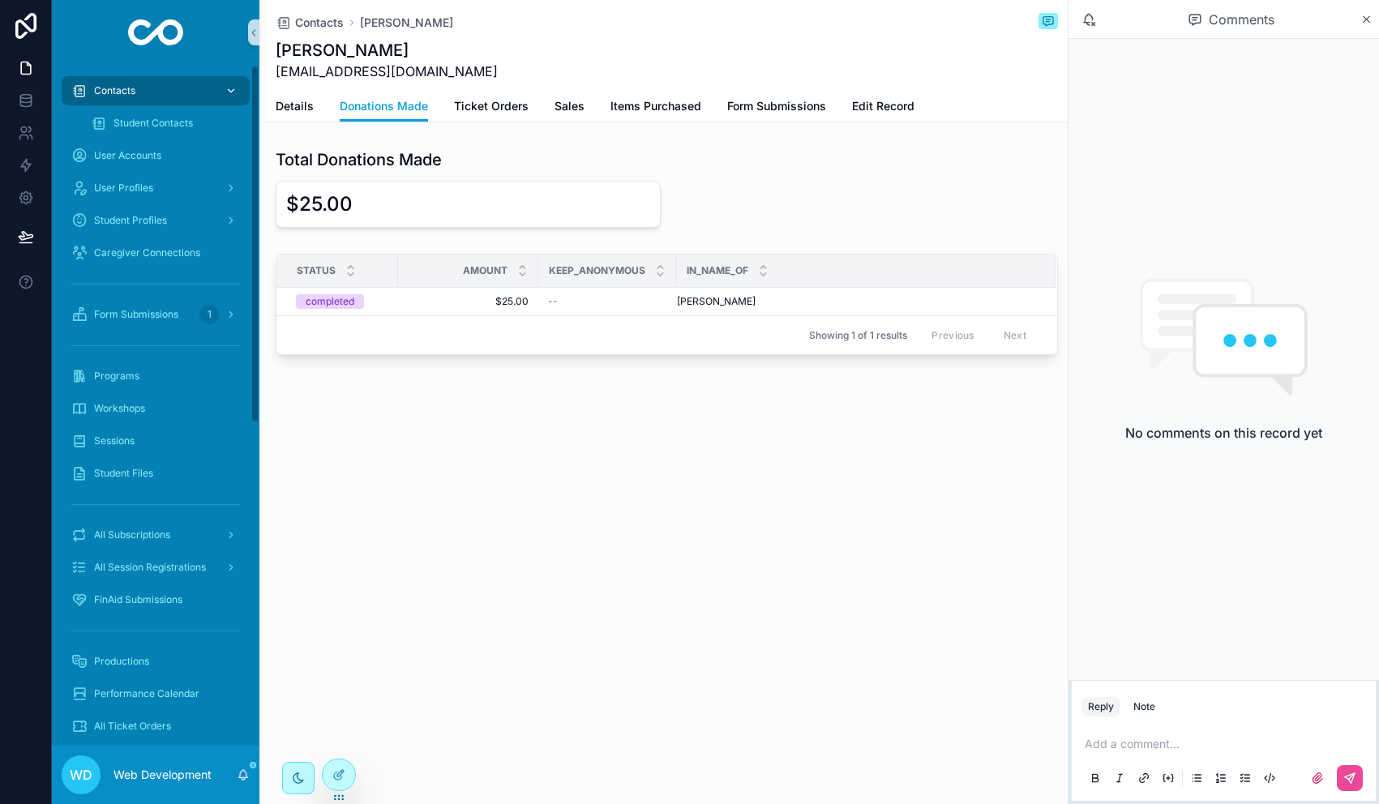
click at [152, 98] on div "Contacts" at bounding box center [155, 91] width 169 height 26
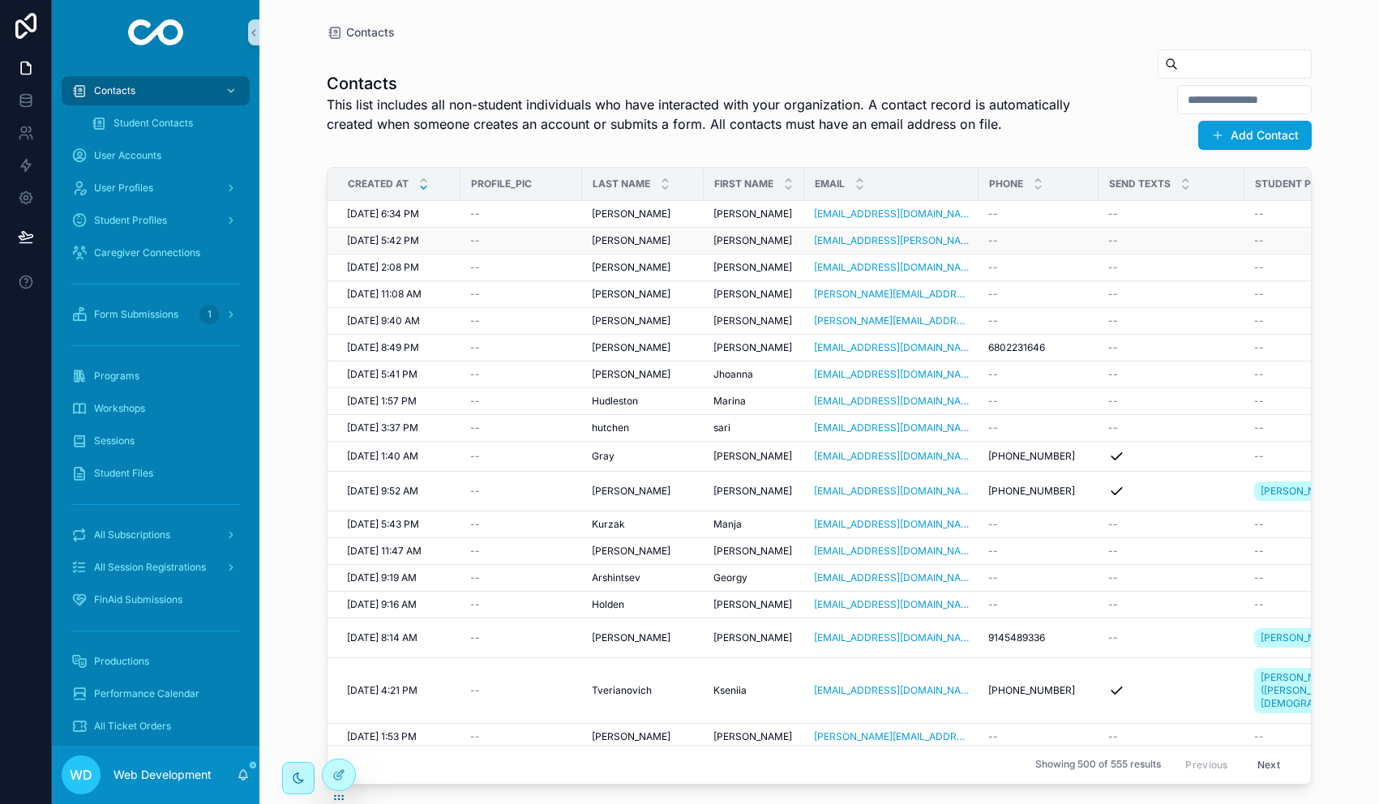
click at [462, 232] on td "--" at bounding box center [522, 241] width 122 height 27
click at [479, 242] on div "--" at bounding box center [521, 240] width 102 height 13
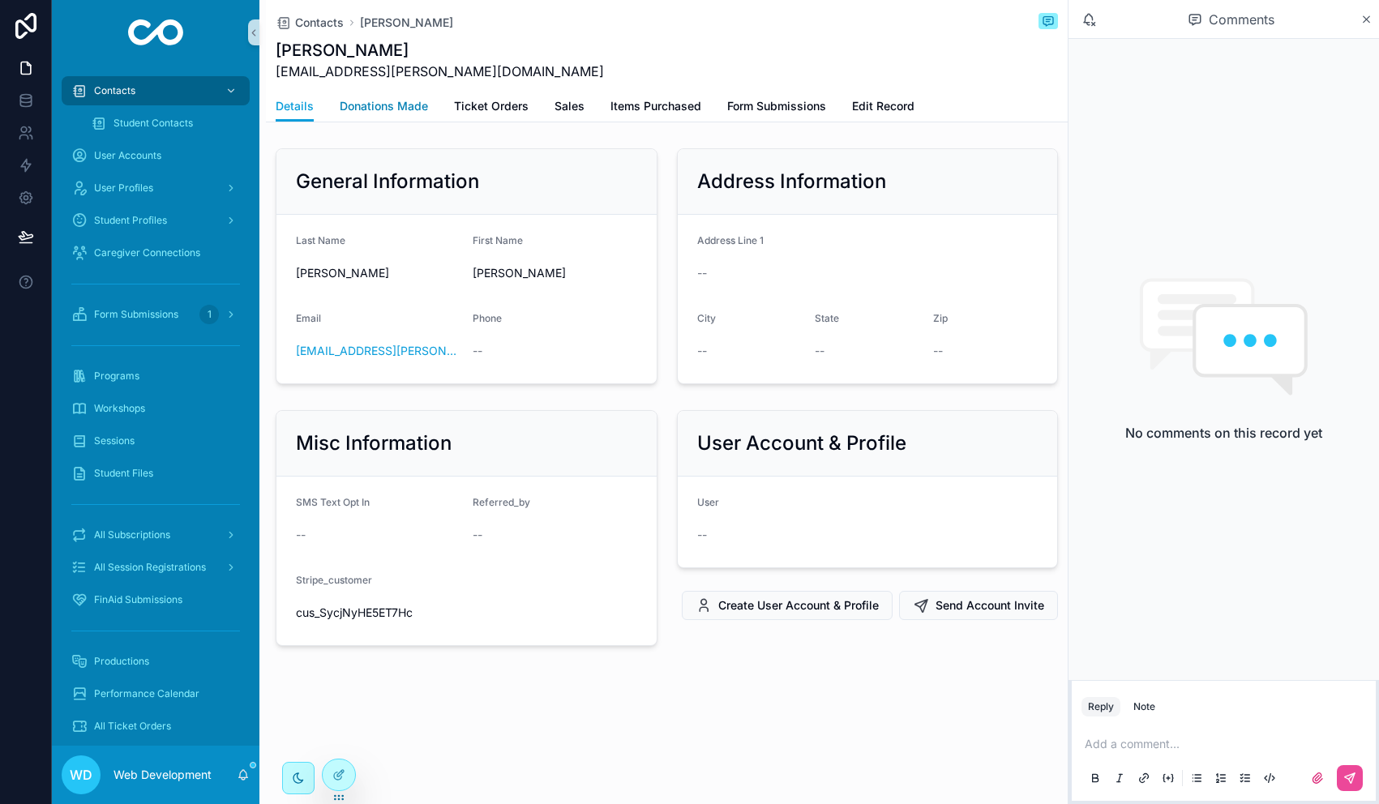
click at [400, 108] on span "Donations Made" at bounding box center [384, 106] width 88 height 16
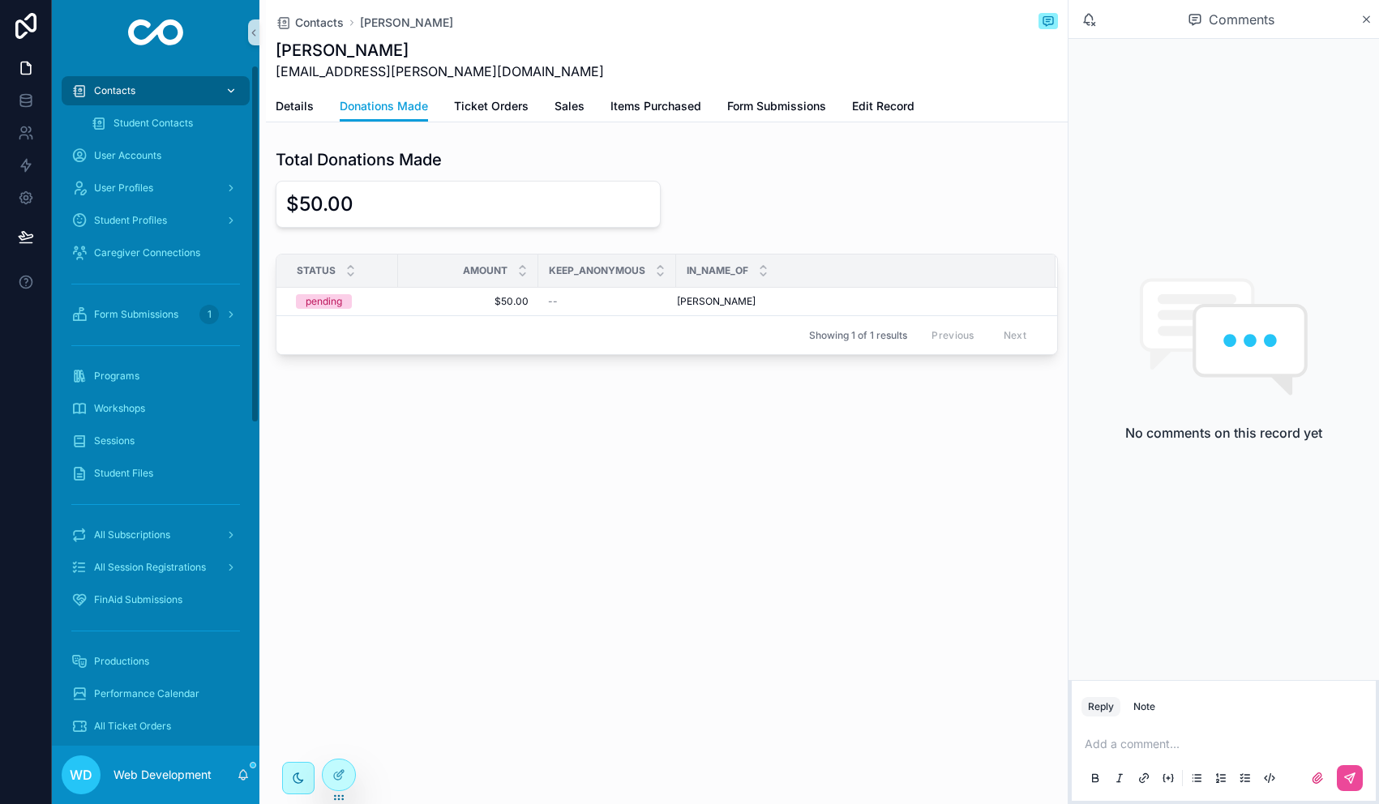
click at [119, 91] on span "Contacts" at bounding box center [114, 90] width 41 height 13
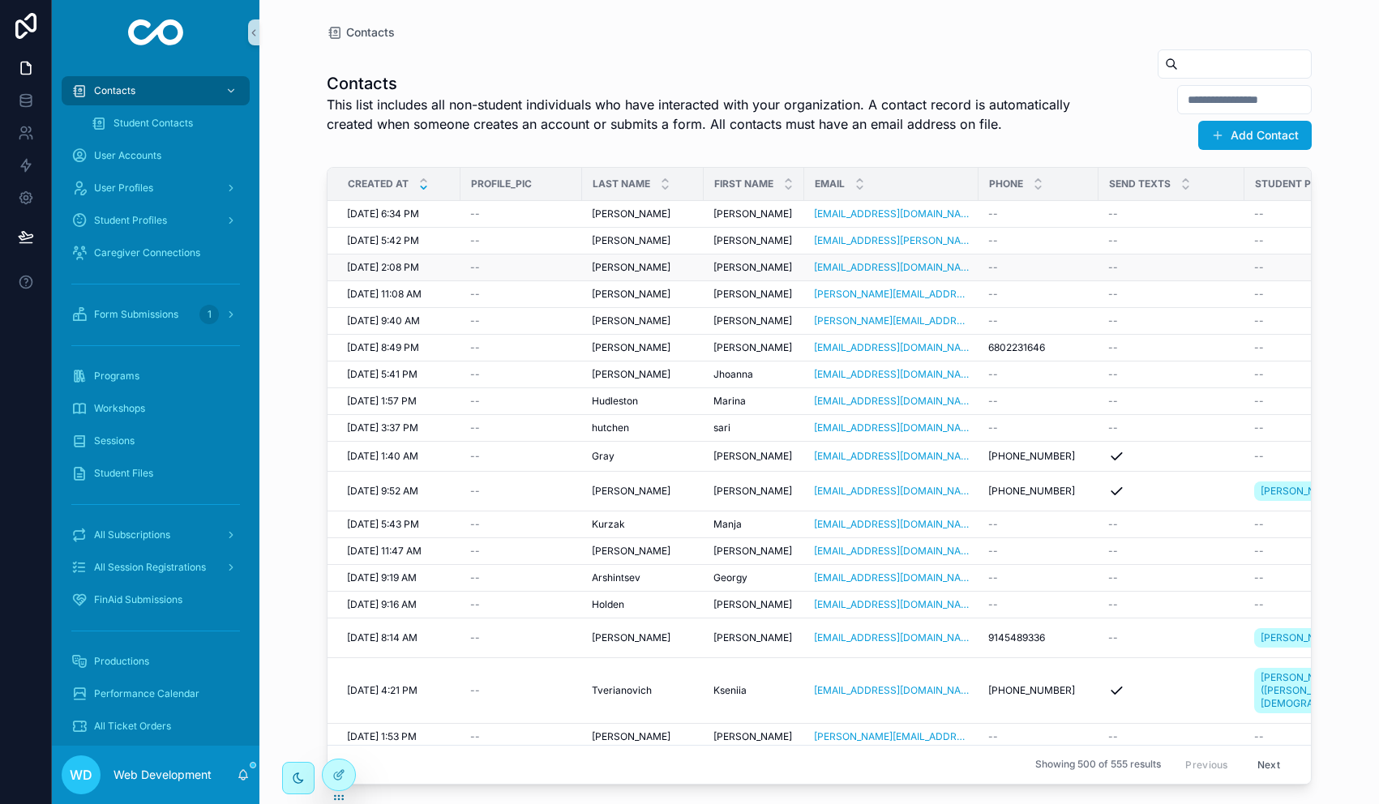
click at [471, 265] on span "--" at bounding box center [475, 267] width 10 height 13
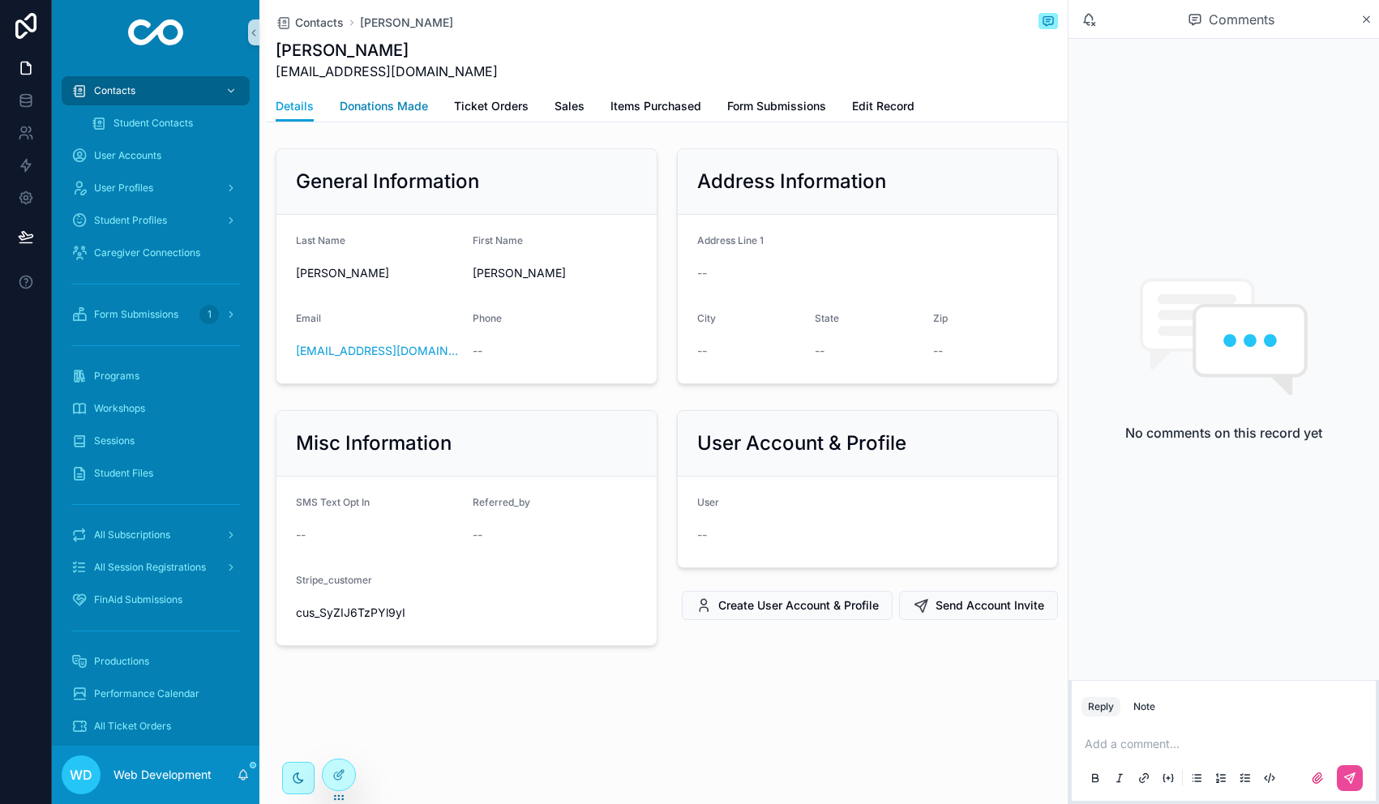
click at [396, 107] on span "Donations Made" at bounding box center [384, 106] width 88 height 16
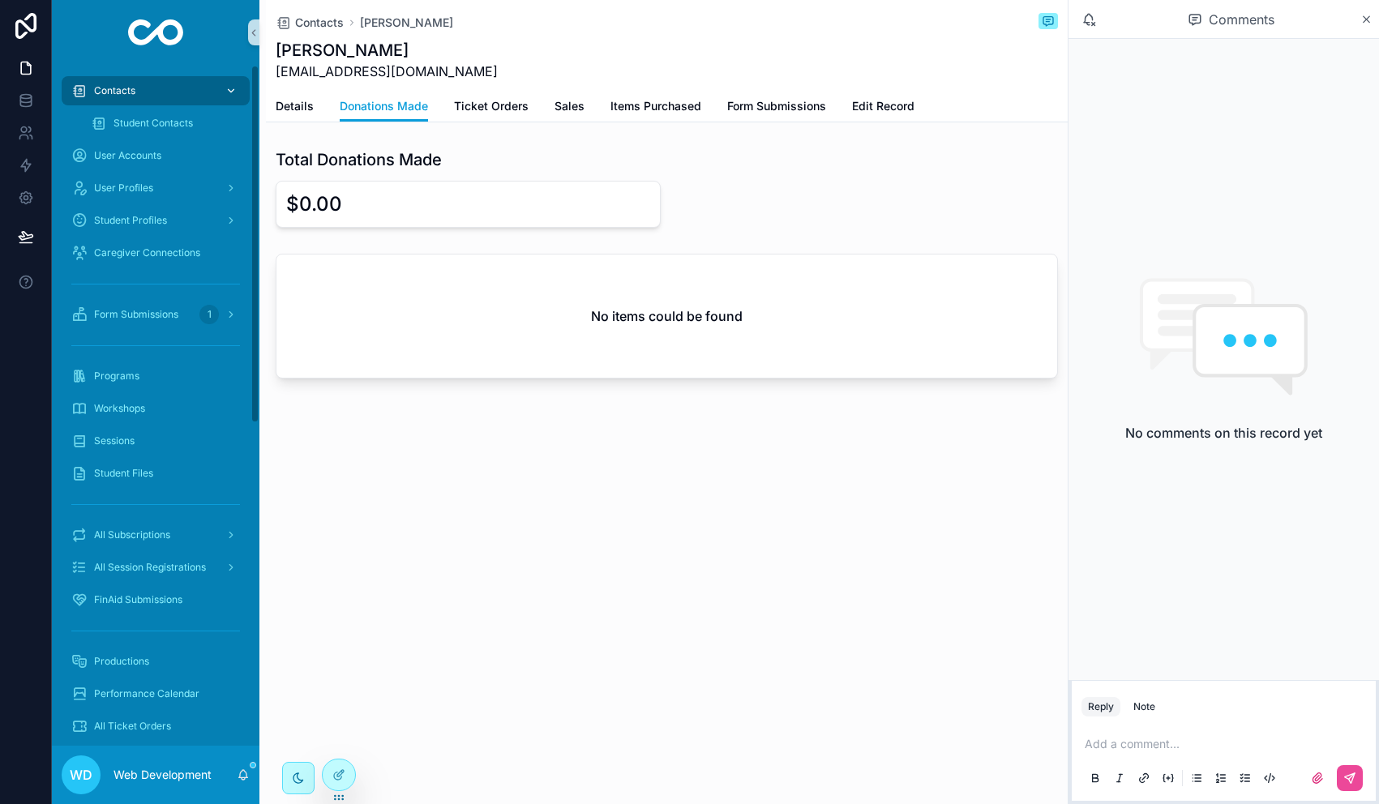
click at [122, 89] on span "Contacts" at bounding box center [114, 90] width 41 height 13
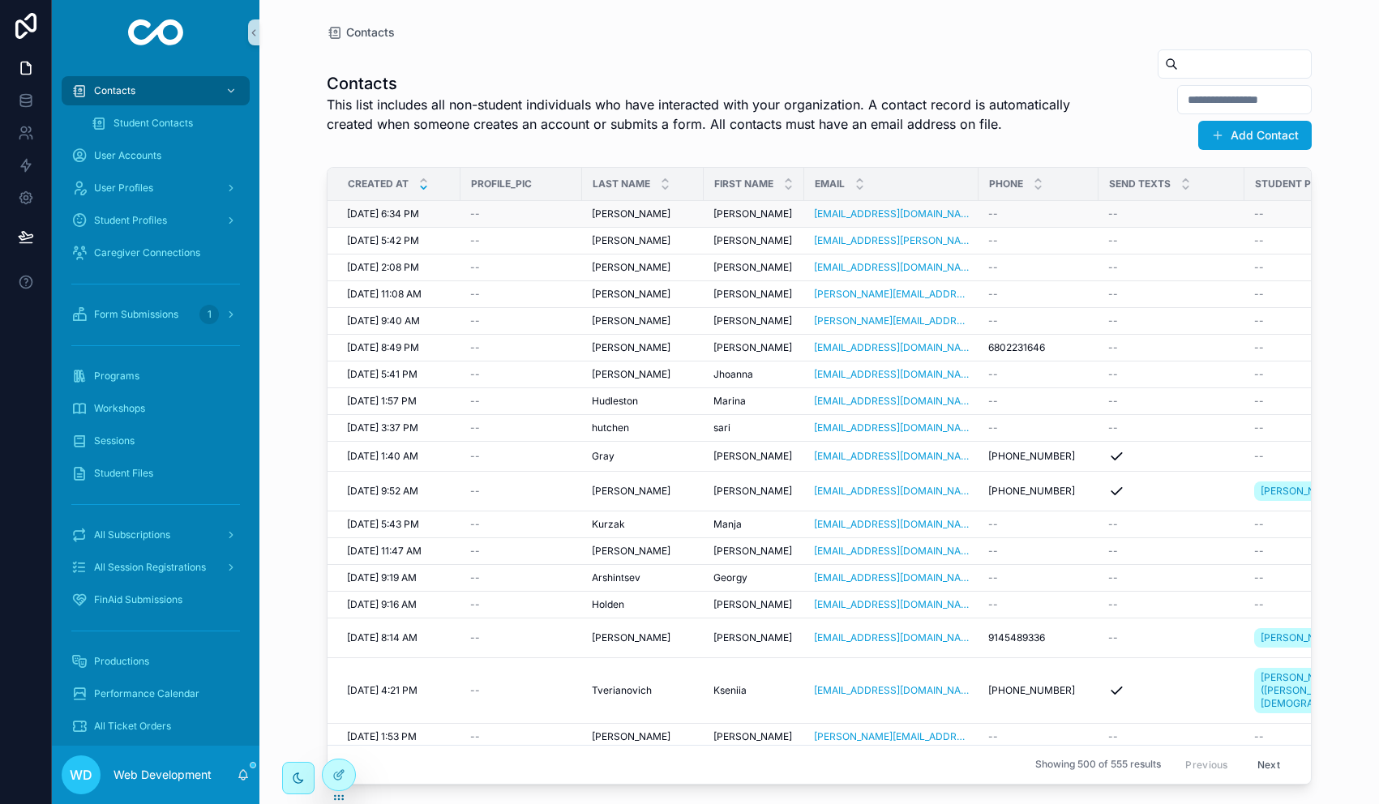
click at [480, 215] on div "--" at bounding box center [521, 214] width 102 height 13
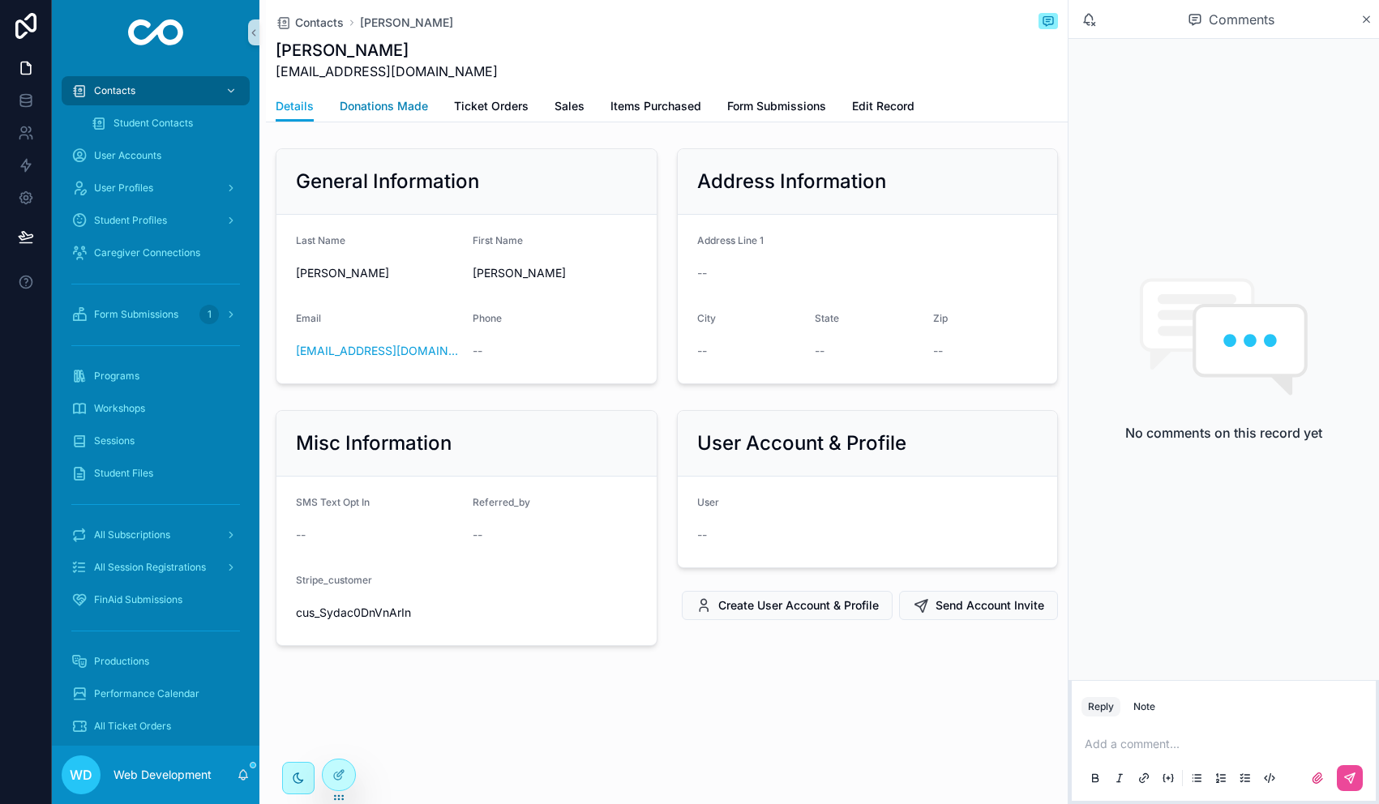
click at [396, 105] on span "Donations Made" at bounding box center [384, 106] width 88 height 16
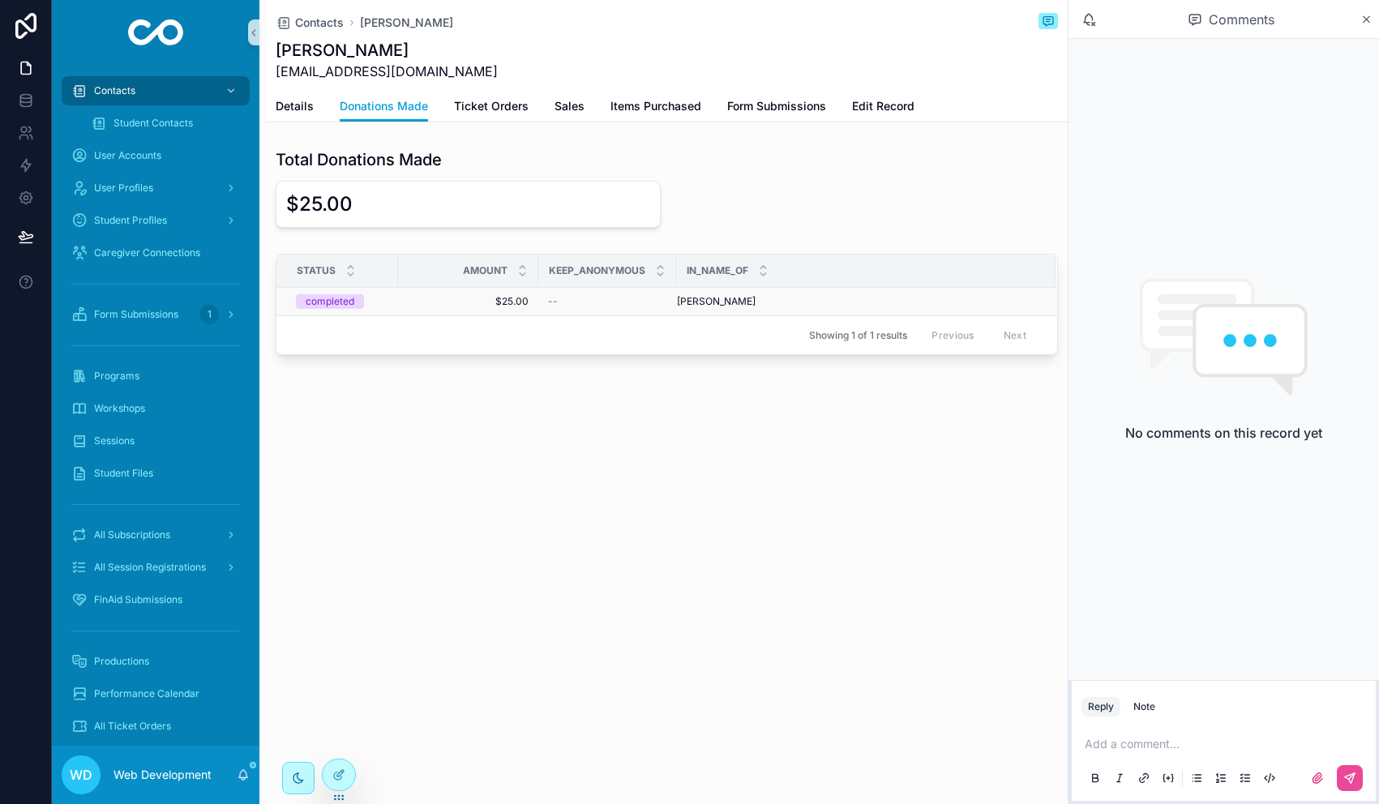
click at [471, 295] on span "$25.00" at bounding box center [468, 301] width 121 height 13
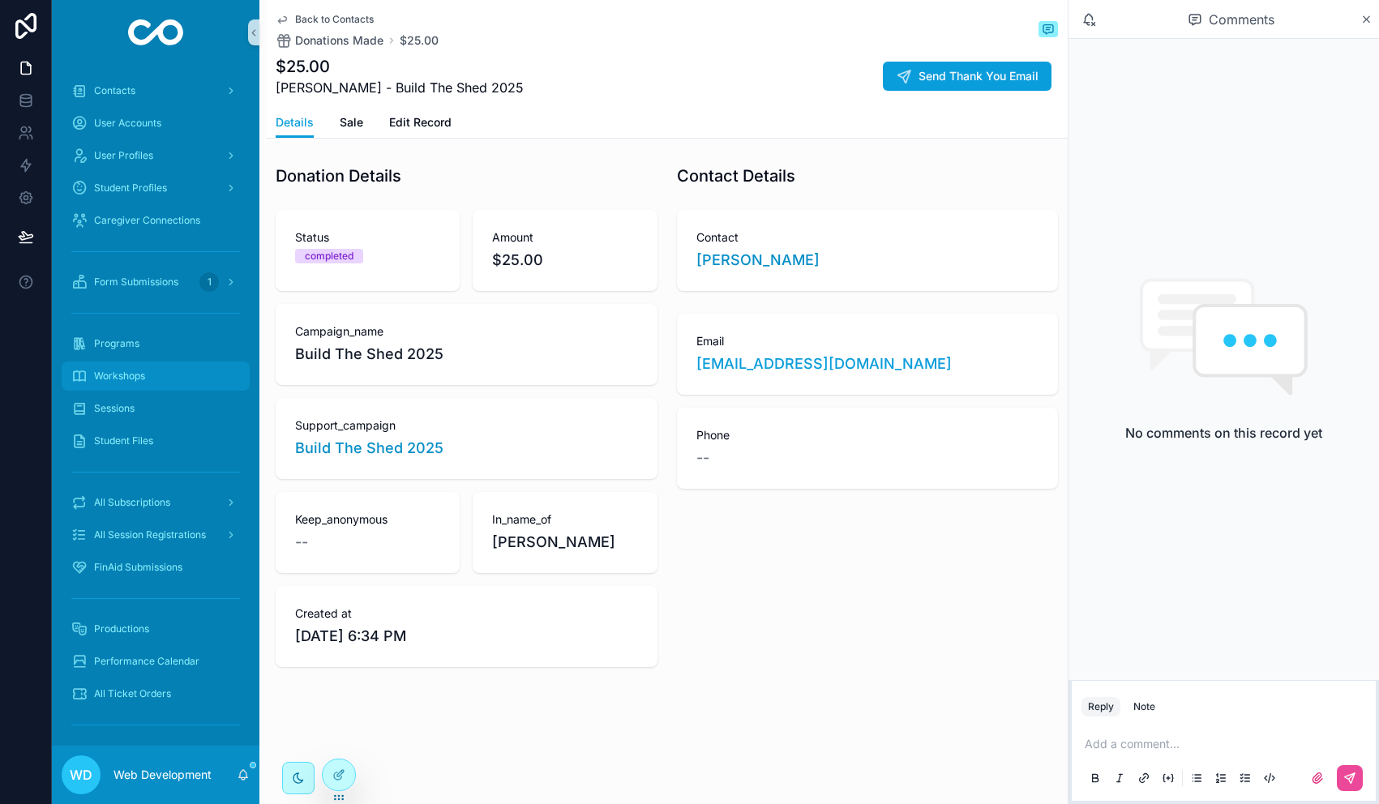
scroll to position [581, 0]
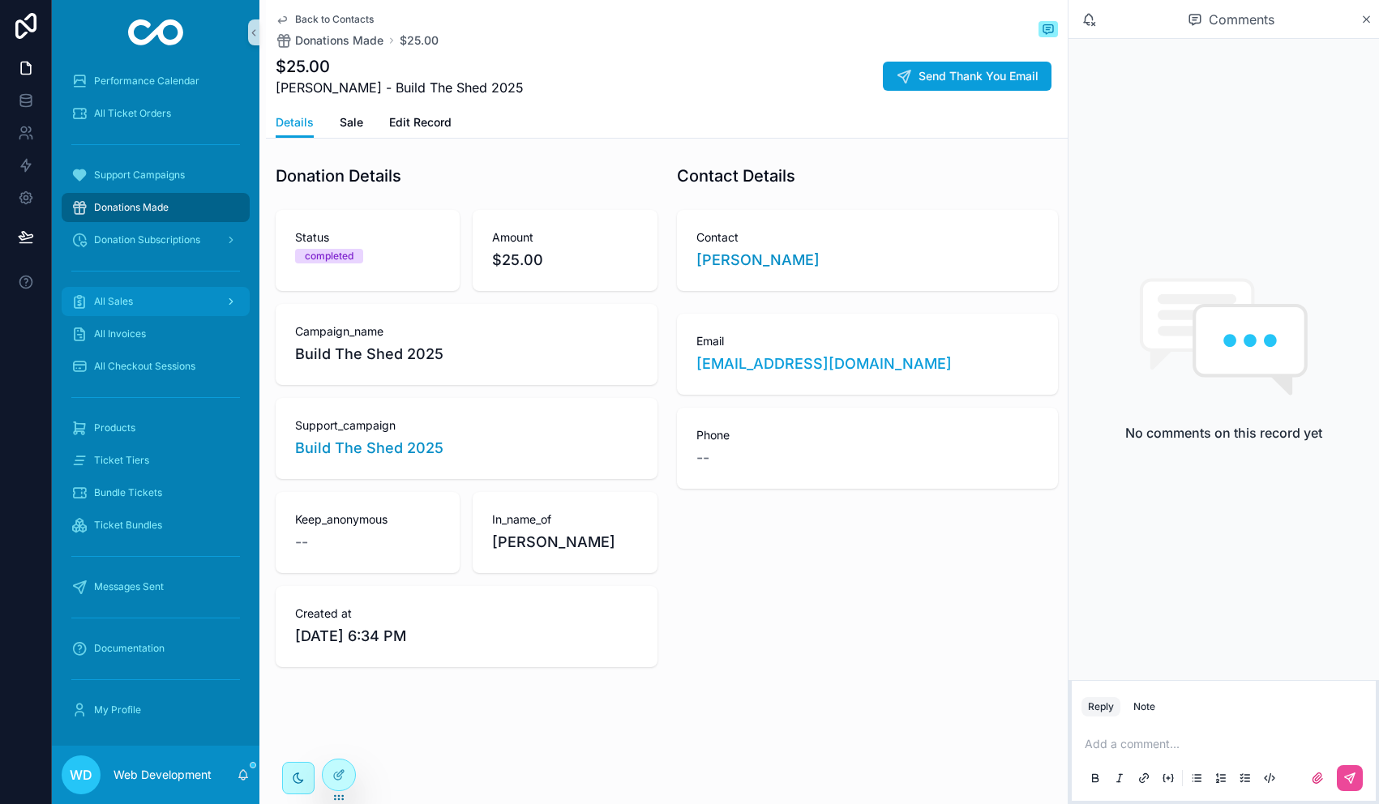
click at [155, 310] on div "All Sales" at bounding box center [155, 302] width 169 height 26
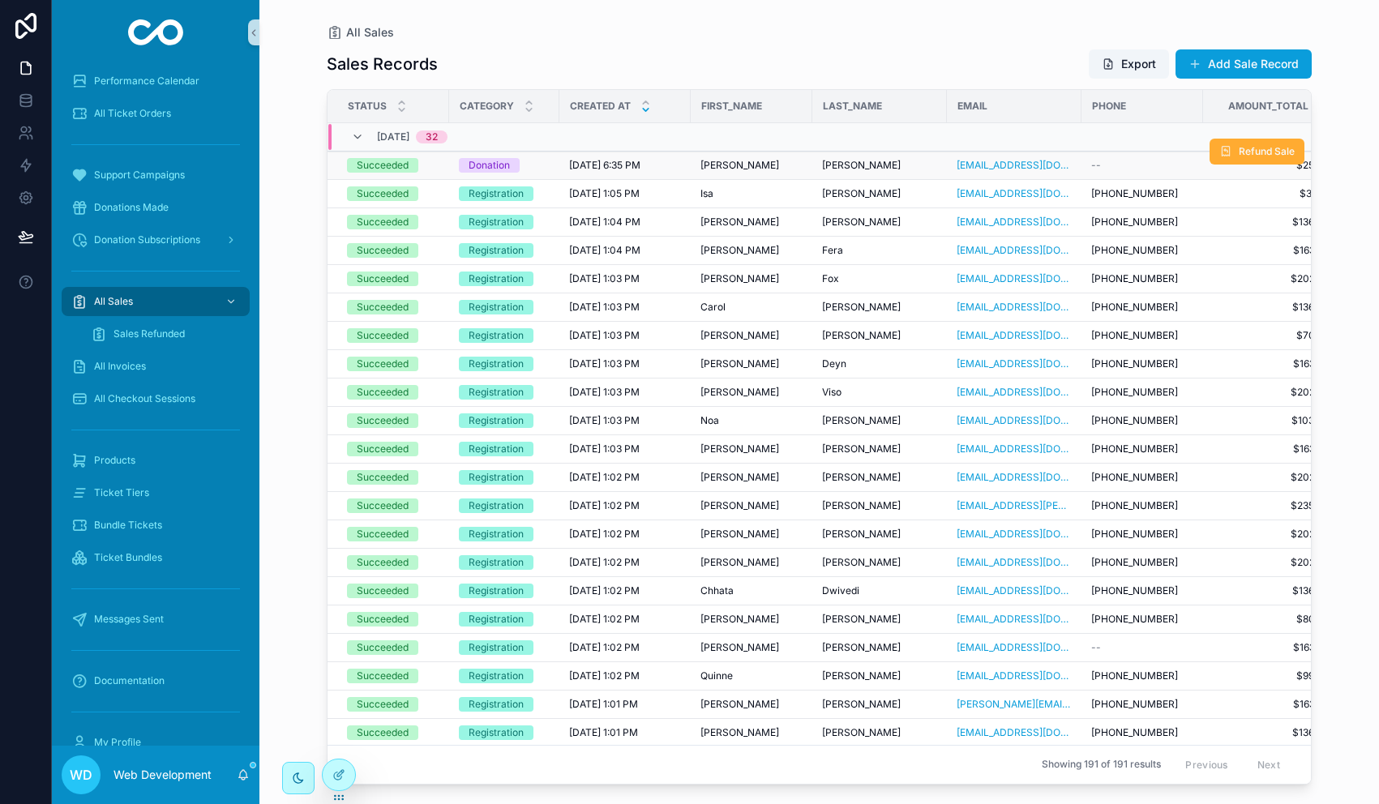
click at [546, 167] on div "Donation" at bounding box center [504, 165] width 91 height 15
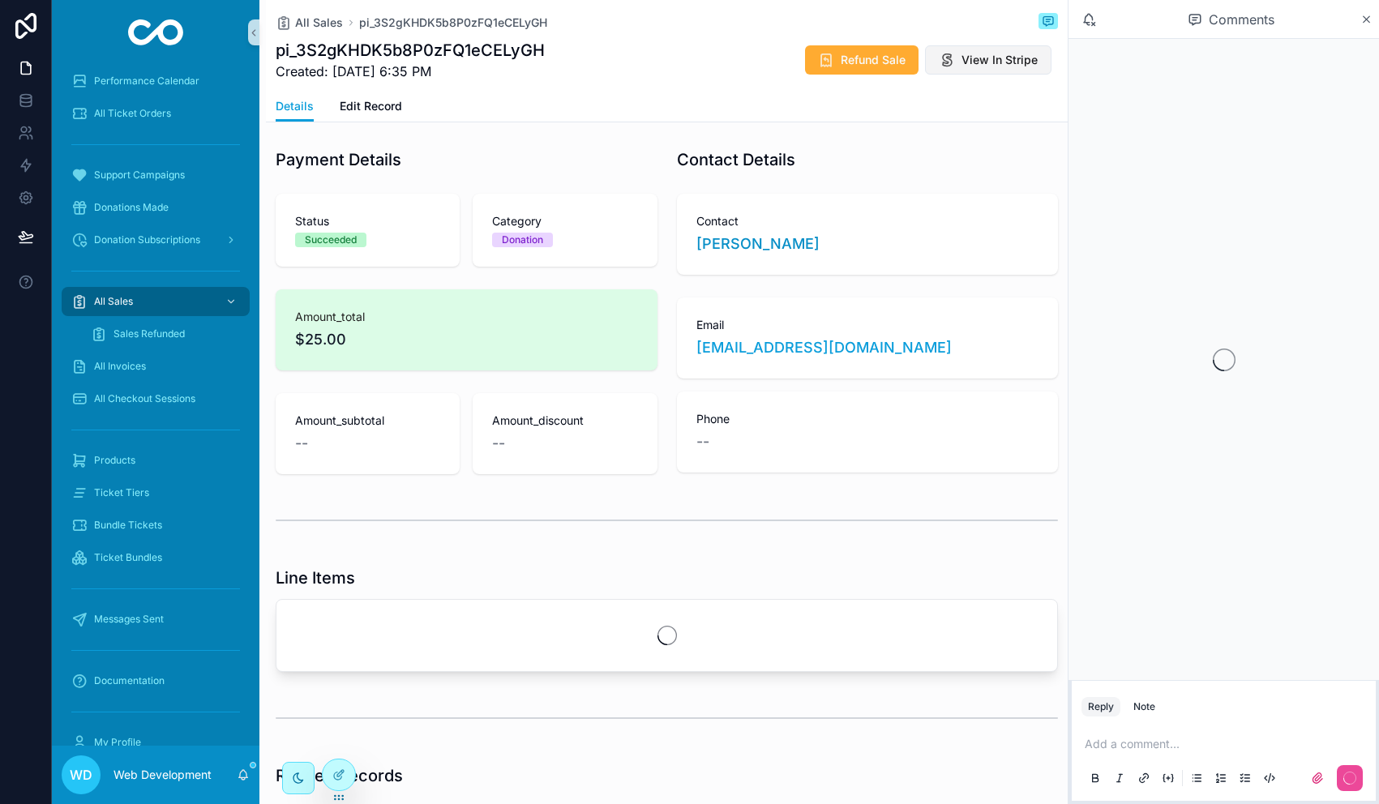
click at [953, 71] on button "View In Stripe" at bounding box center [988, 59] width 126 height 29
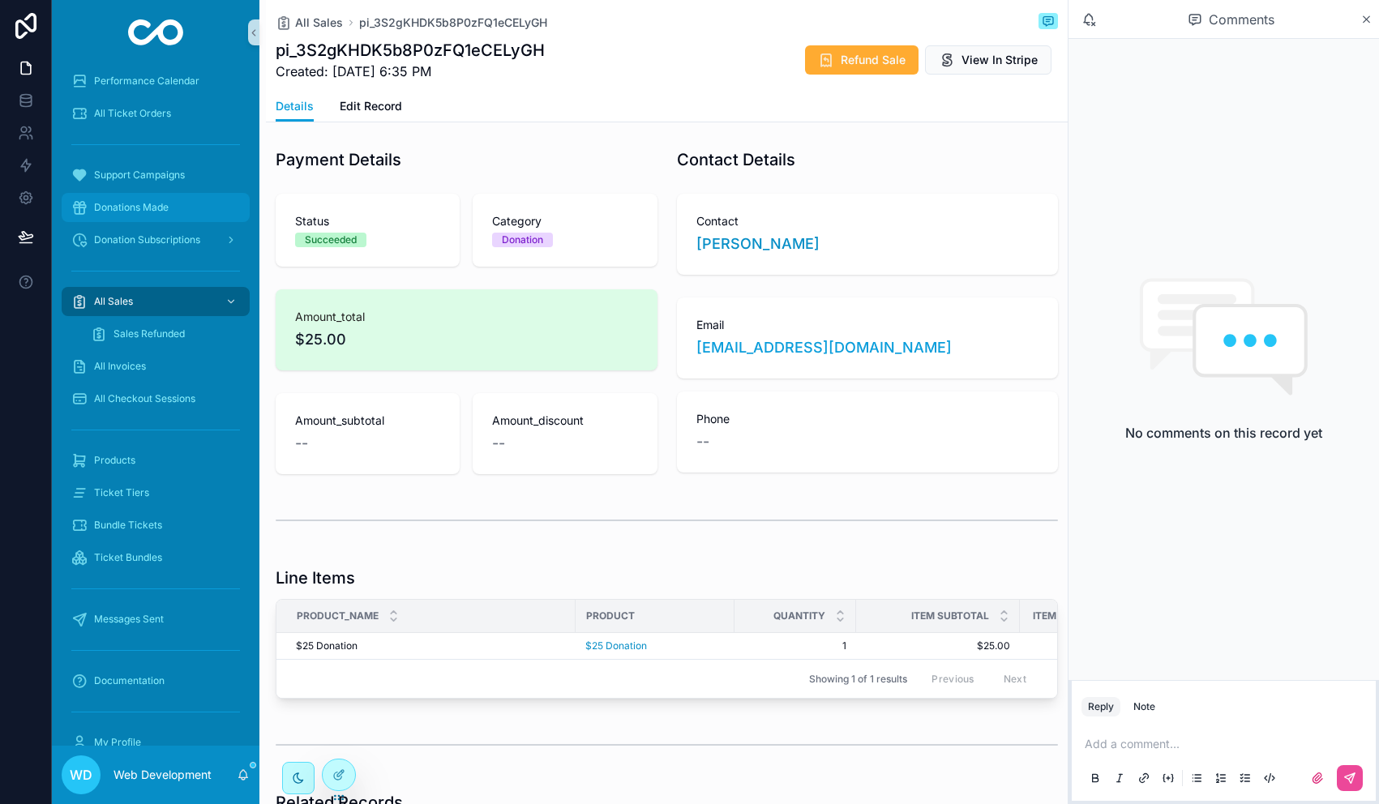
click at [159, 202] on span "Donations Made" at bounding box center [131, 207] width 75 height 13
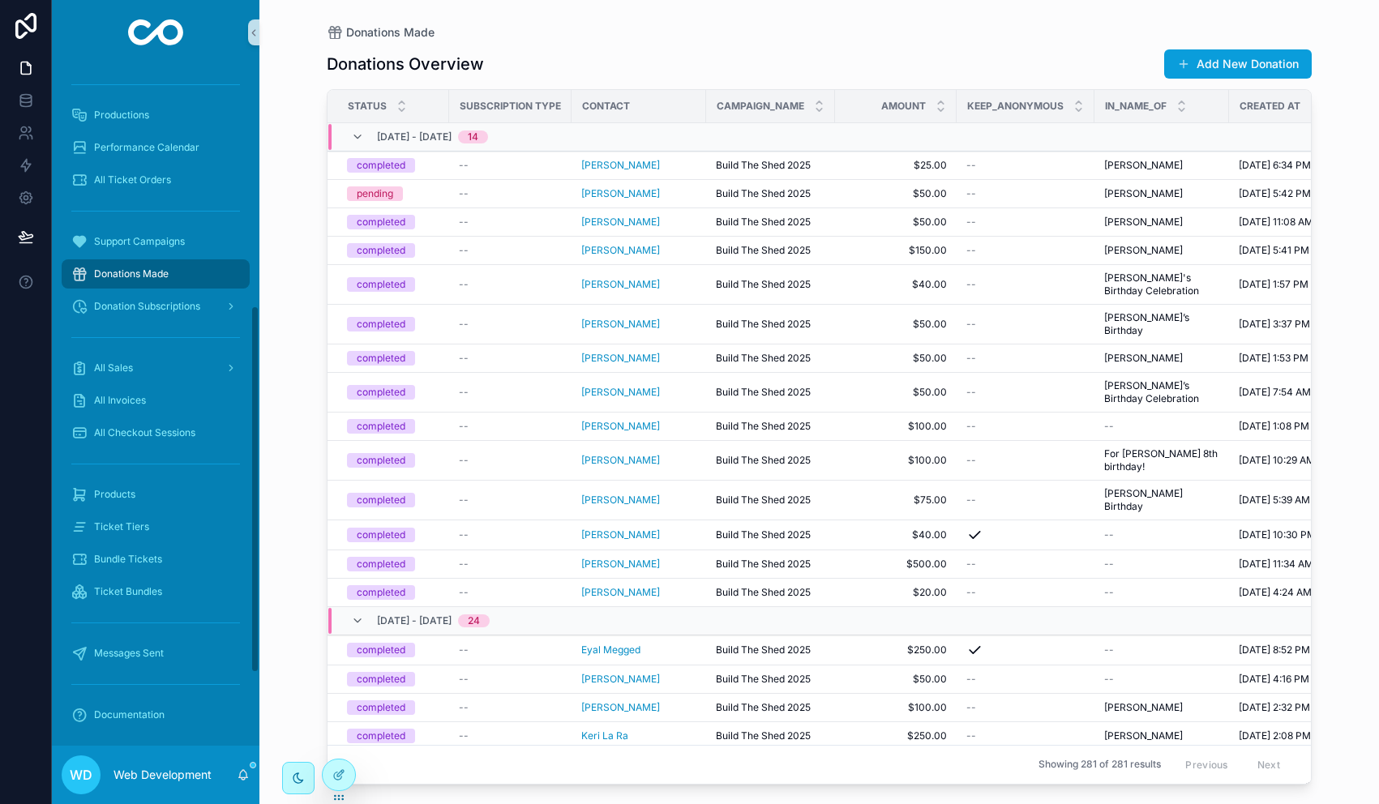
scroll to position [347, 0]
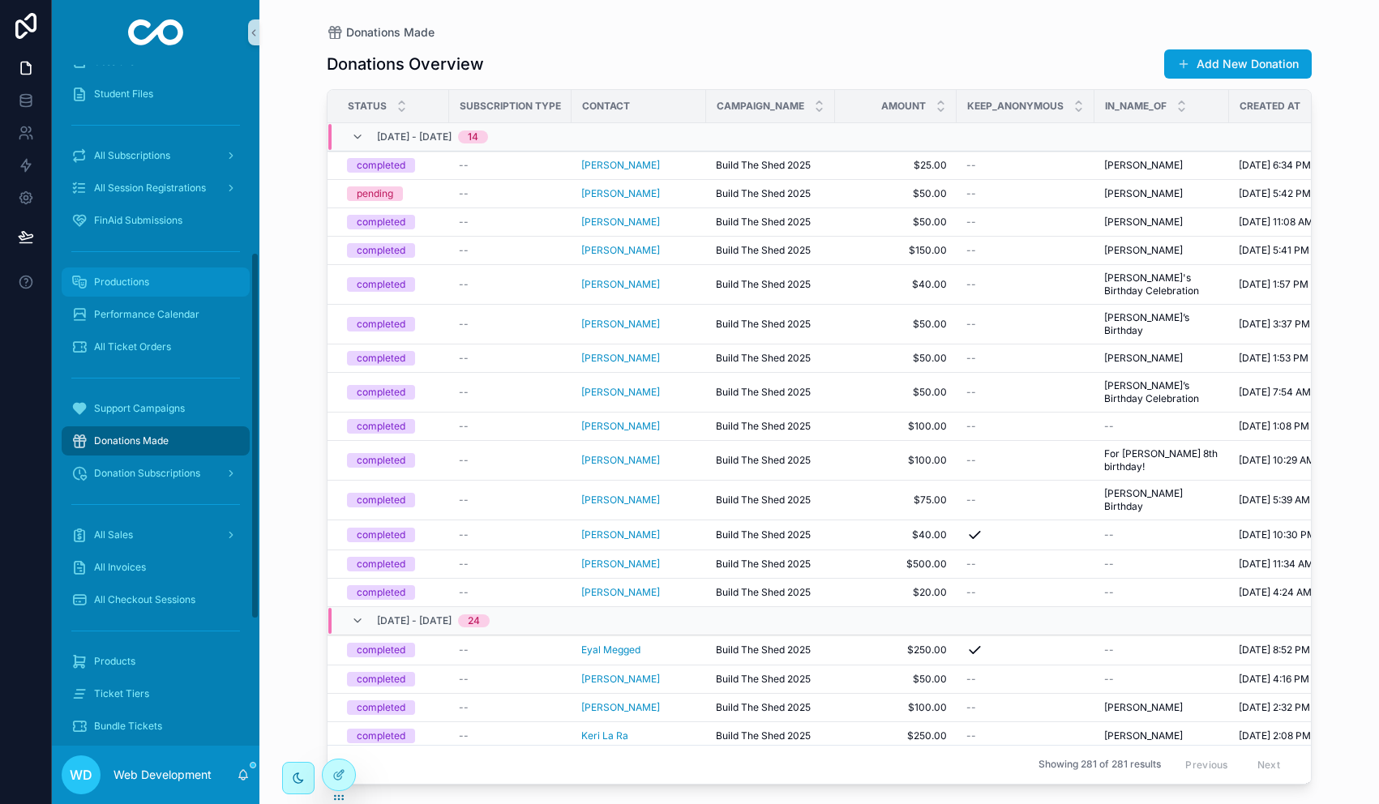
click at [144, 283] on span "Productions" at bounding box center [121, 282] width 55 height 13
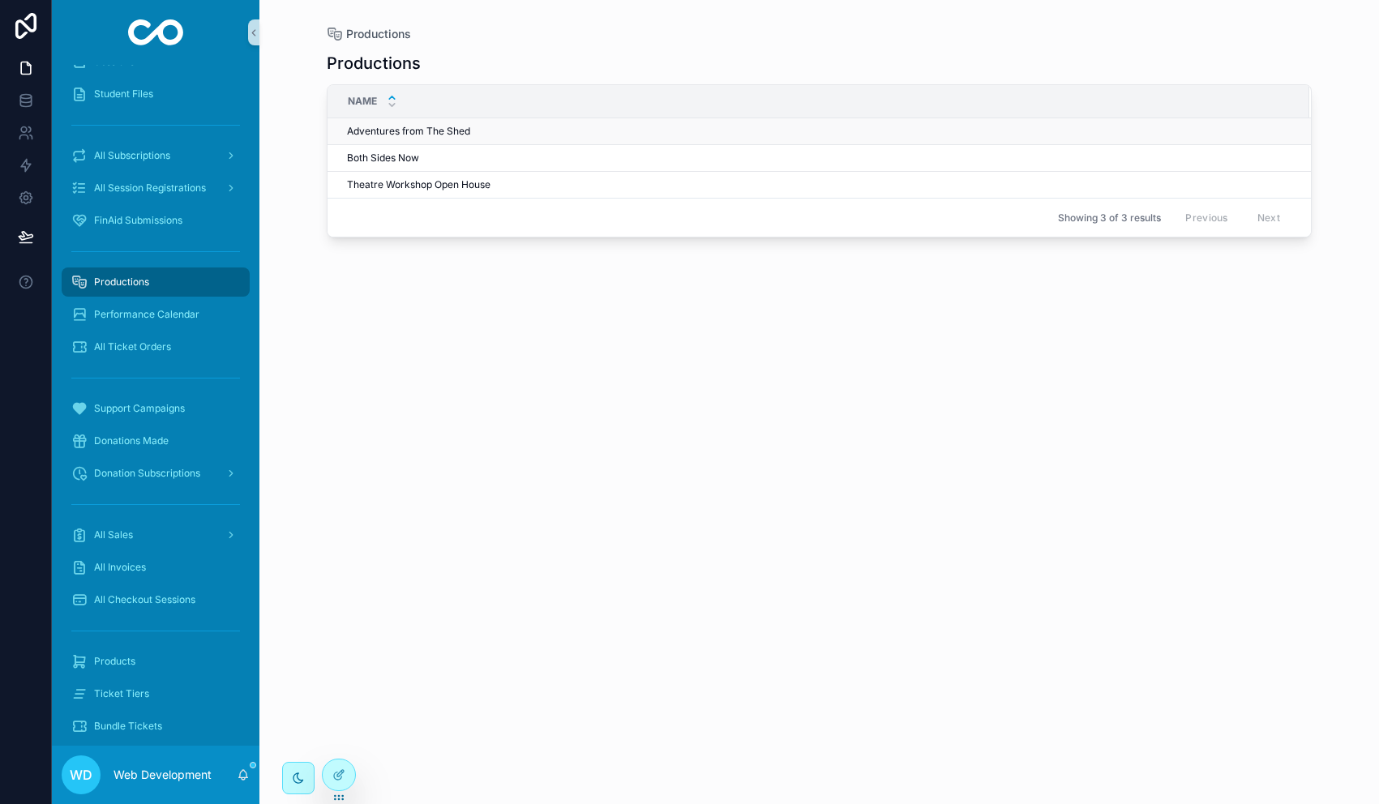
click at [447, 135] on span "Adventures from The Shed" at bounding box center [408, 131] width 123 height 13
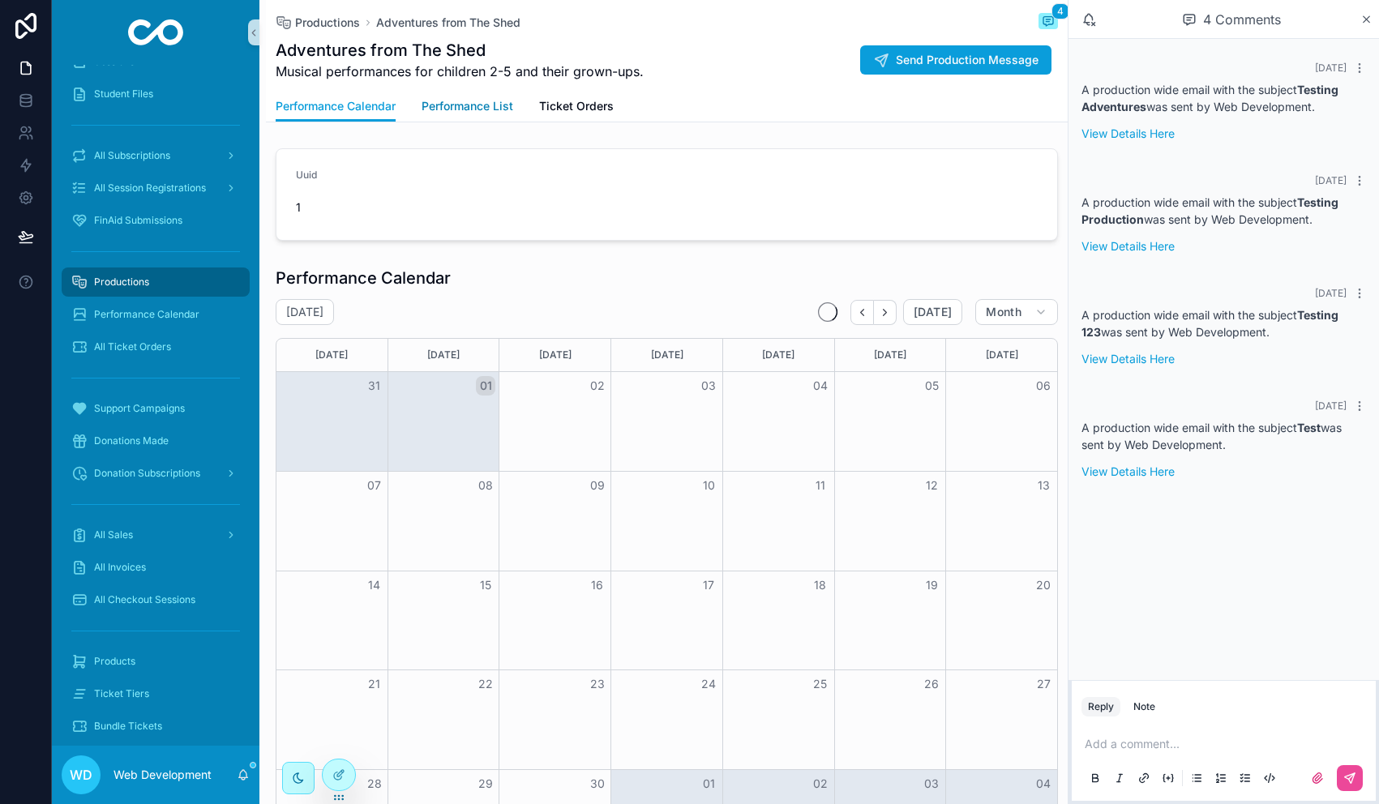
click at [465, 117] on link "Performance List" at bounding box center [468, 108] width 92 height 32
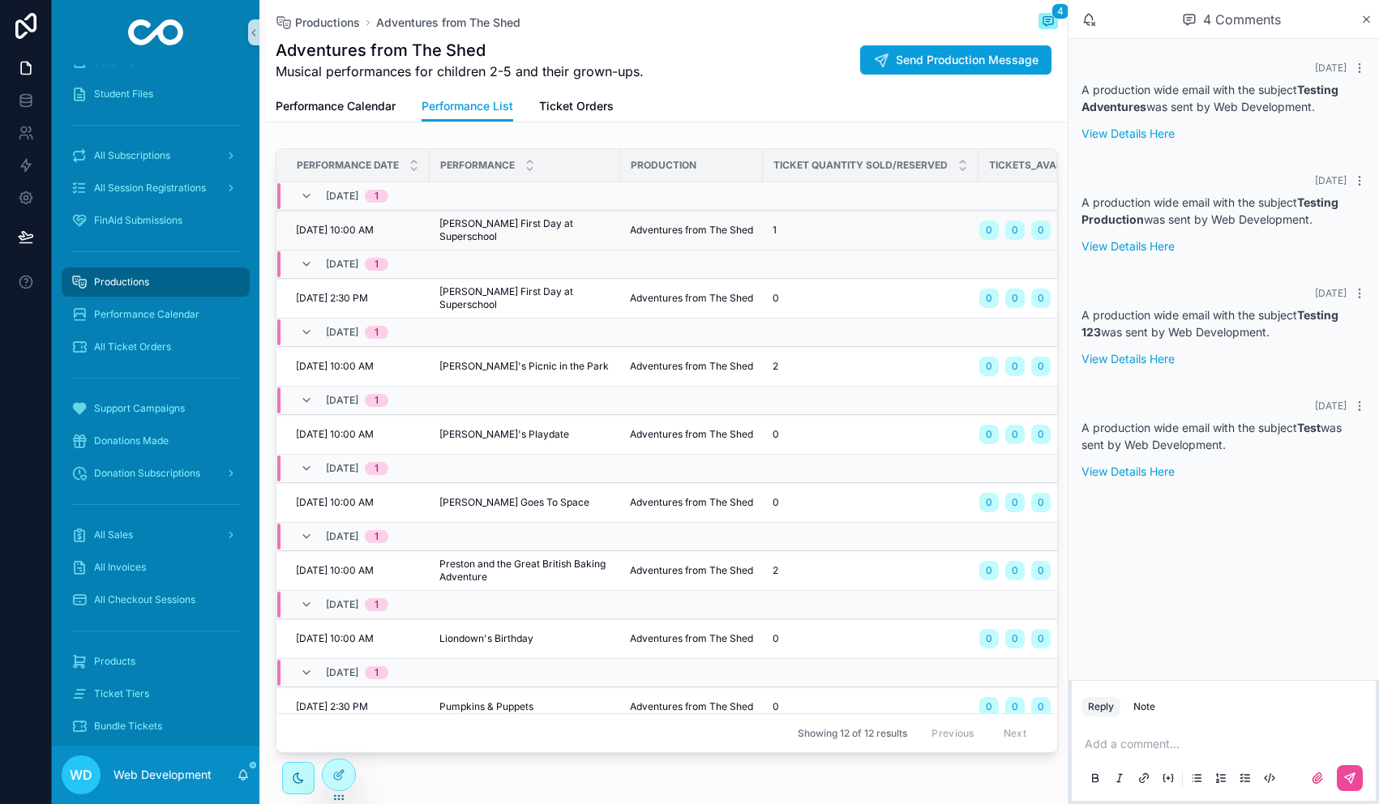
click at [503, 230] on span "[PERSON_NAME] First Day at Superschool" at bounding box center [524, 230] width 171 height 26
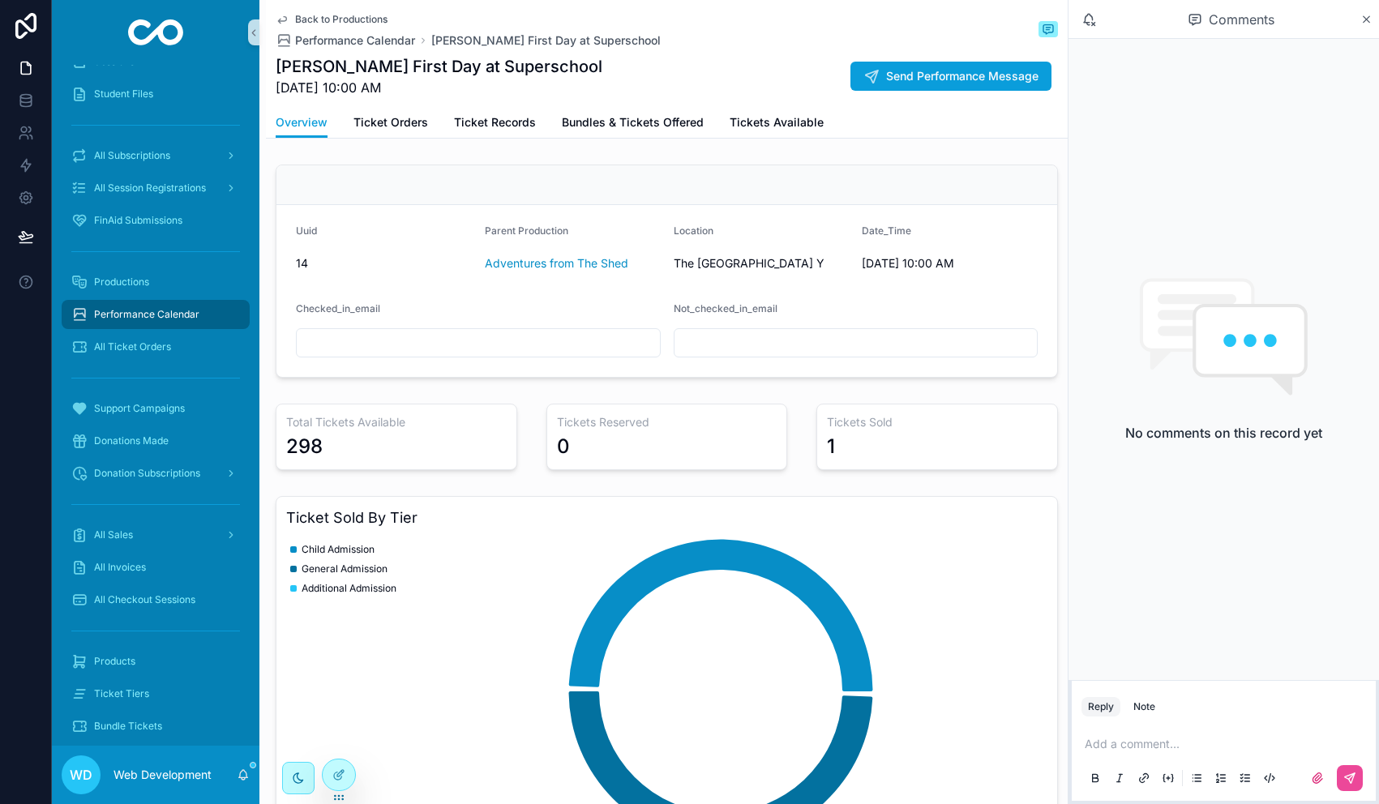
click at [302, 19] on span "Back to Productions" at bounding box center [341, 19] width 92 height 13
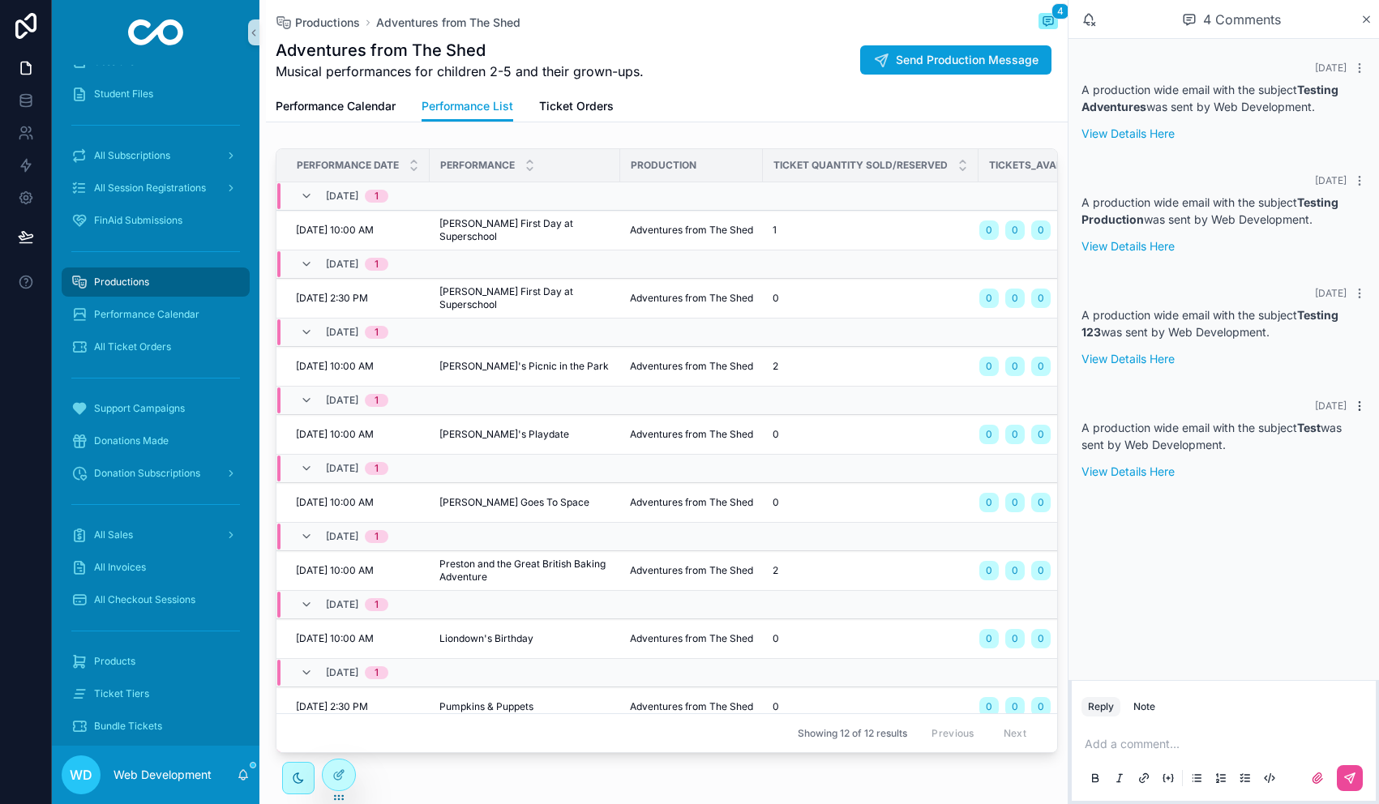
click at [1359, 406] on icon "scrollable content" at bounding box center [1359, 405] width 1 height 1
click at [1323, 380] on span "Delete comment" at bounding box center [1329, 377] width 76 height 13
click at [1357, 294] on icon "scrollable content" at bounding box center [1359, 293] width 13 height 13
click at [1318, 264] on span "Delete comment" at bounding box center [1329, 264] width 76 height 13
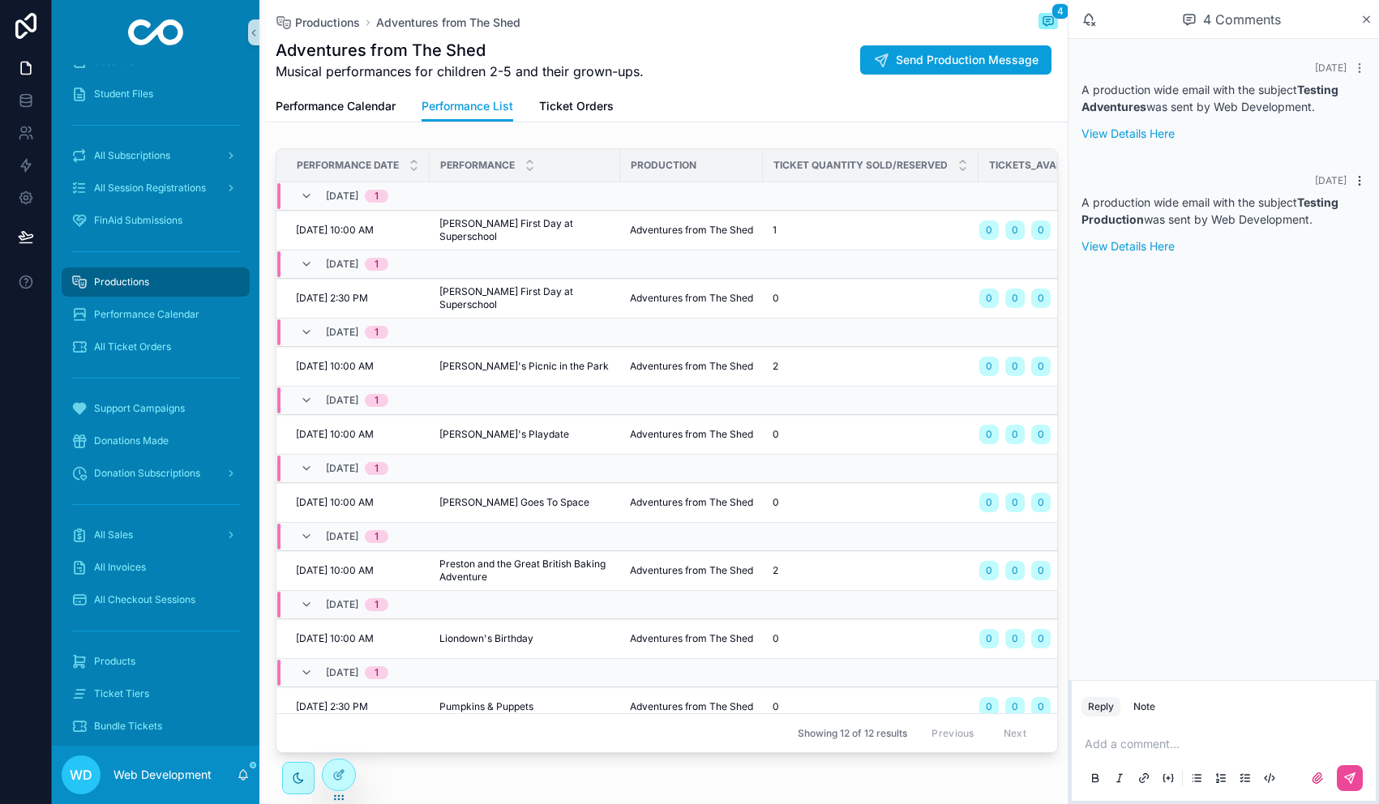
click at [1356, 180] on icon "scrollable content" at bounding box center [1359, 180] width 13 height 13
click at [1313, 145] on span "Delete comment" at bounding box center [1329, 151] width 76 height 13
click at [1360, 68] on icon "scrollable content" at bounding box center [1359, 67] width 1 height 1
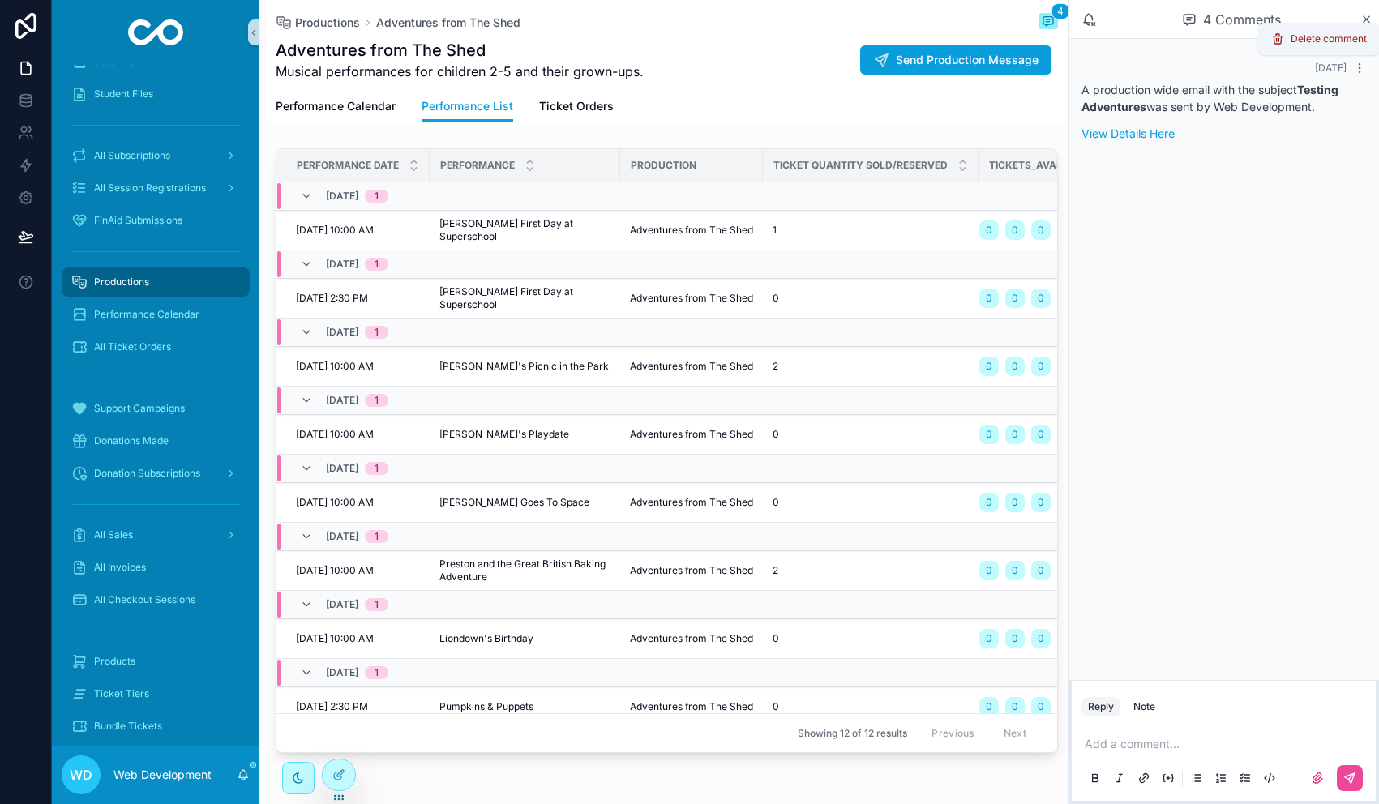
click at [1317, 40] on span "Delete comment" at bounding box center [1329, 38] width 76 height 13
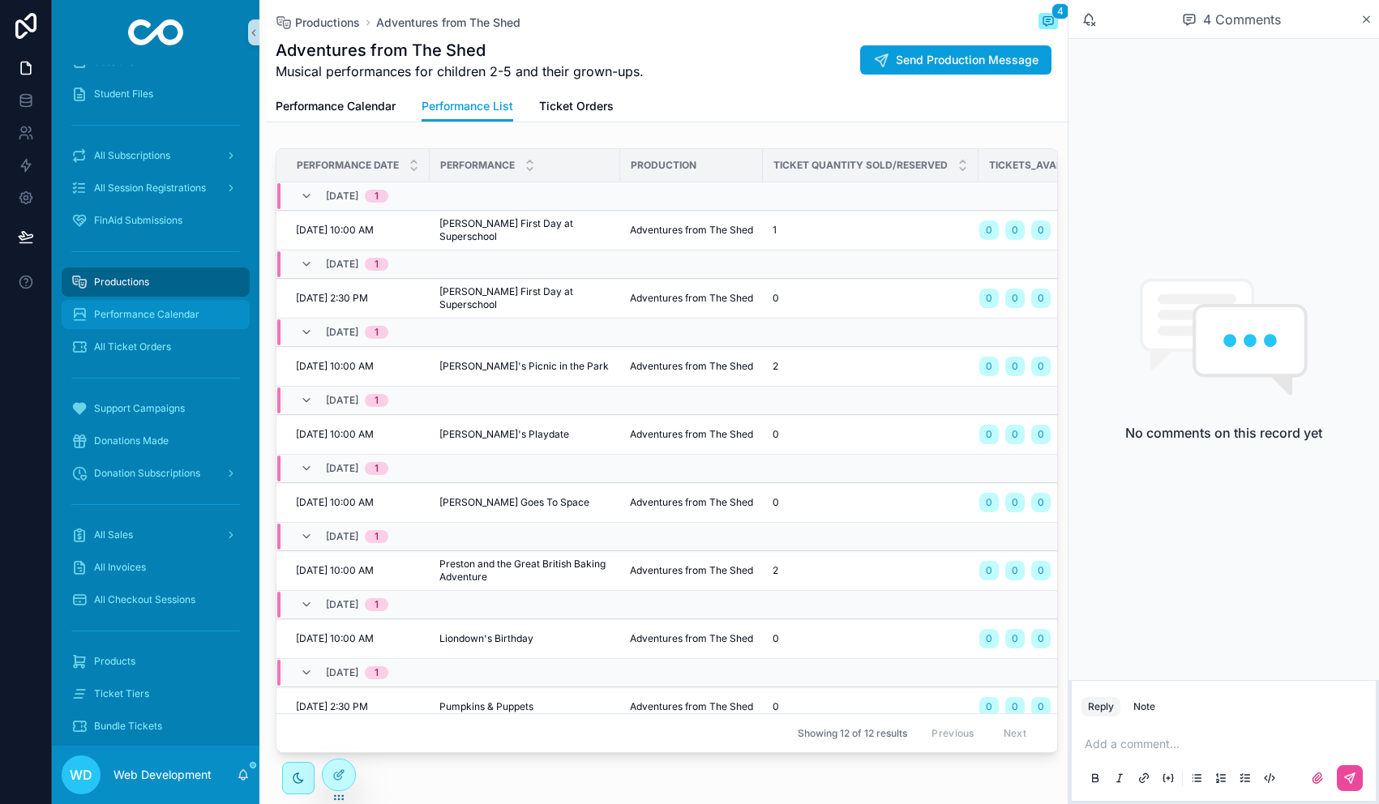
click at [160, 318] on span "Performance Calendar" at bounding box center [146, 314] width 105 height 13
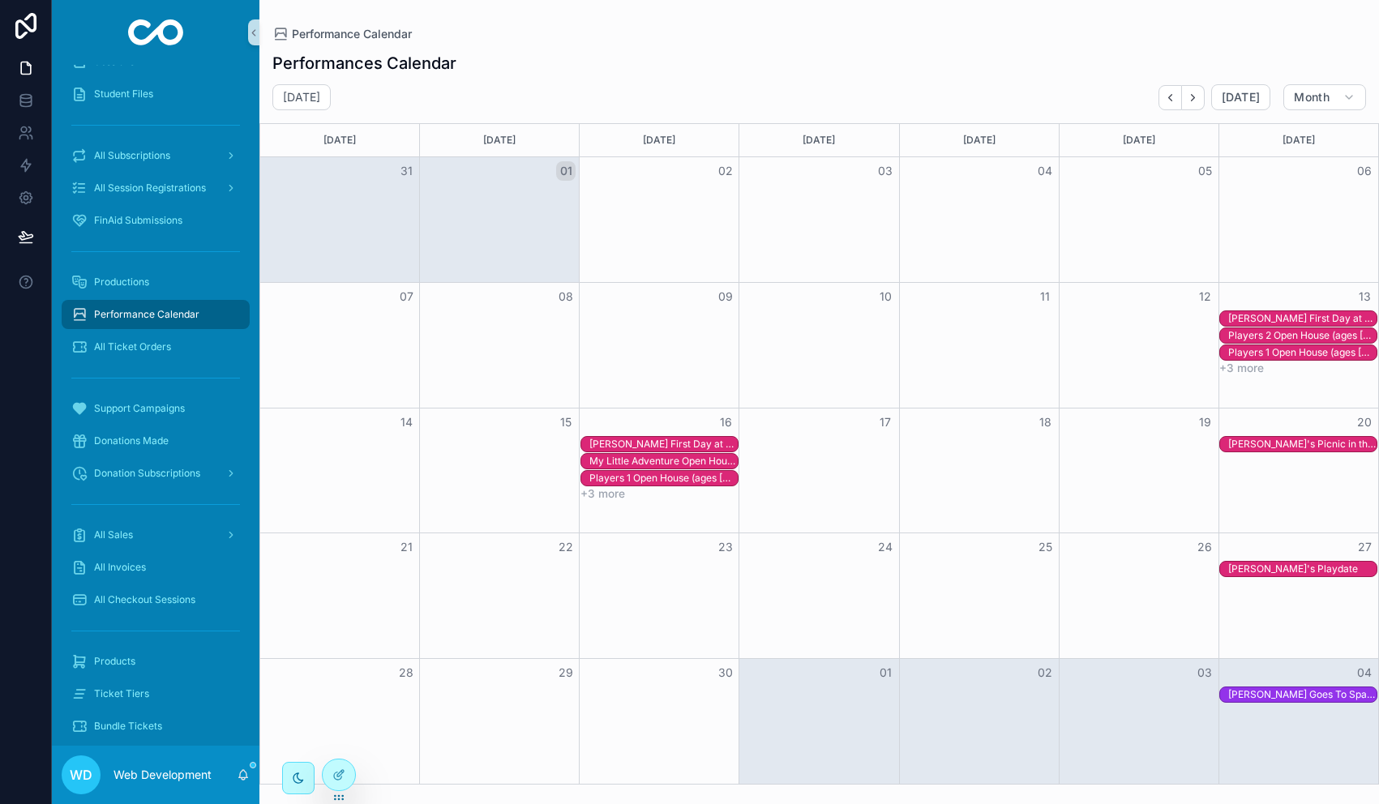
click at [1280, 317] on div "[PERSON_NAME] First Day at Superschool" at bounding box center [1302, 318] width 148 height 13
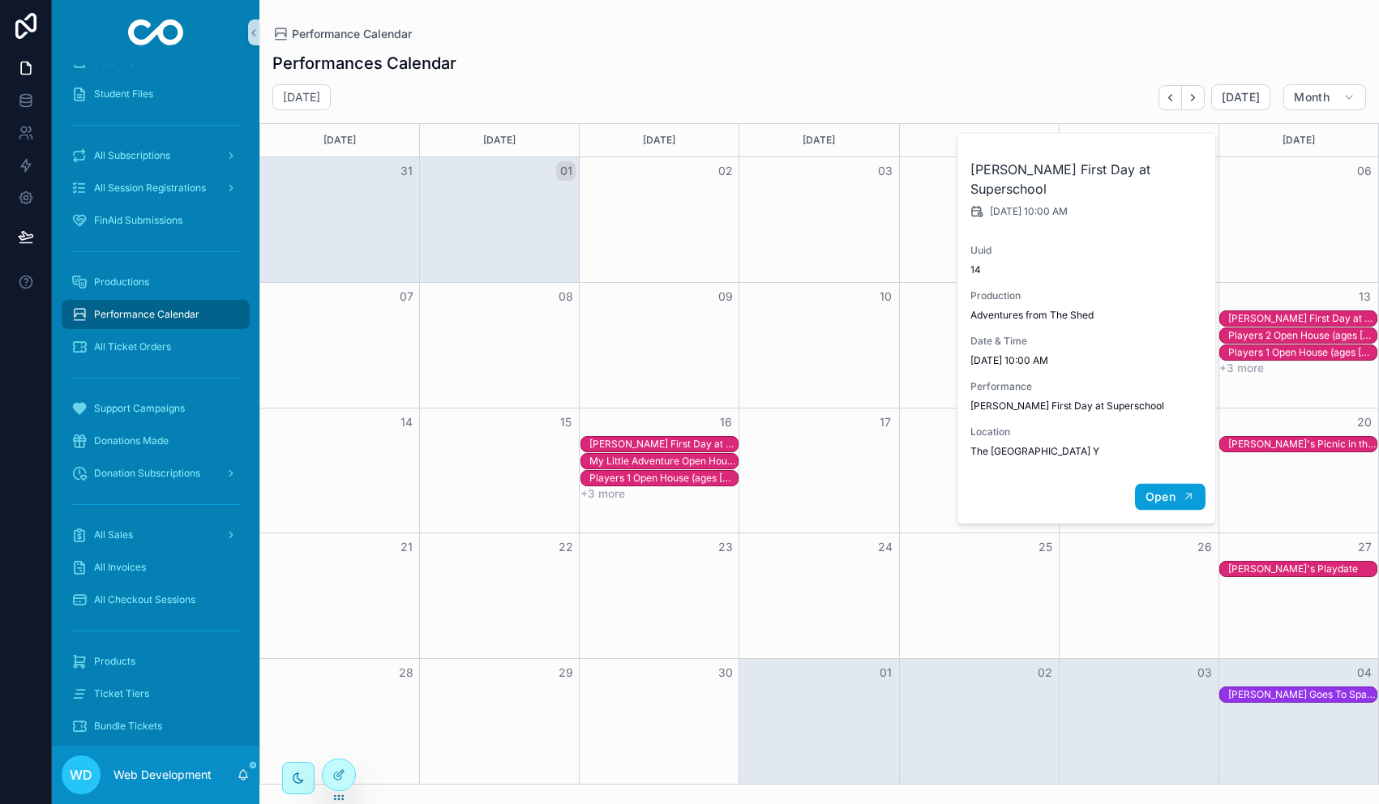
click at [1163, 490] on span "Open" at bounding box center [1161, 497] width 30 height 15
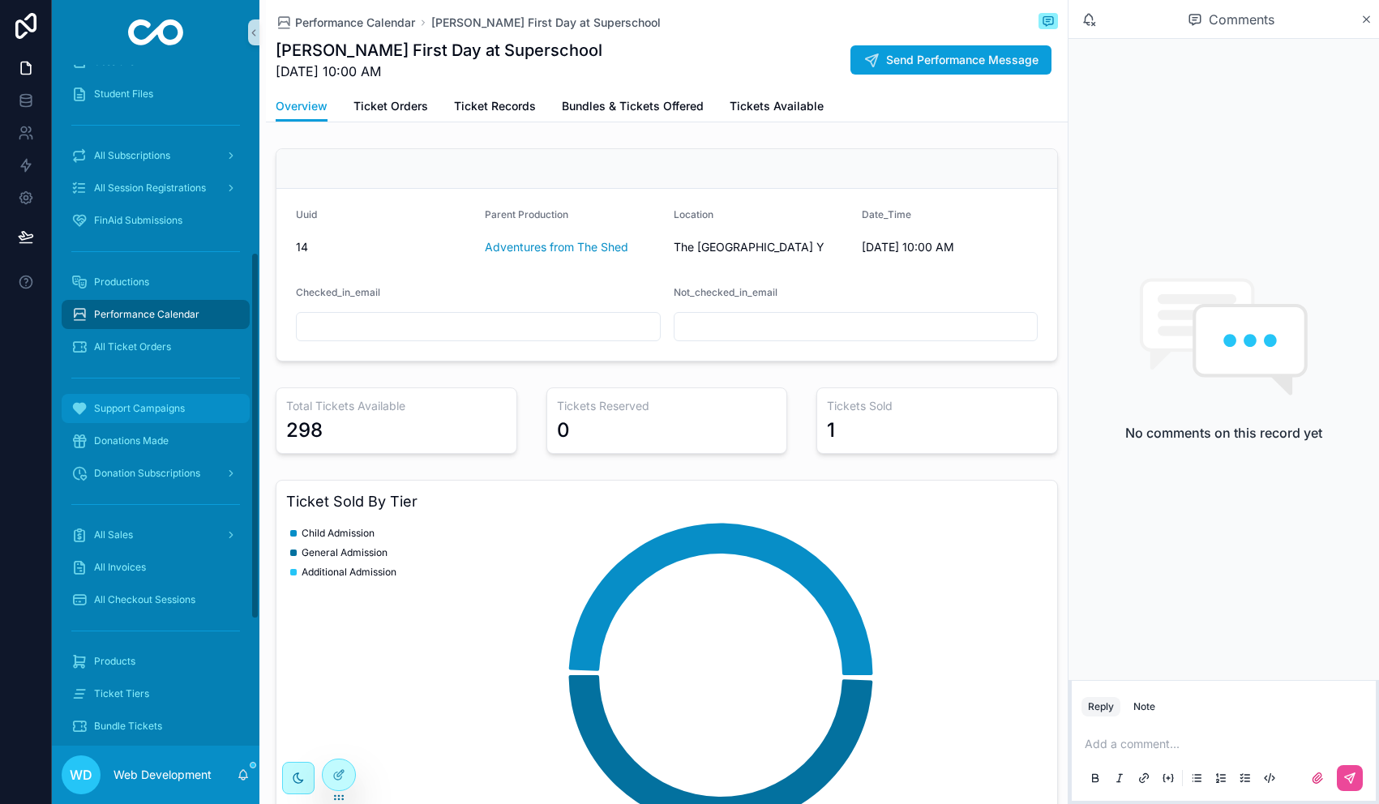
click at [171, 407] on span "Support Campaigns" at bounding box center [139, 408] width 91 height 13
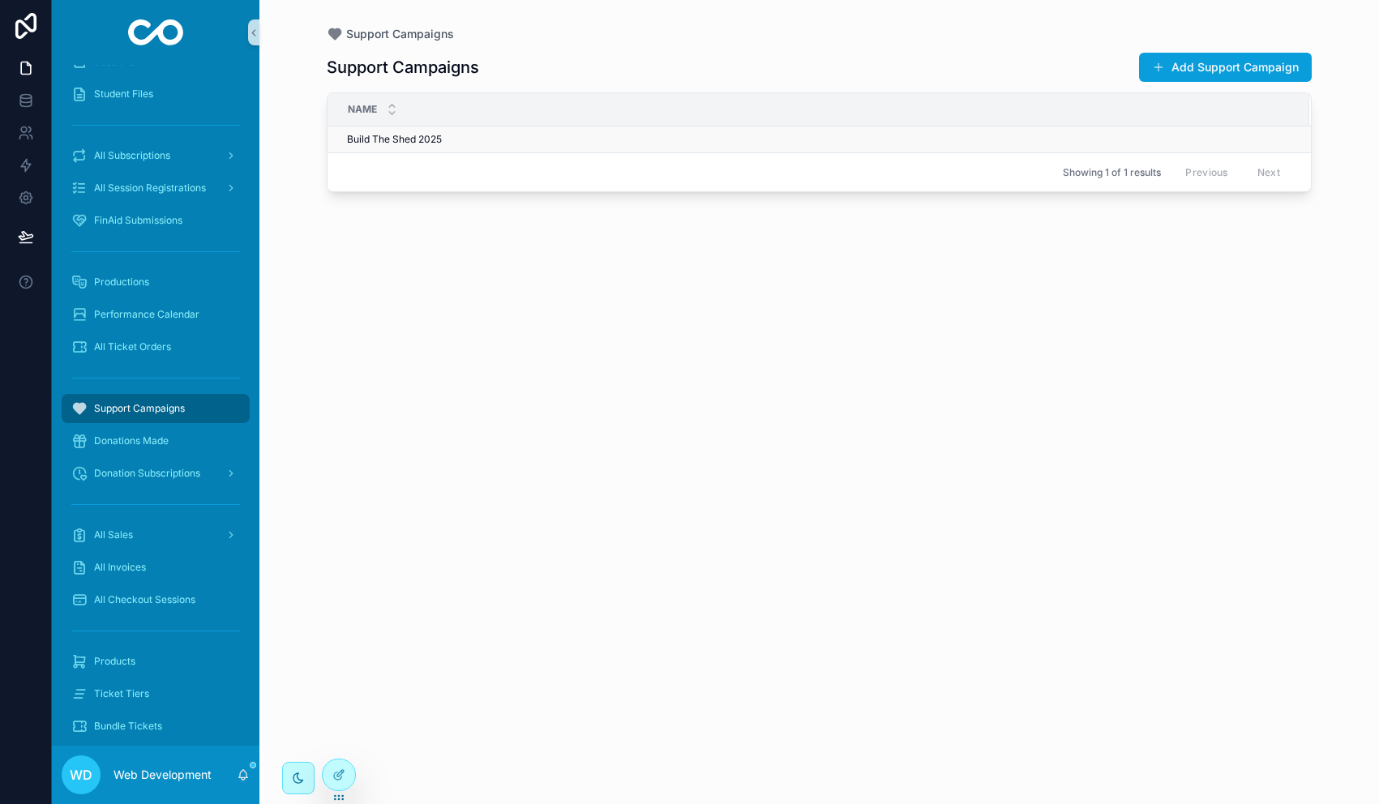
click at [533, 145] on div "Build The Shed 2025 Build The Shed 2025" at bounding box center [818, 139] width 943 height 13
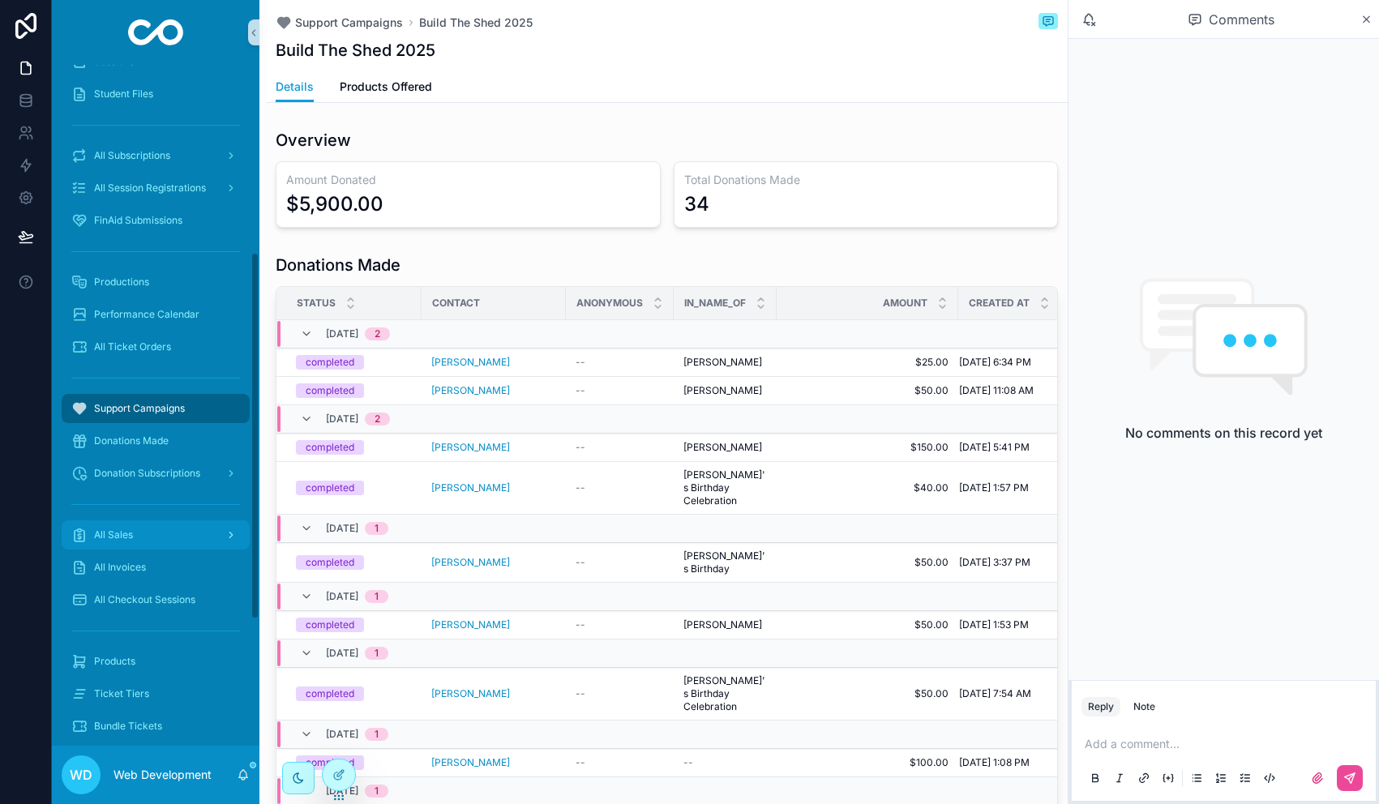
click at [126, 537] on span "All Sales" at bounding box center [113, 535] width 39 height 13
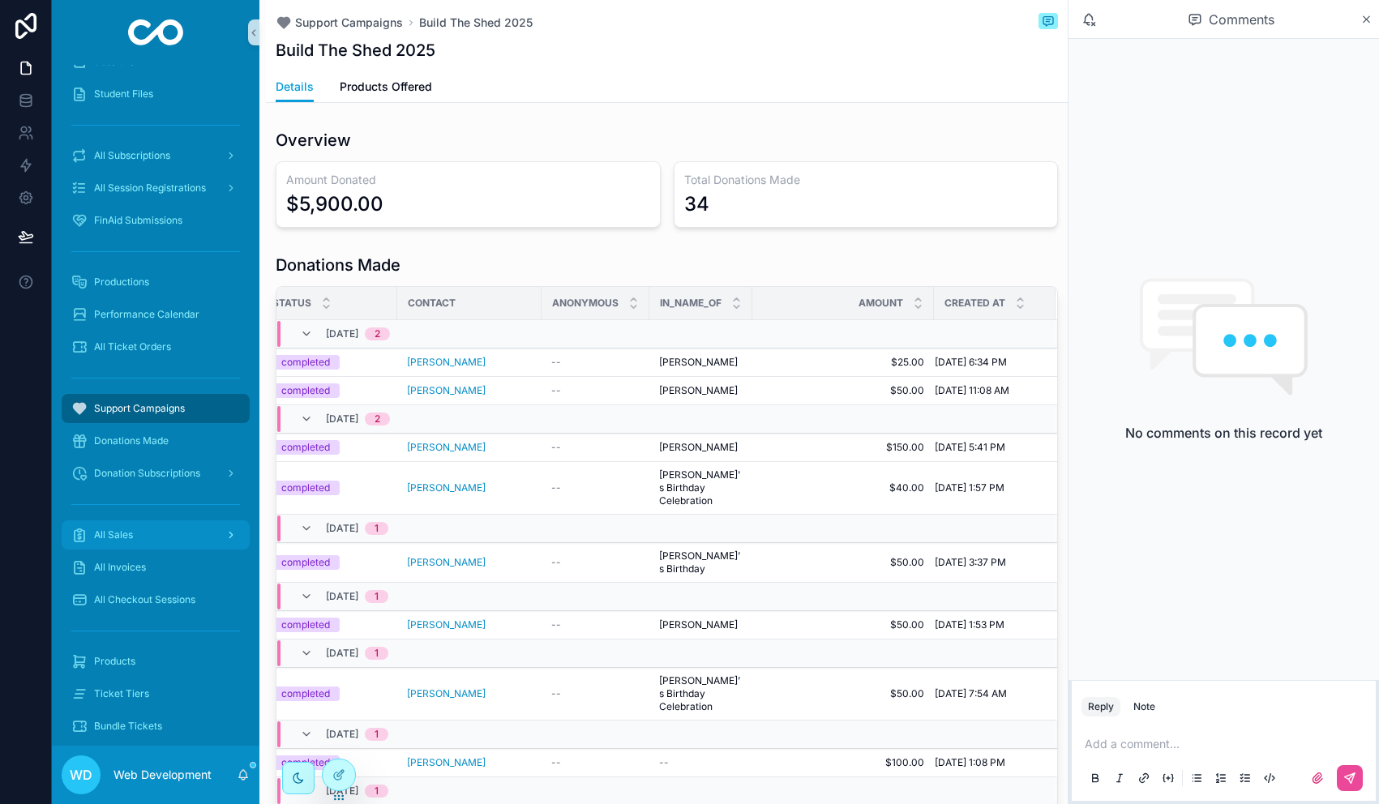
click at [149, 533] on div "All Sales" at bounding box center [155, 535] width 169 height 26
